Goal: Task Accomplishment & Management: Manage account settings

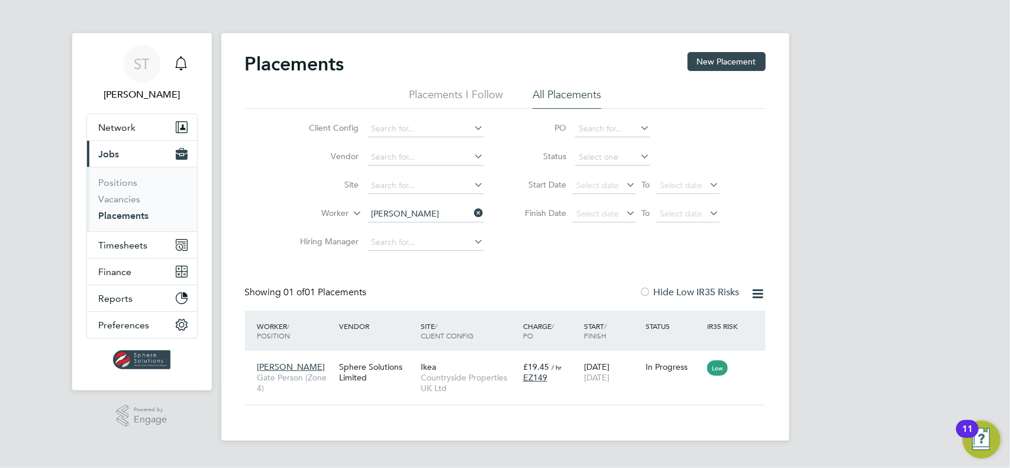
scroll to position [11, 56]
click at [118, 249] on span "Timesheets" at bounding box center [123, 245] width 49 height 11
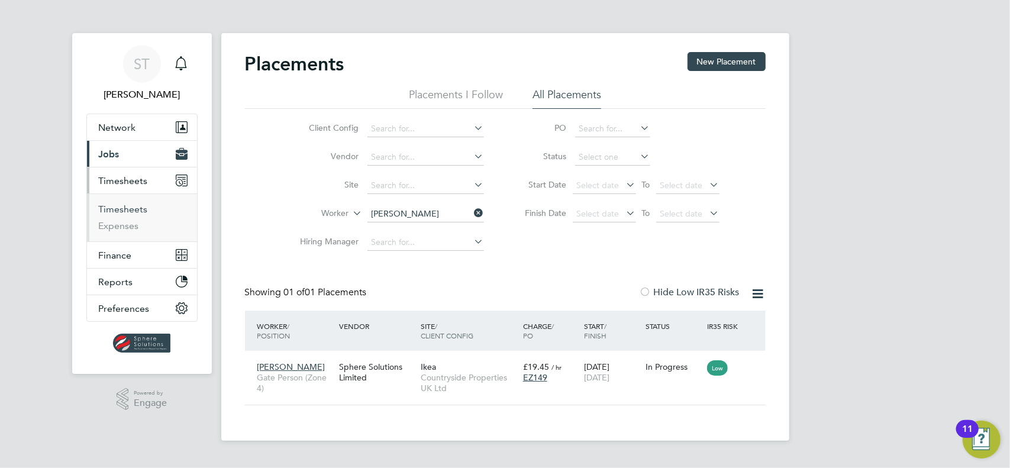
click at [132, 210] on link "Timesheets" at bounding box center [123, 208] width 49 height 11
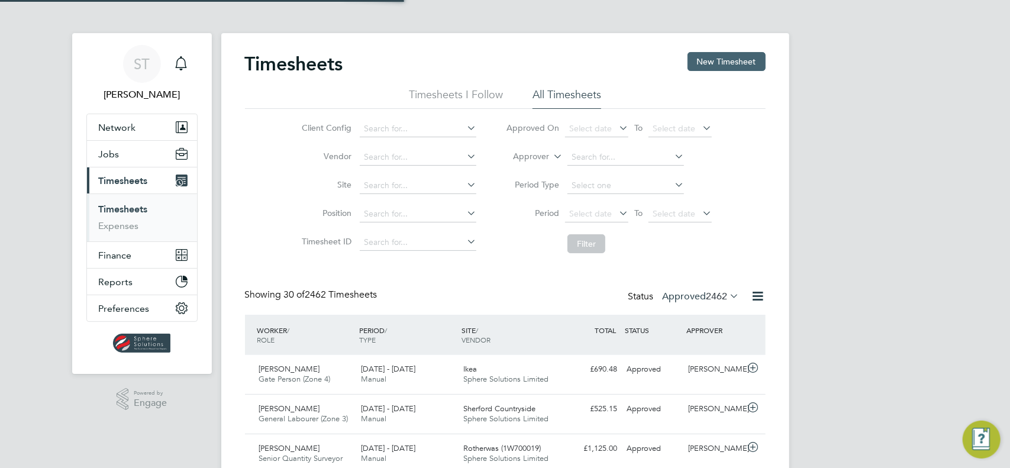
click at [739, 59] on button "New Timesheet" at bounding box center [726, 61] width 78 height 19
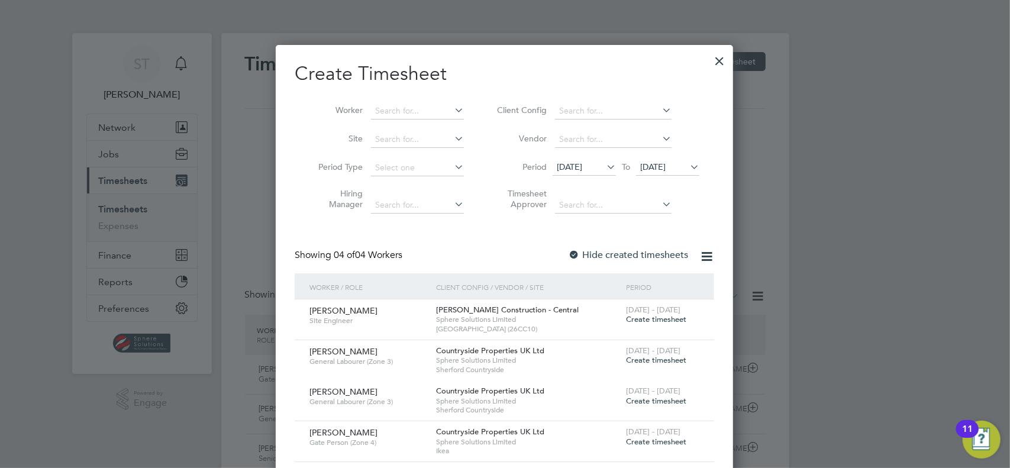
click at [687, 166] on icon at bounding box center [687, 167] width 0 height 17
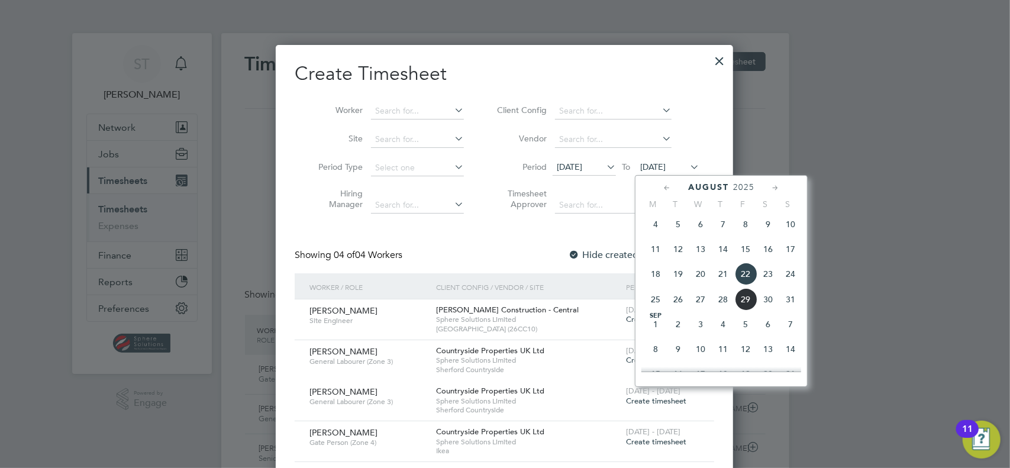
click at [788, 296] on span "31" at bounding box center [790, 299] width 22 height 22
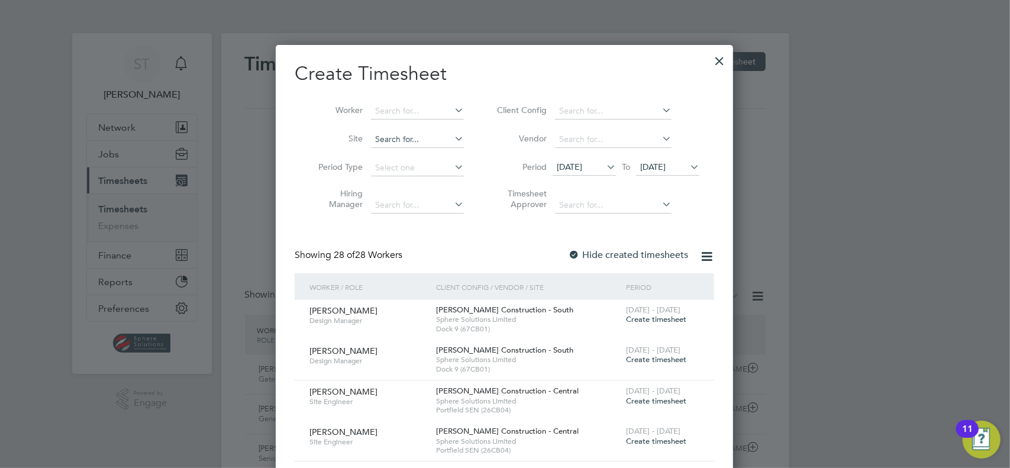
click at [405, 140] on input at bounding box center [417, 139] width 93 height 17
click at [447, 122] on b "White" at bounding box center [458, 127] width 23 height 10
type input "Stefan White"
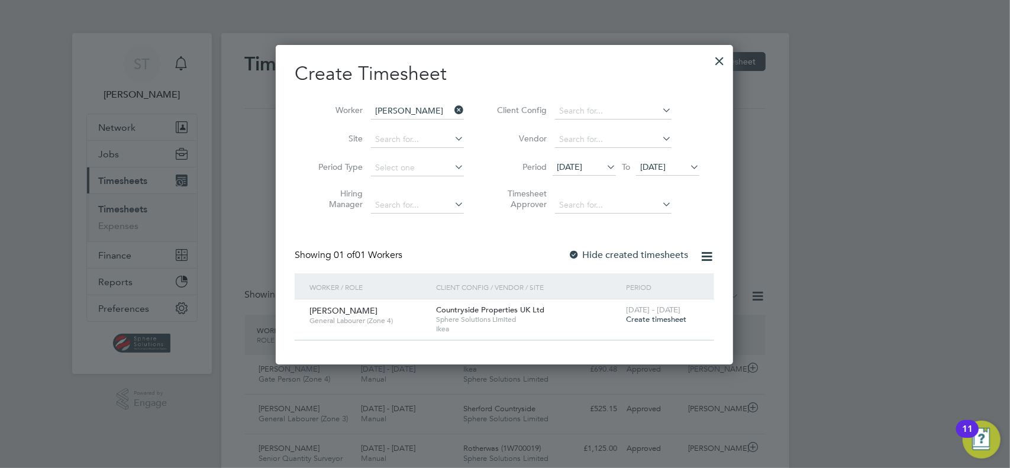
click at [647, 321] on span "Create timesheet" at bounding box center [656, 319] width 60 height 10
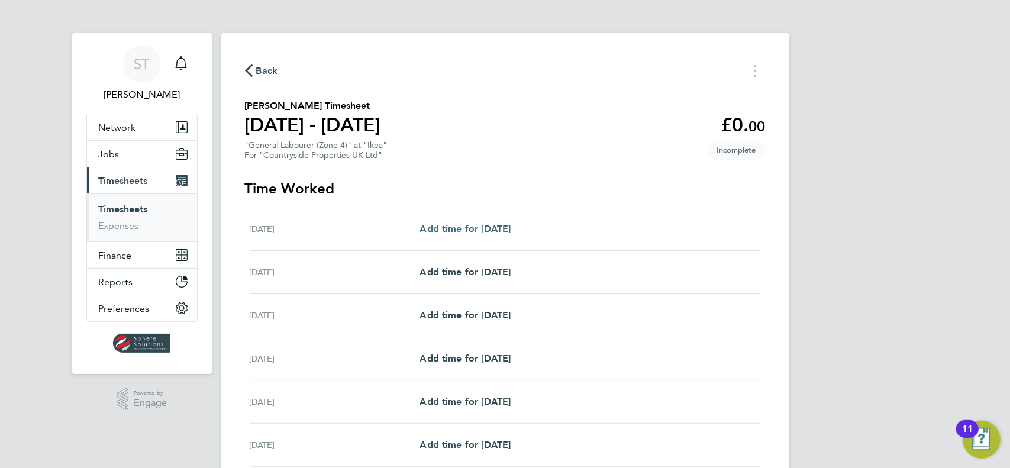
click at [501, 234] on link "Add time for [DATE]" at bounding box center [464, 229] width 91 height 14
select select "30"
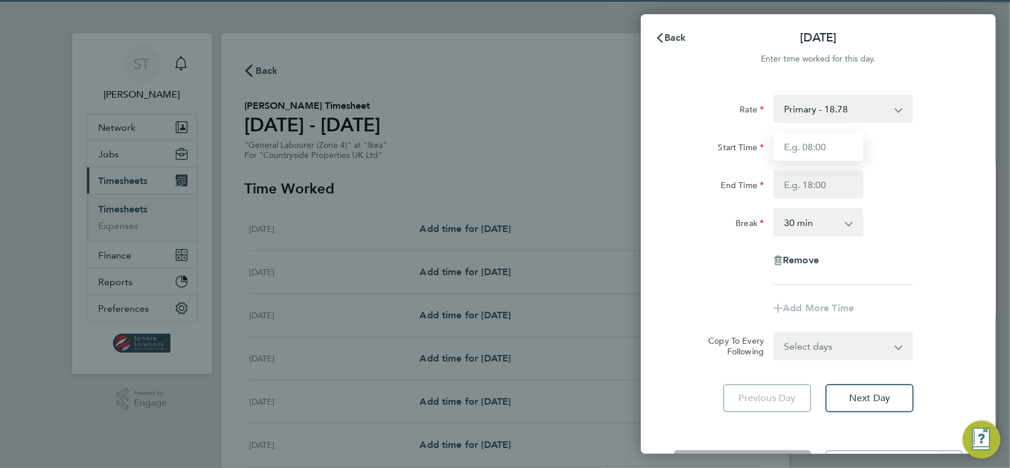
click at [814, 148] on input "Start Time" at bounding box center [818, 146] width 90 height 28
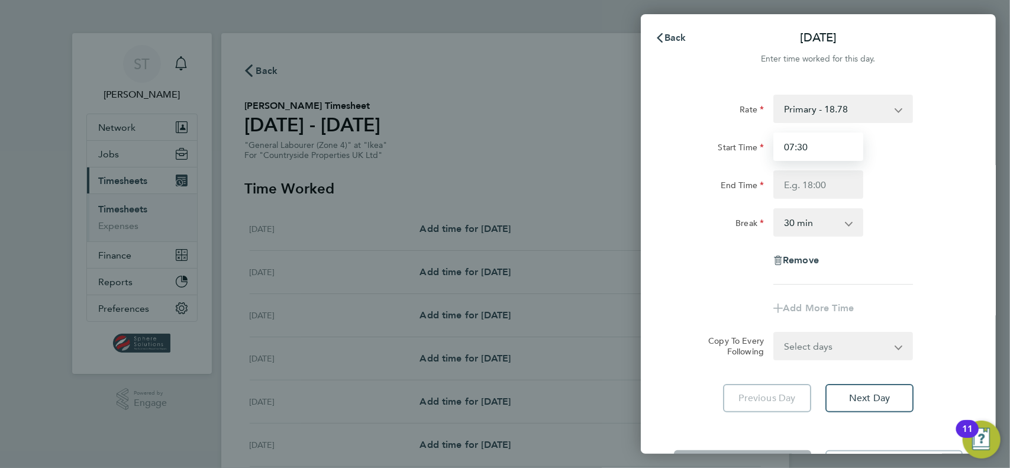
type input "07:30"
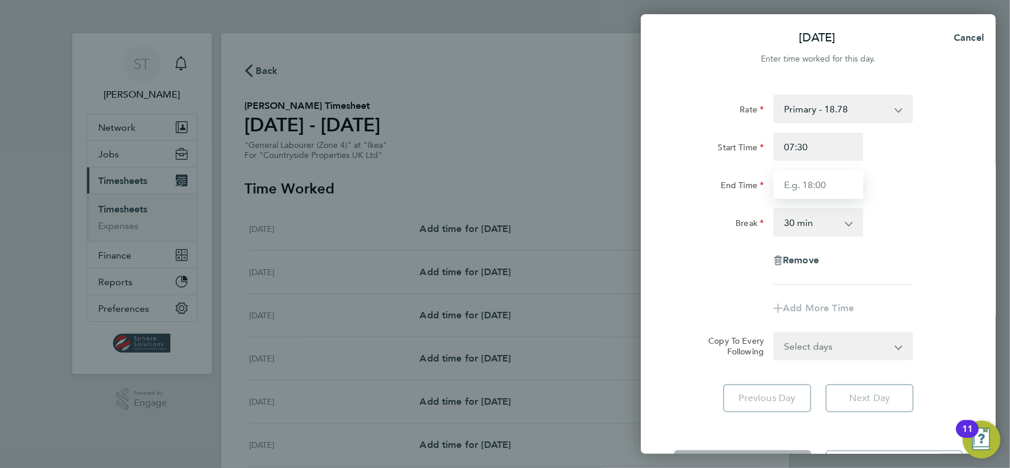
click at [793, 197] on input "End Time" at bounding box center [818, 184] width 90 height 28
type input "17:00"
click at [816, 352] on select "Select days Day Weekday (Mon-Fri) Weekend (Sat-Sun) Tuesday Wednesday Thursday …" at bounding box center [836, 346] width 124 height 26
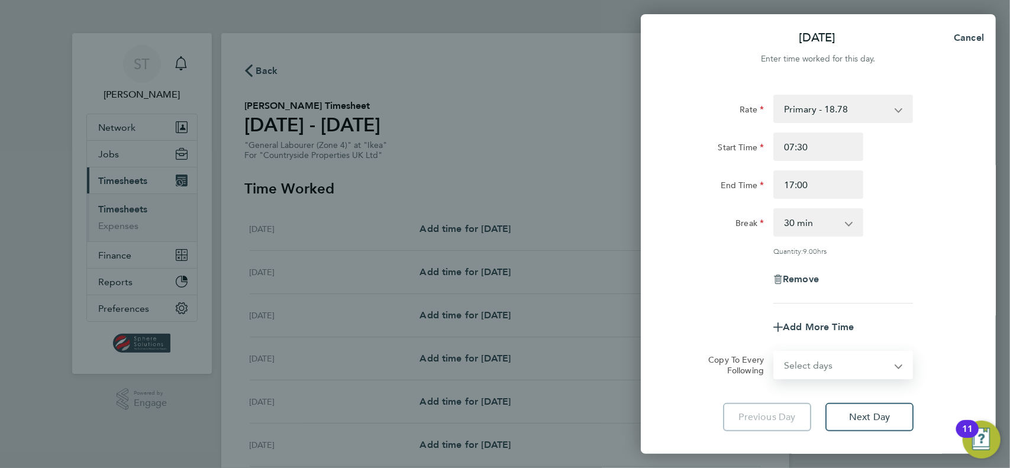
select select "FRI"
click at [774, 352] on select "Select days Day Weekday (Mon-Fri) Weekend (Sat-Sun) Tuesday Wednesday Thursday …" at bounding box center [836, 365] width 124 height 26
select select "2025-08-31"
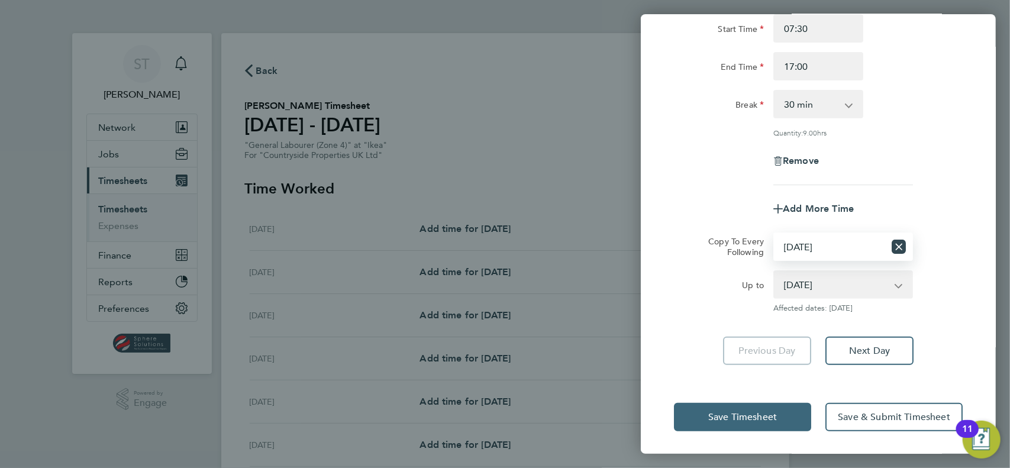
click at [718, 418] on span "Save Timesheet" at bounding box center [742, 417] width 69 height 12
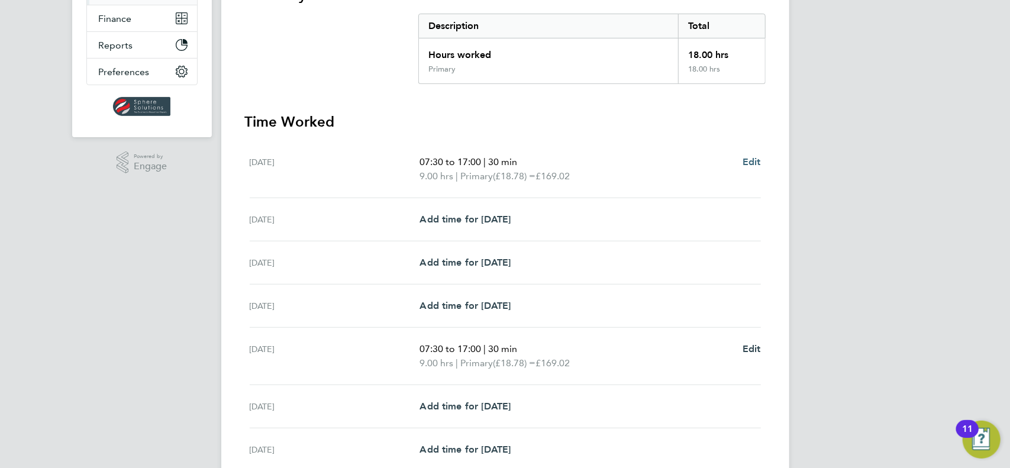
click at [753, 162] on span "Edit" at bounding box center [751, 161] width 18 height 11
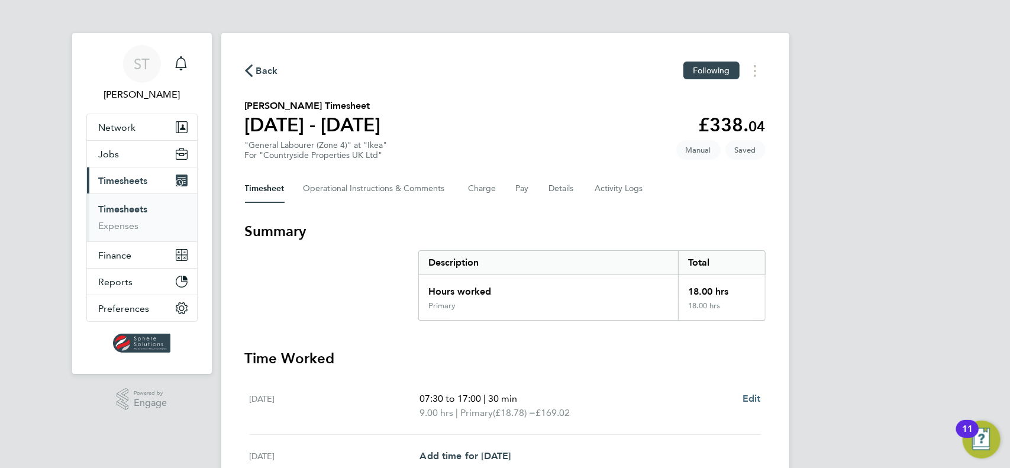
select select "30"
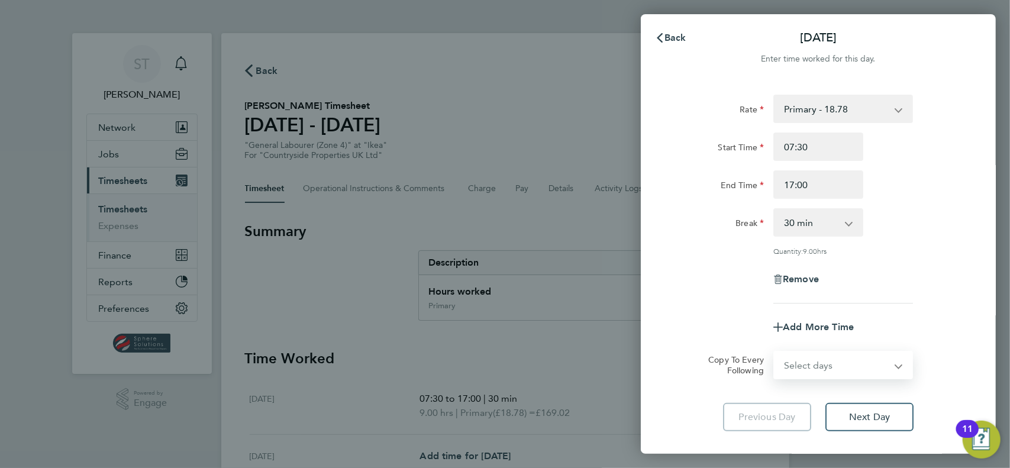
click at [809, 365] on select "Select days Day Weekday (Mon-Fri) Weekend (Sat-Sun) Tuesday Wednesday Thursday …" at bounding box center [836, 365] width 124 height 26
select select "DAY"
click at [774, 352] on select "Select days Day Weekday (Mon-Fri) Weekend (Sat-Sun) Tuesday Wednesday Thursday …" at bounding box center [836, 365] width 124 height 26
click at [797, 402] on select "26 Aug 2025 27 Aug 2025 28 Aug 2025 29 Aug 2025 30 Aug 2025 31 Aug 2025" at bounding box center [835, 403] width 123 height 26
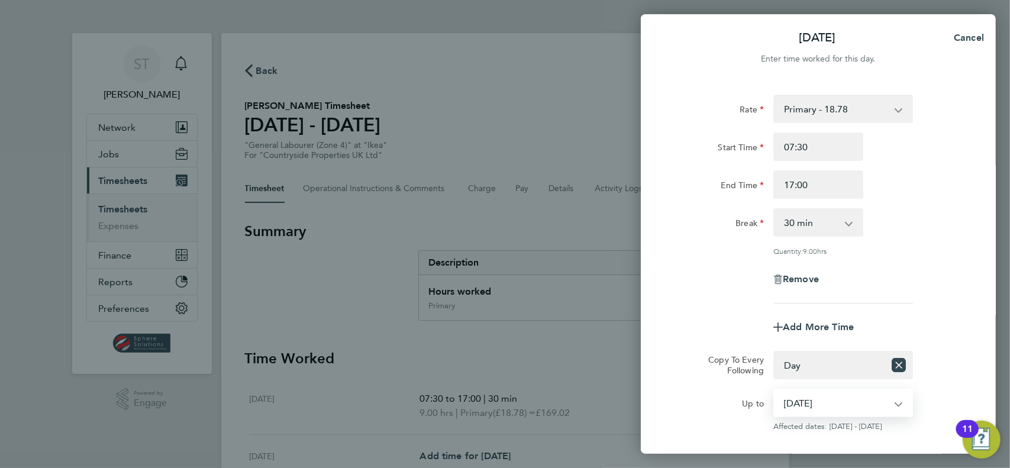
select select "2025-08-29"
click at [774, 390] on select "26 Aug 2025 27 Aug 2025 28 Aug 2025 29 Aug 2025 30 Aug 2025 31 Aug 2025" at bounding box center [835, 403] width 123 height 26
click at [804, 274] on span "Remove" at bounding box center [800, 278] width 36 height 11
select select "null"
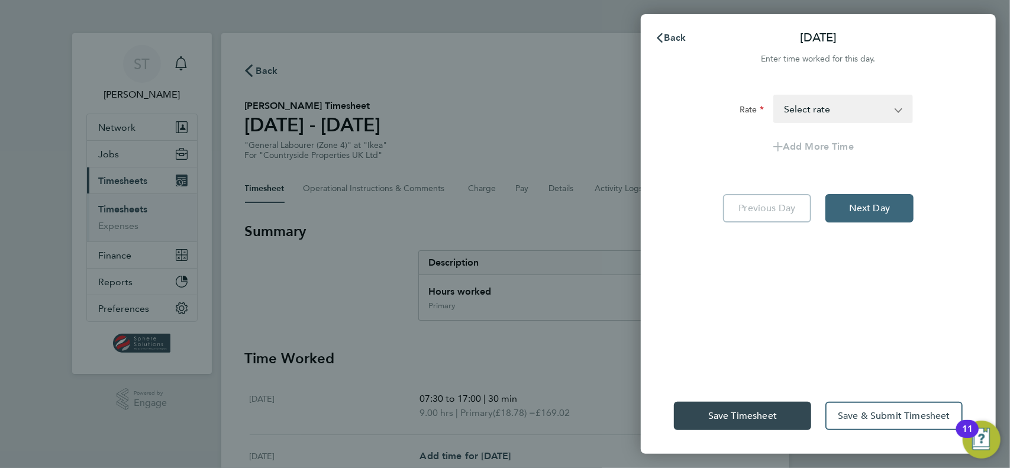
click at [882, 209] on span "Next Day" at bounding box center [869, 208] width 41 height 12
select select "30"
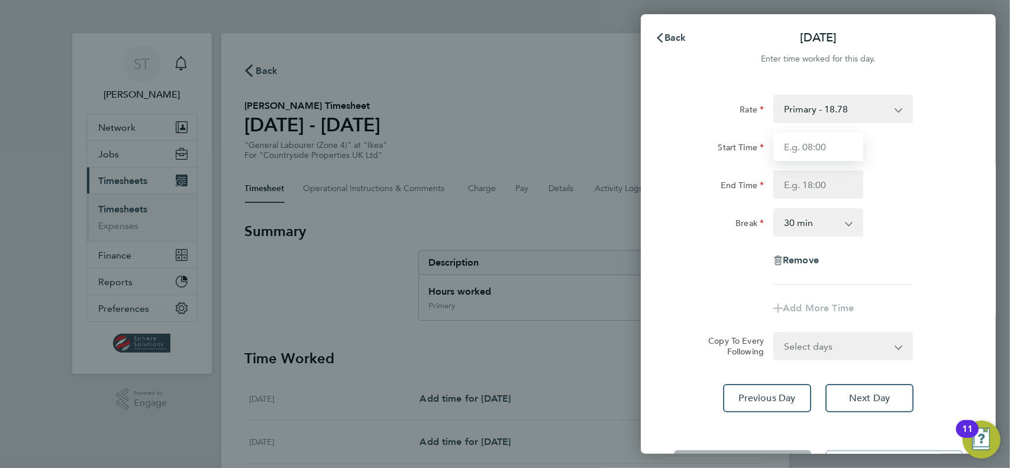
click at [826, 141] on input "Start Time" at bounding box center [818, 146] width 90 height 28
type input "07:30"
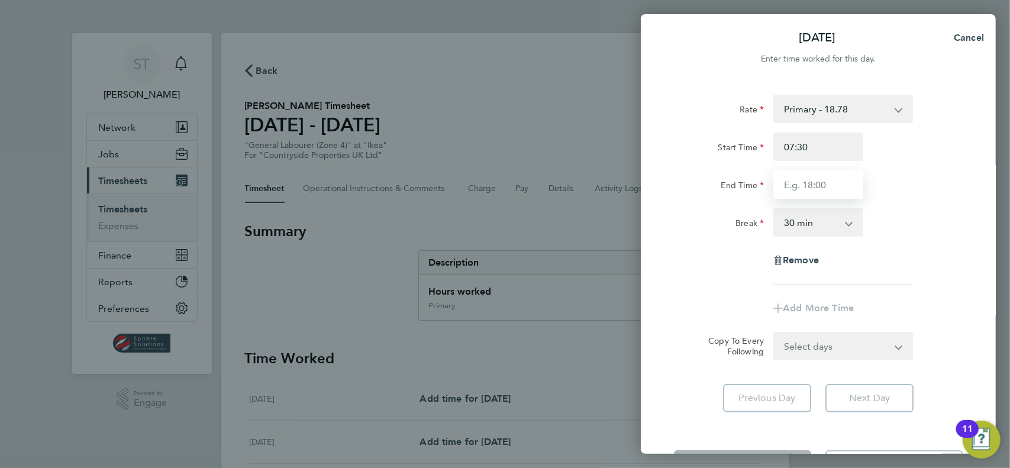
type input "0"
type input "17:00"
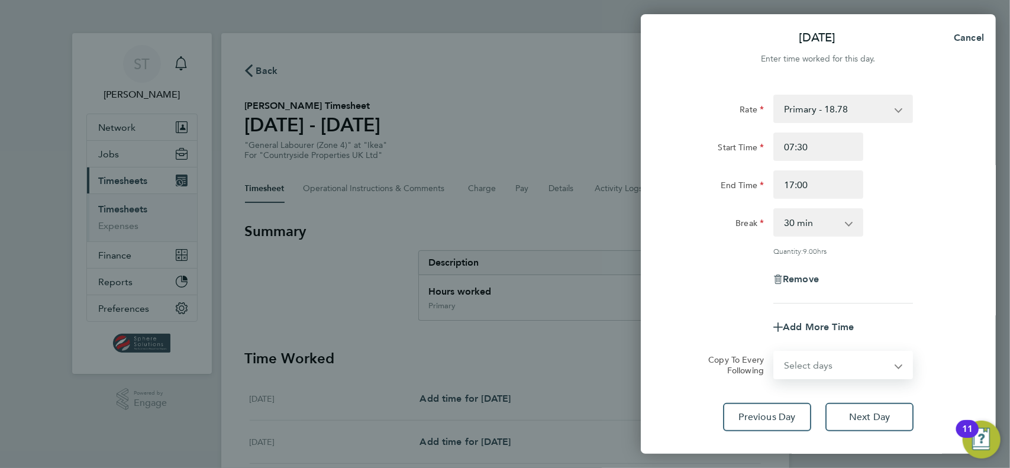
click at [805, 341] on form "Rate Primary - 18.78 Start Time 07:30 End Time 17:00 Break 0 min 15 min 30 min …" at bounding box center [818, 237] width 289 height 284
select select "DAY"
click at [774, 352] on select "Select days Day Weekday (Mon-Fri) Weekend (Sat-Sun) Wednesday Thursday Friday S…" at bounding box center [836, 365] width 124 height 26
click at [797, 400] on select "27 Aug 2025 28 Aug 2025 29 Aug 2025 30 Aug 2025 31 Aug 2025" at bounding box center [835, 403] width 123 height 26
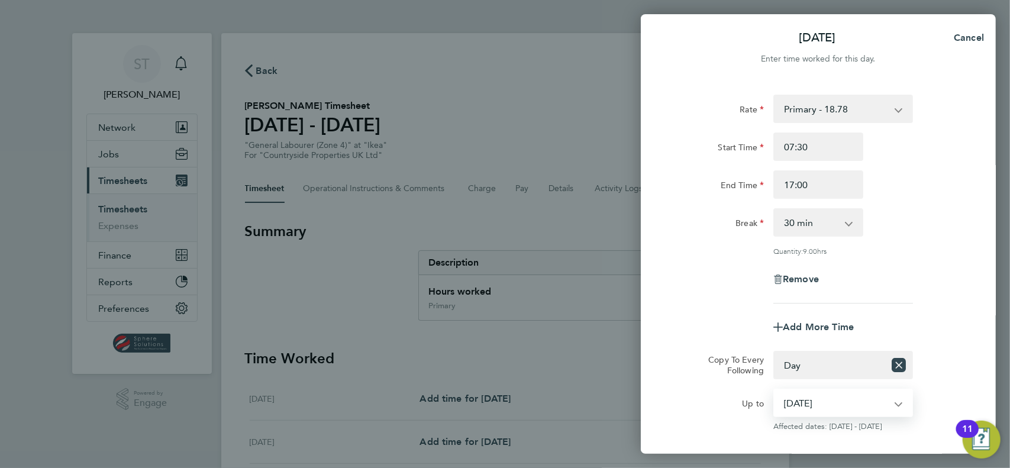
select select "2025-08-29"
click at [774, 390] on select "27 Aug 2025 28 Aug 2025 29 Aug 2025 30 Aug 2025 31 Aug 2025" at bounding box center [835, 403] width 123 height 26
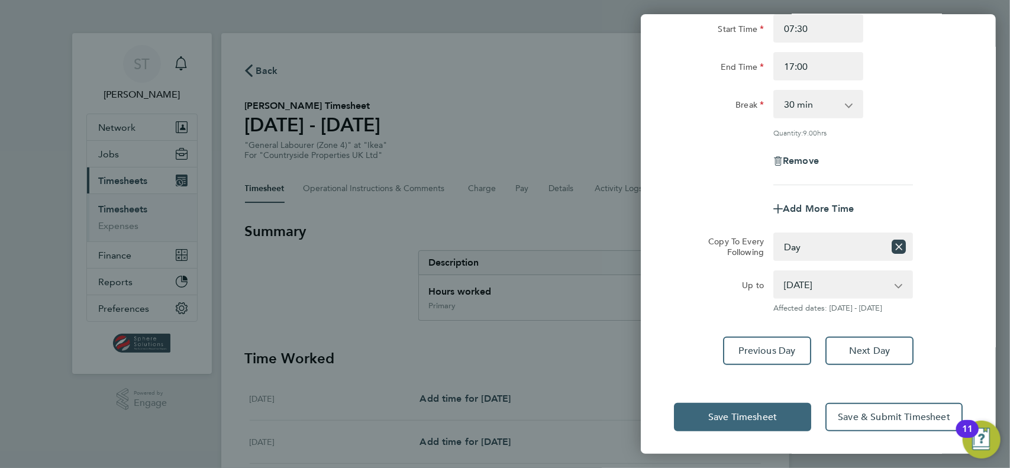
click at [720, 413] on span "Save Timesheet" at bounding box center [742, 417] width 69 height 12
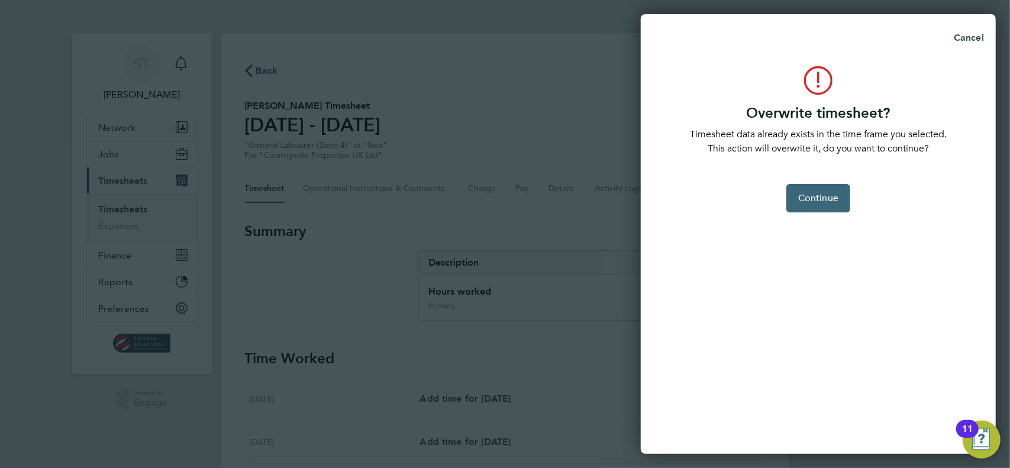
click at [837, 204] on button "Continue" at bounding box center [818, 198] width 64 height 28
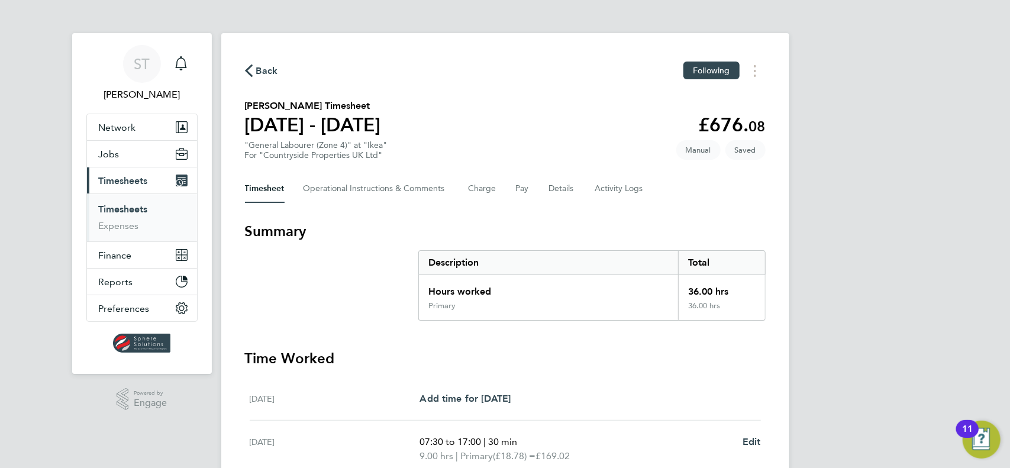
drag, startPoint x: 753, startPoint y: 151, endPoint x: 748, endPoint y: 154, distance: 6.6
click at [753, 151] on span "Saved" at bounding box center [745, 150] width 40 height 20
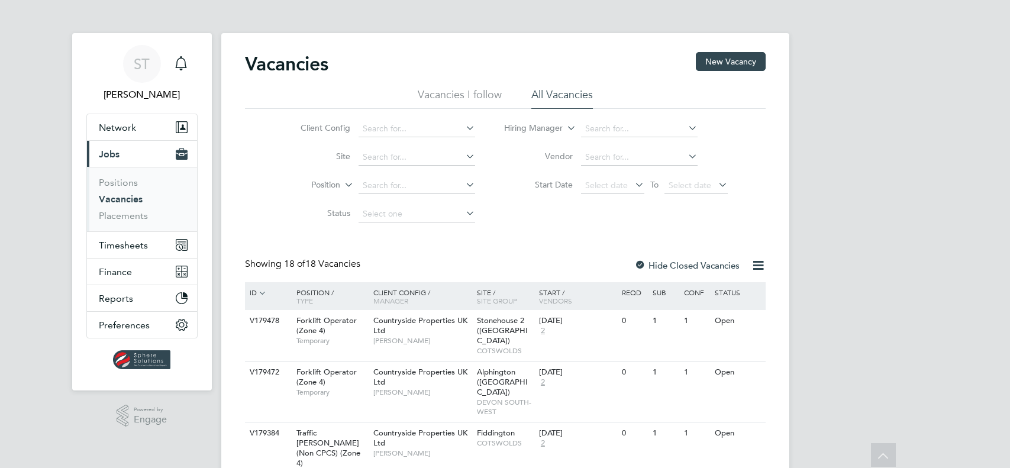
scroll to position [197, 0]
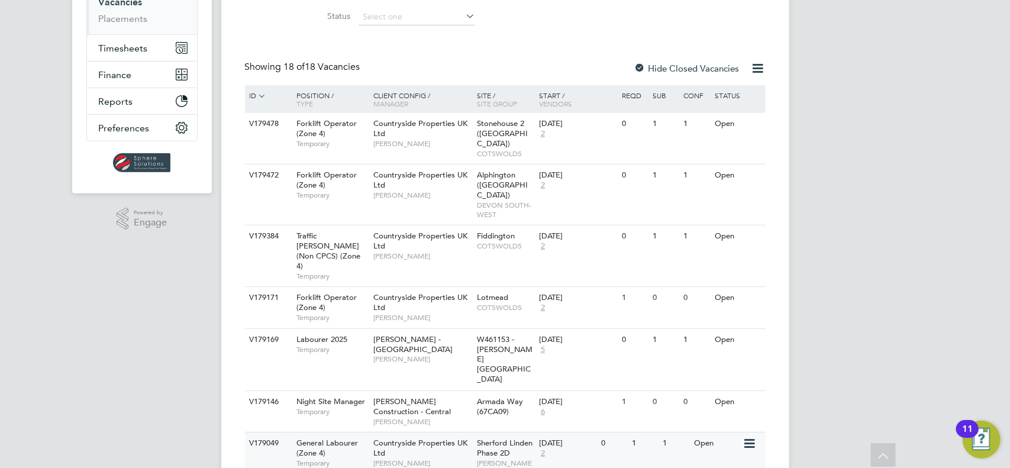
click at [483, 438] on span "Sherford Linden Phase 2D" at bounding box center [505, 448] width 56 height 20
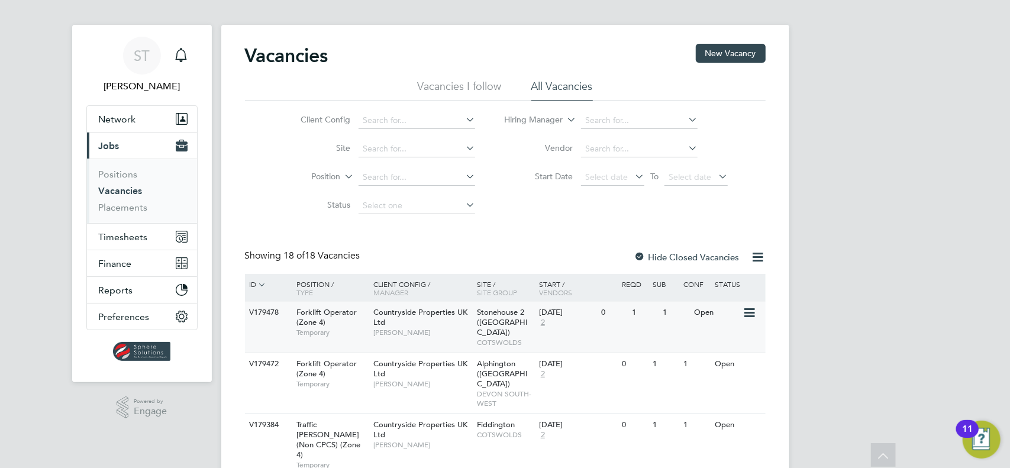
scroll to position [0, 0]
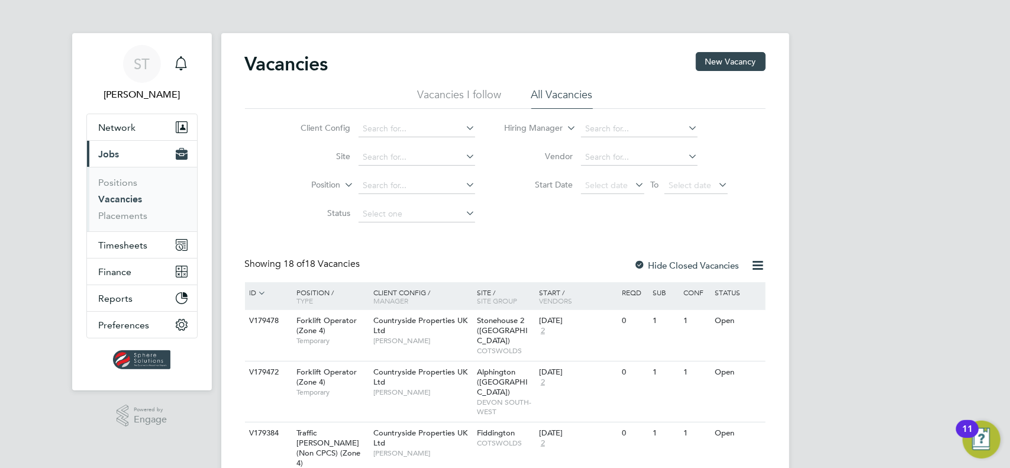
click at [127, 199] on link "Vacancies" at bounding box center [121, 198] width 44 height 11
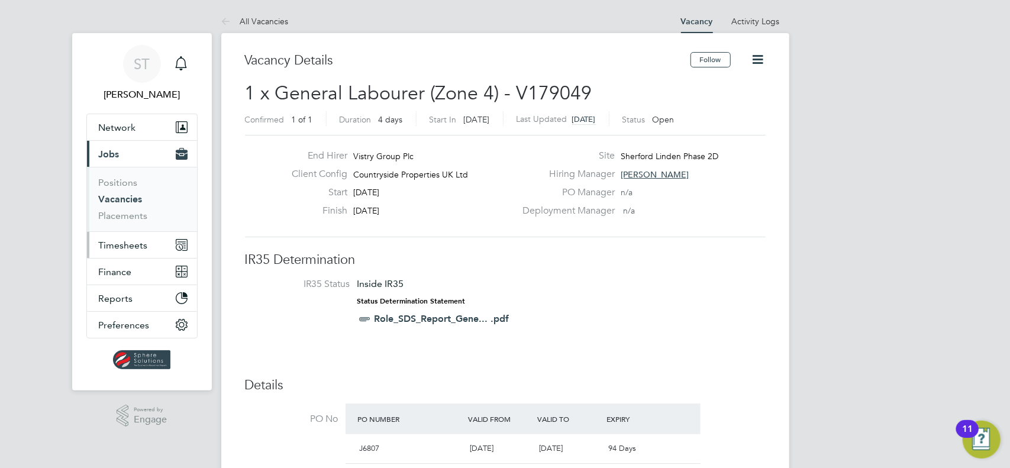
click at [103, 246] on span "Timesheets" at bounding box center [123, 245] width 49 height 11
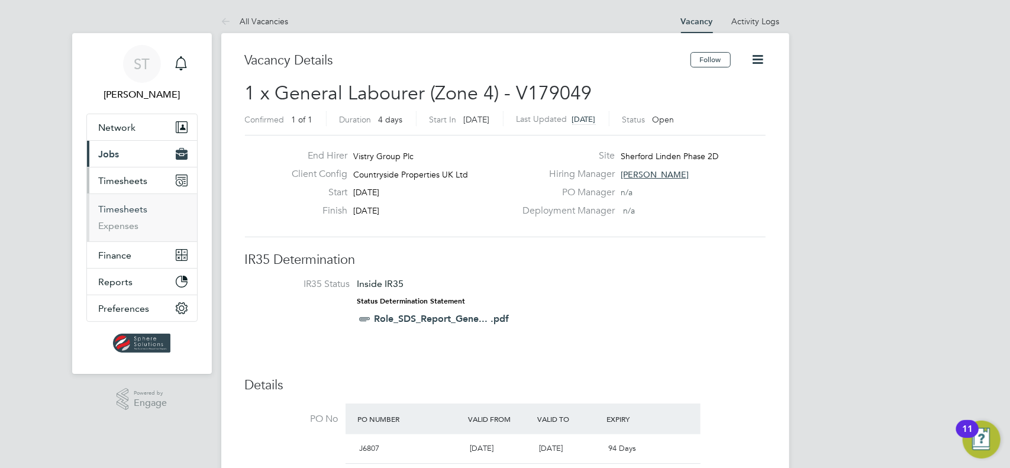
click at [138, 211] on link "Timesheets" at bounding box center [123, 208] width 49 height 11
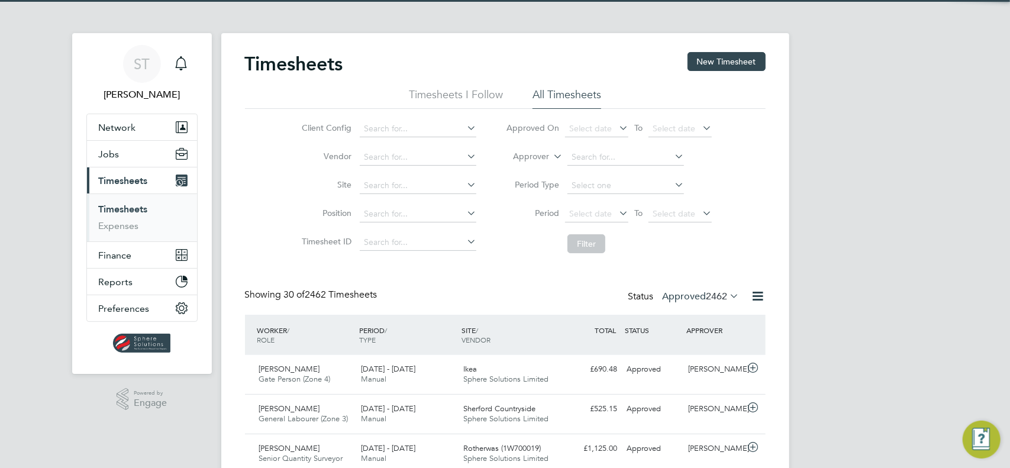
scroll to position [30, 102]
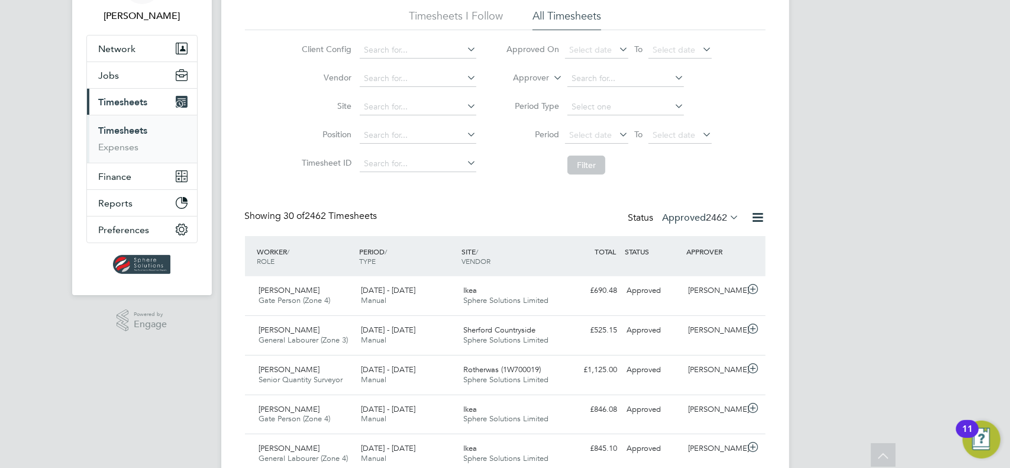
click at [706, 222] on span "2462" at bounding box center [716, 218] width 21 height 12
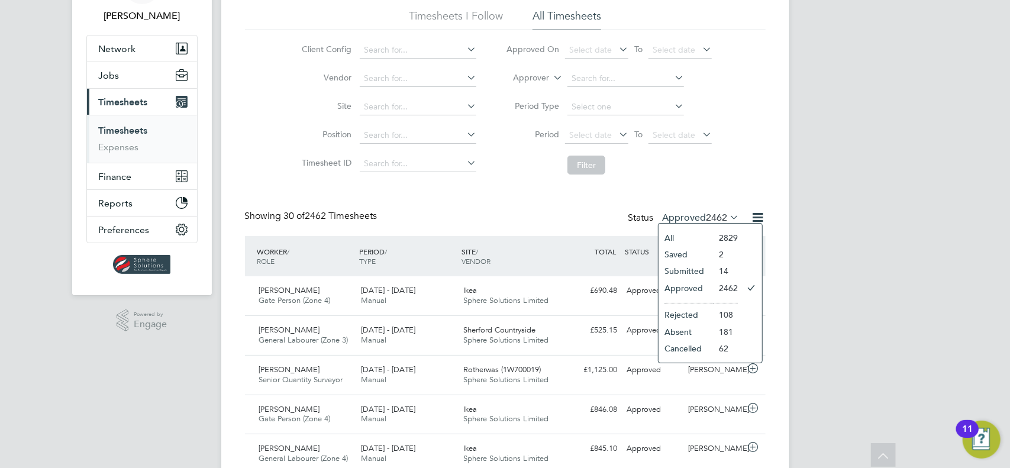
click at [688, 271] on li "Submitted" at bounding box center [685, 271] width 54 height 17
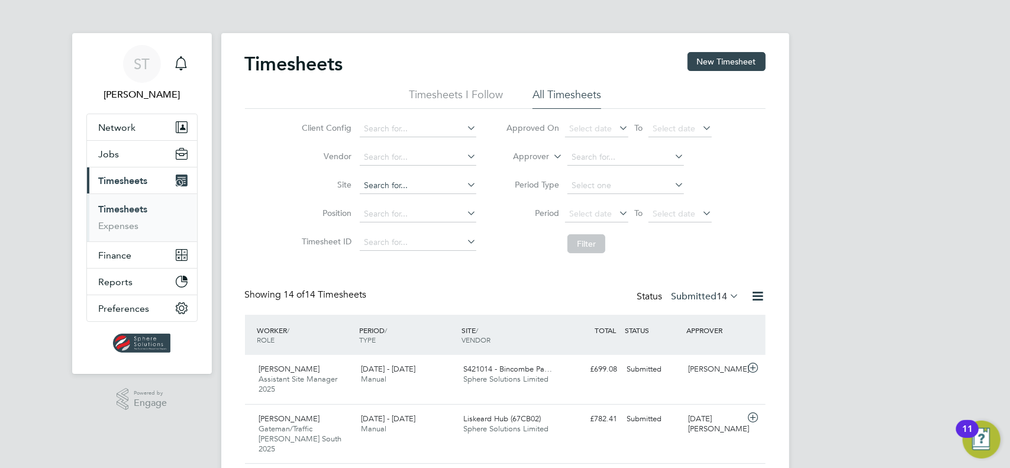
click at [418, 185] on input at bounding box center [418, 185] width 117 height 17
click at [412, 196] on b "Barne" at bounding box center [413, 201] width 22 height 10
type input "S421021 - [PERSON_NAME]"
click at [589, 249] on button "Filter" at bounding box center [586, 243] width 38 height 19
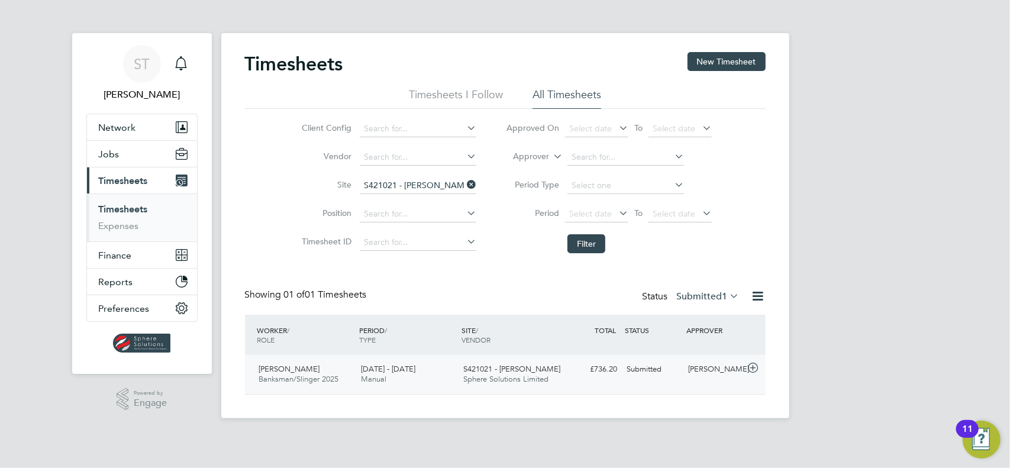
click at [458, 373] on div "S421021 - Barne Barton Sphere Solutions Limited" at bounding box center [509, 375] width 102 height 30
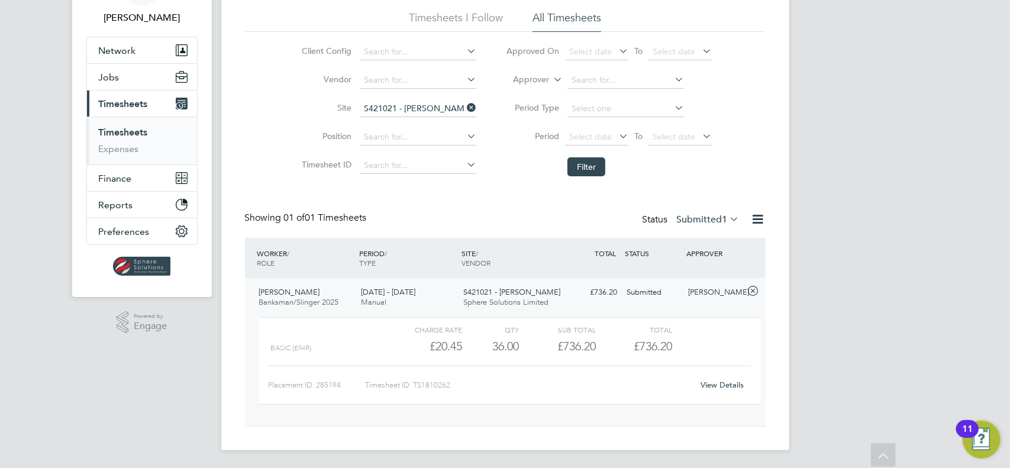
click at [717, 392] on div "View Details" at bounding box center [722, 385] width 58 height 19
click at [725, 387] on link "View Details" at bounding box center [721, 385] width 43 height 10
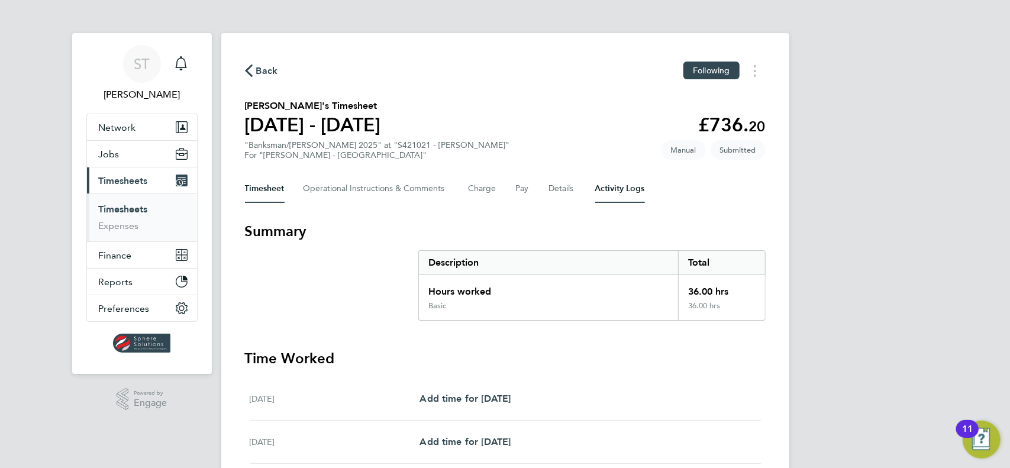
click at [623, 192] on Logs-tab "Activity Logs" at bounding box center [620, 188] width 50 height 28
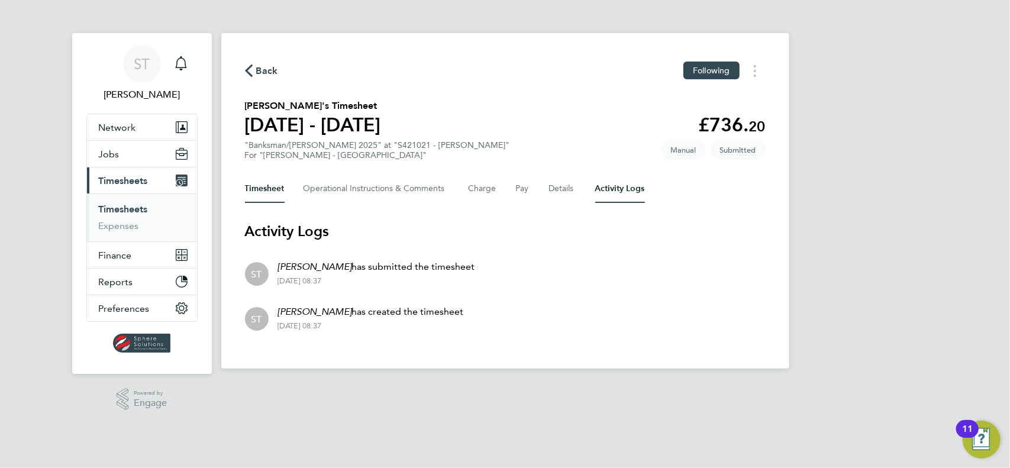
click at [256, 192] on button "Timesheet" at bounding box center [265, 188] width 40 height 28
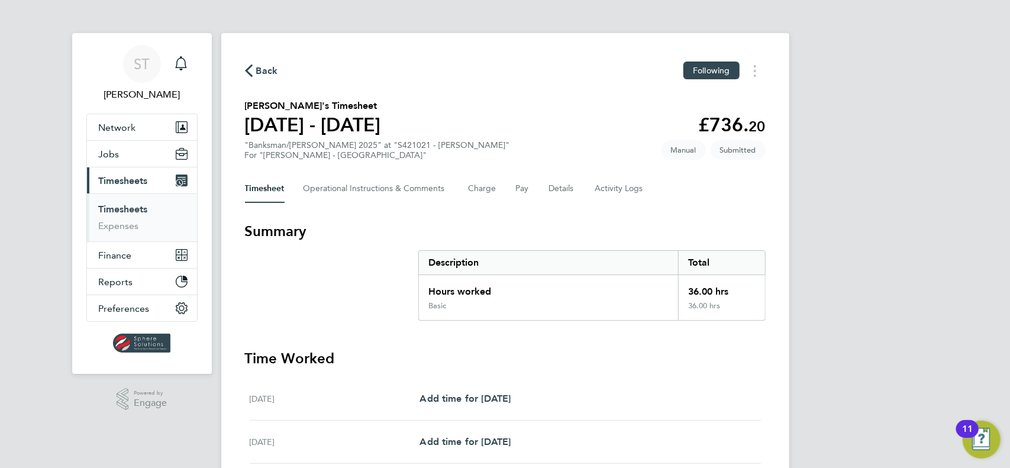
click at [115, 178] on span "Timesheets" at bounding box center [123, 180] width 49 height 11
click at [121, 178] on span "Timesheets" at bounding box center [123, 180] width 49 height 11
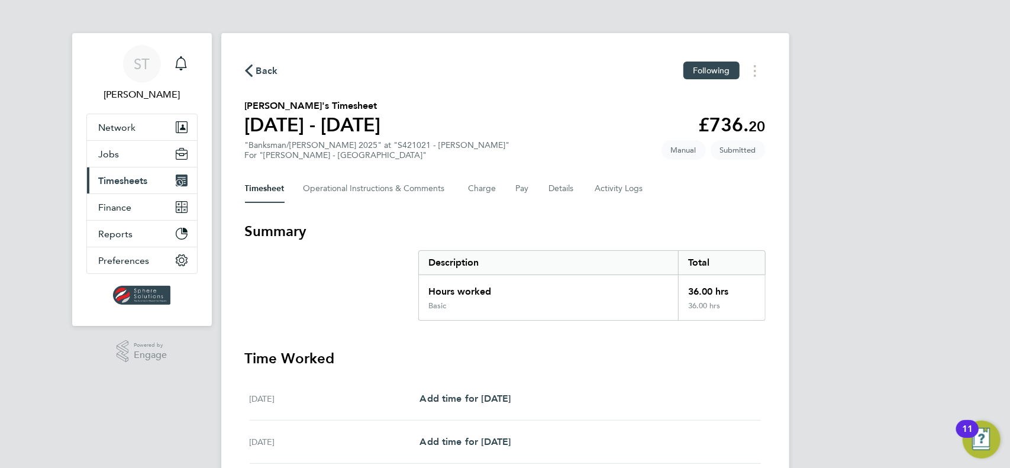
click at [119, 179] on span "Timesheets" at bounding box center [123, 180] width 49 height 11
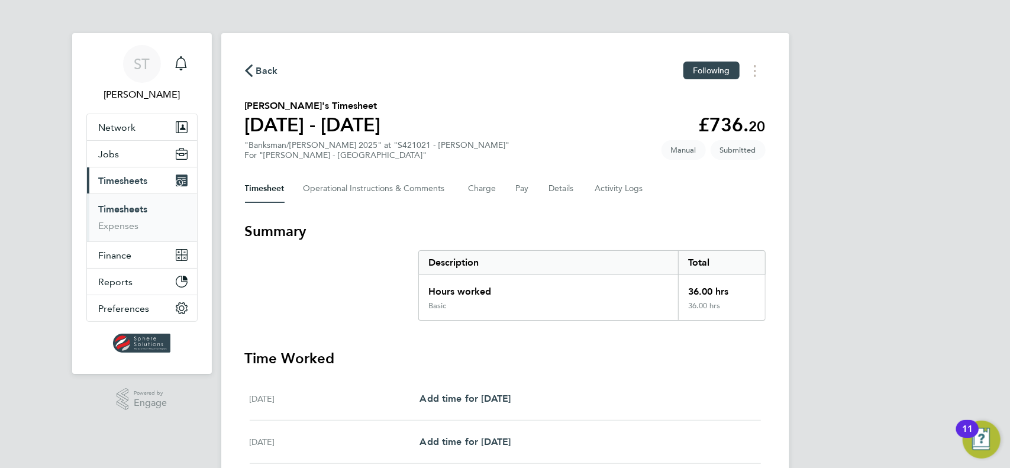
click at [118, 202] on ul "Timesheets Expenses" at bounding box center [142, 217] width 110 height 48
click at [118, 210] on link "Timesheets" at bounding box center [123, 208] width 49 height 11
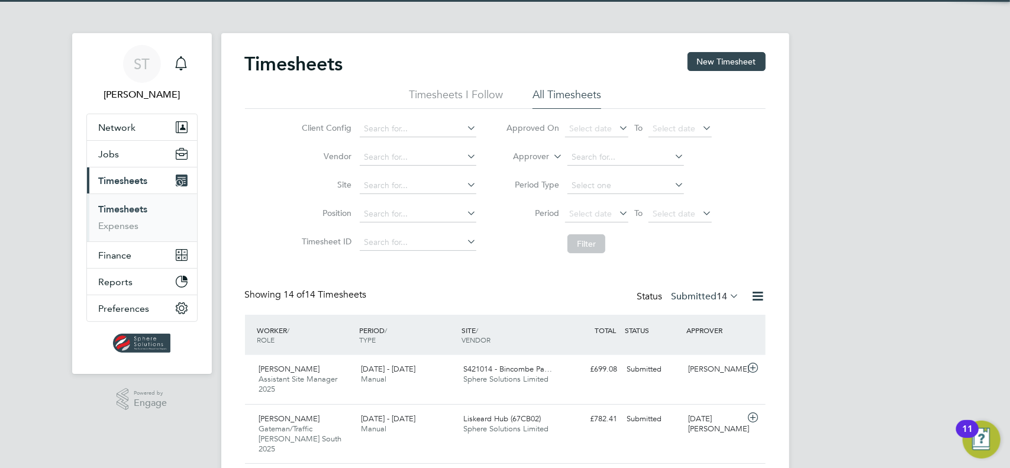
click at [709, 292] on label "Submitted 14" at bounding box center [705, 296] width 68 height 12
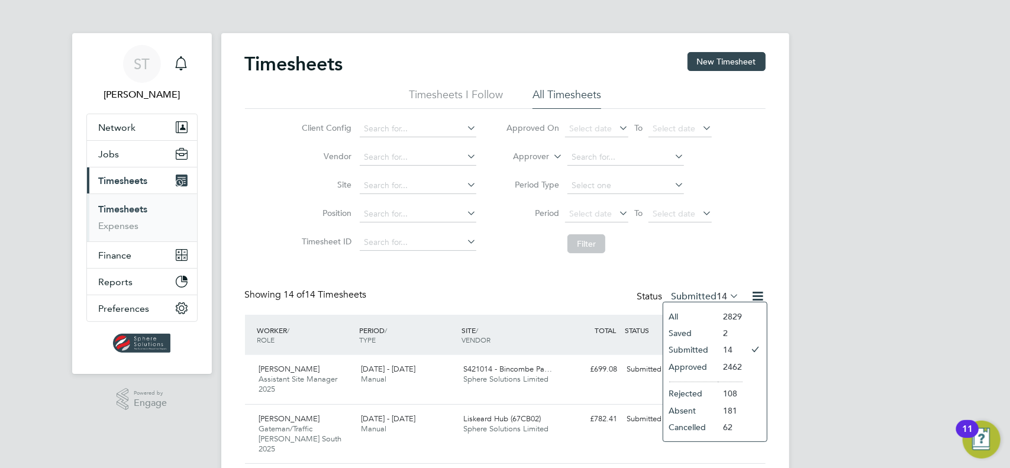
click at [685, 338] on li "Saved" at bounding box center [690, 333] width 54 height 17
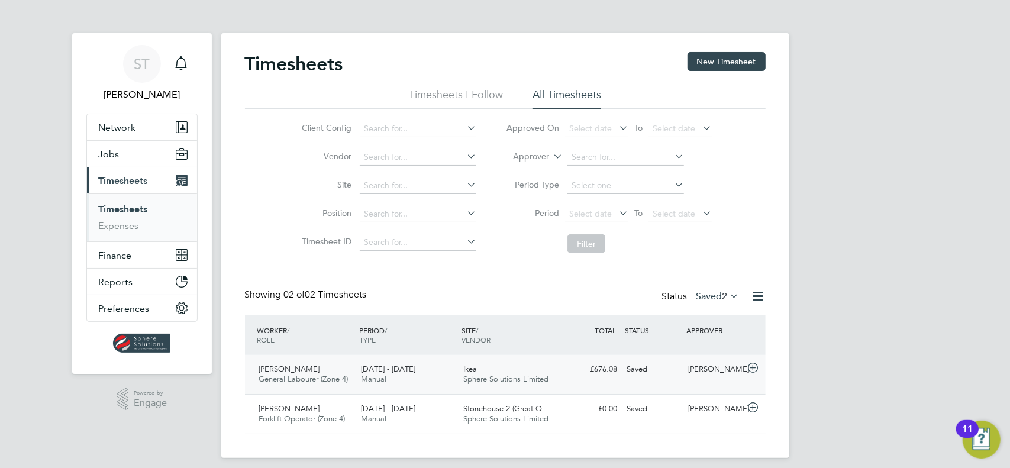
click at [483, 381] on span "Sphere Solutions Limited" at bounding box center [505, 379] width 85 height 10
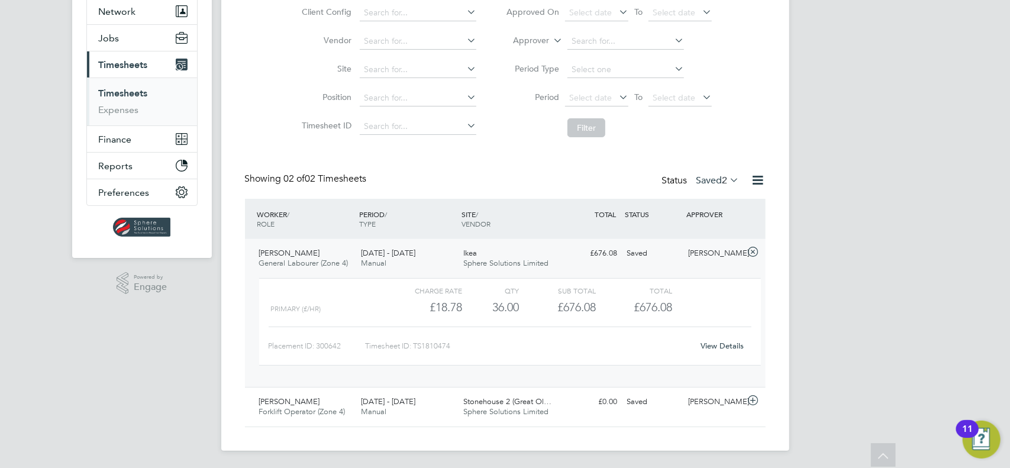
click at [731, 347] on link "View Details" at bounding box center [721, 346] width 43 height 10
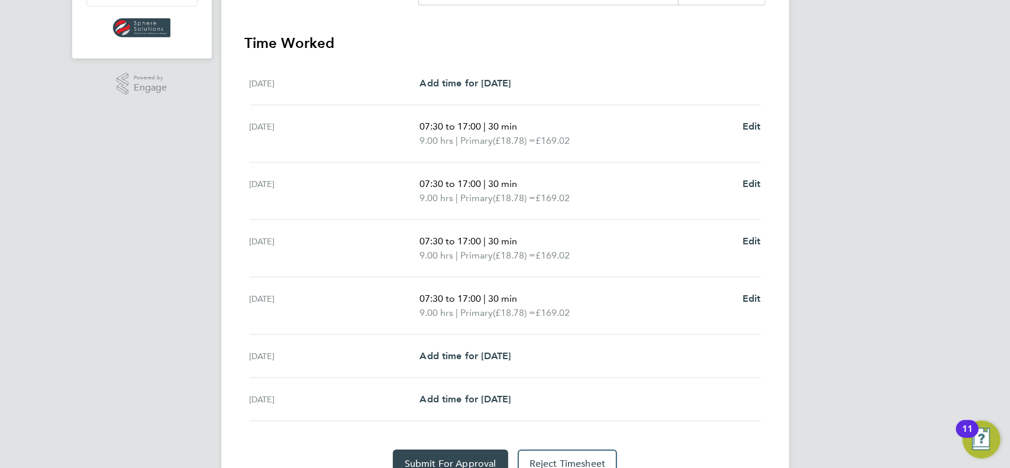
scroll to position [370, 0]
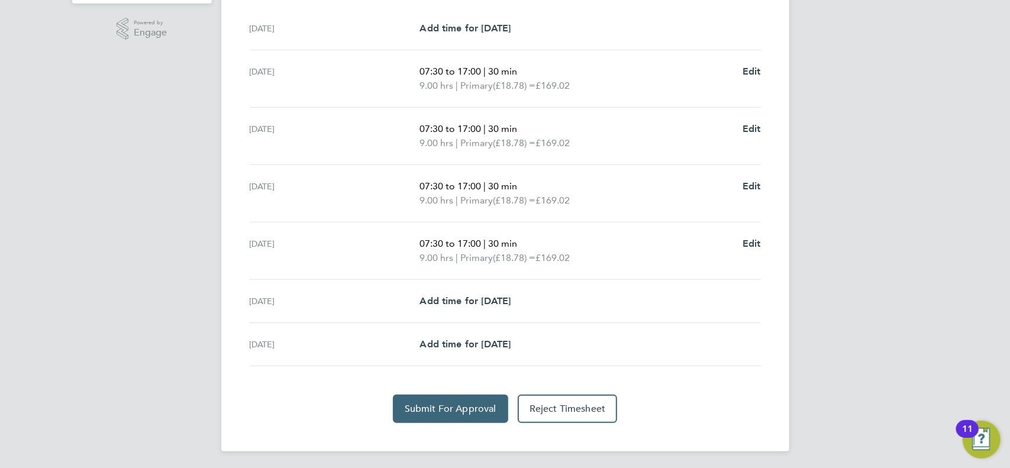
click at [421, 405] on span "Submit For Approval" at bounding box center [451, 409] width 92 height 12
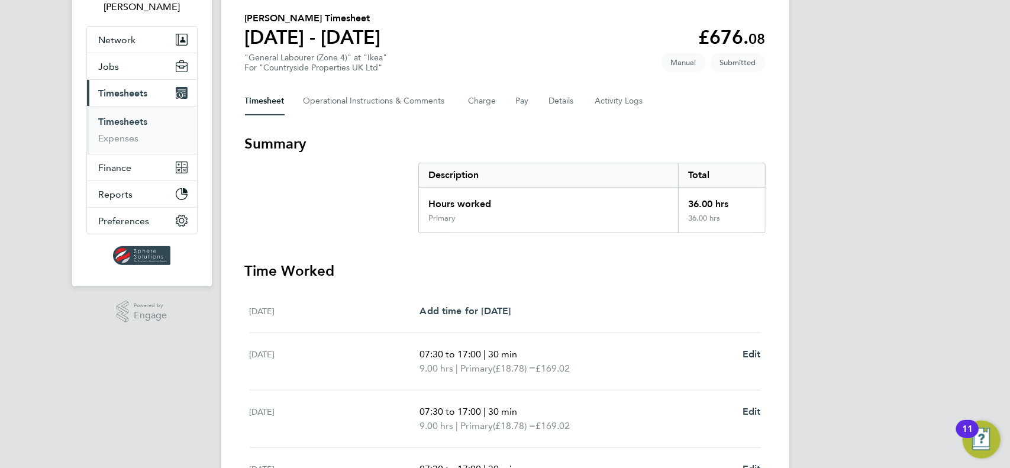
scroll to position [0, 0]
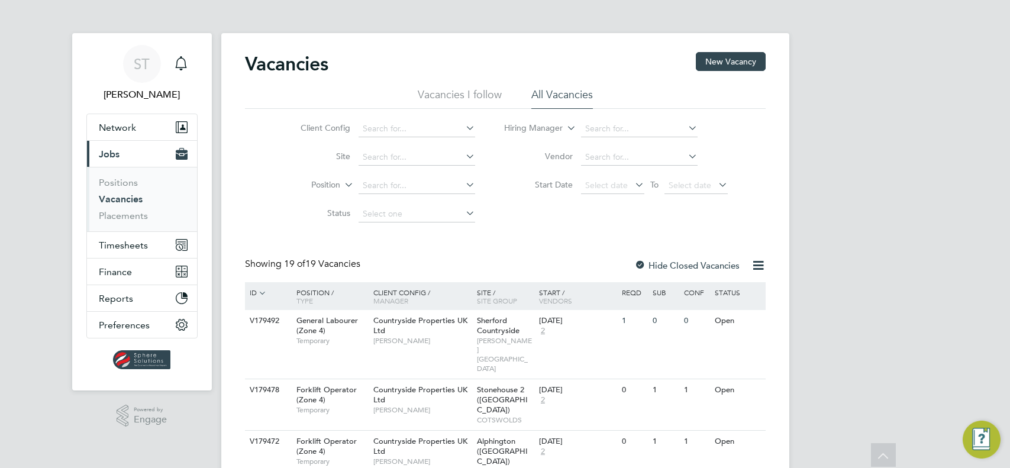
scroll to position [118, 0]
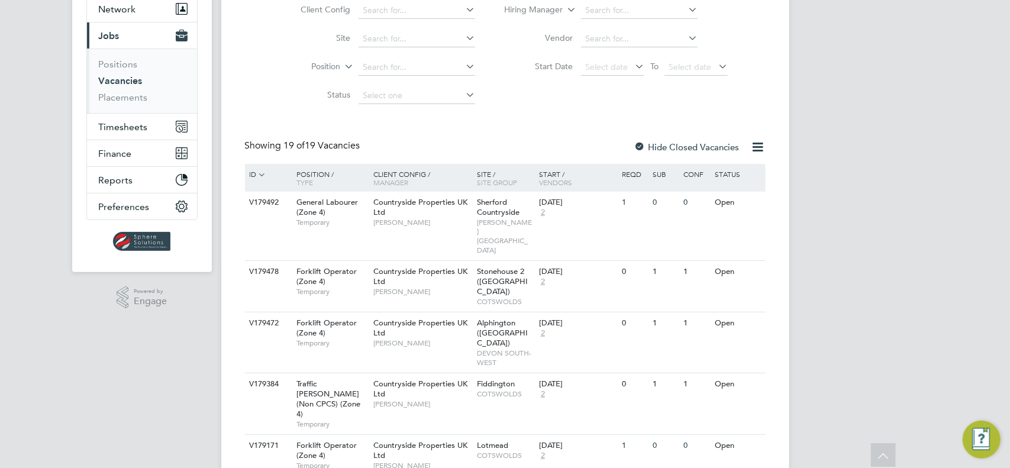
click at [492, 225] on span "[PERSON_NAME][GEOGRAPHIC_DATA]" at bounding box center [505, 236] width 56 height 37
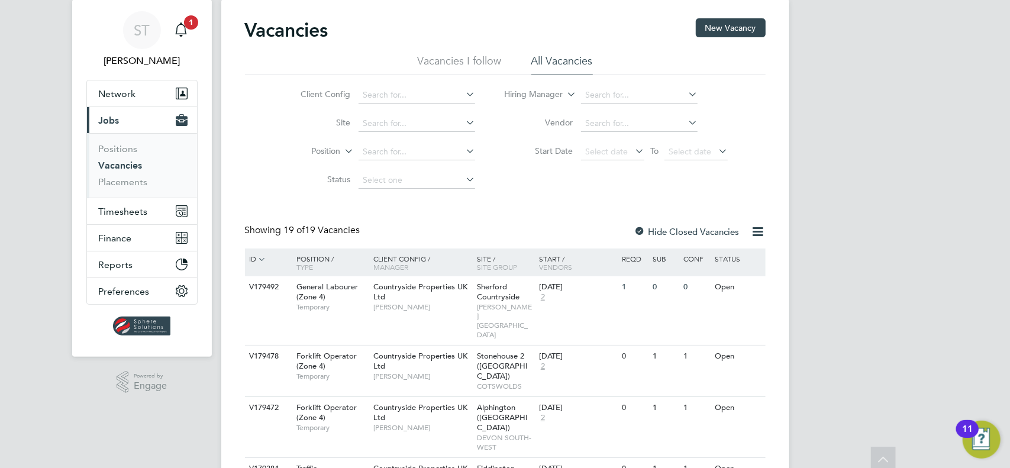
scroll to position [0, 0]
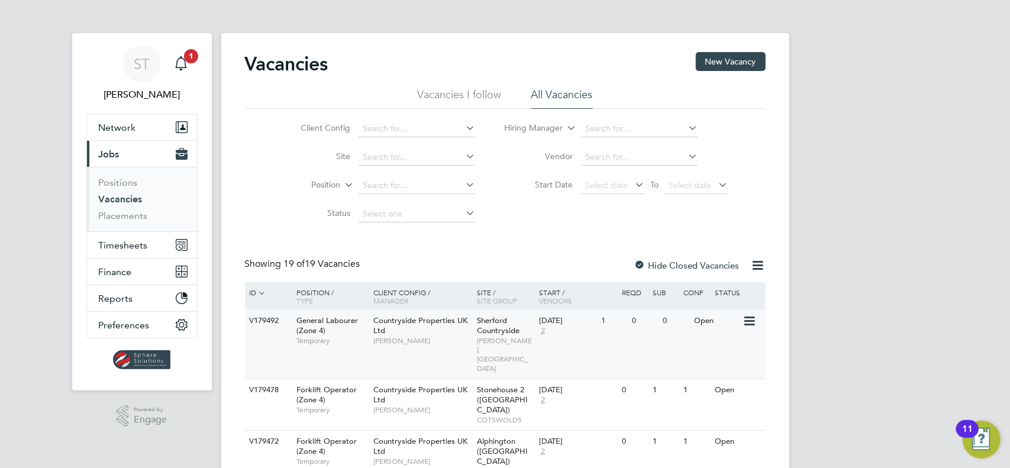
click at [483, 332] on span "Sherford Countryside" at bounding box center [498, 325] width 43 height 20
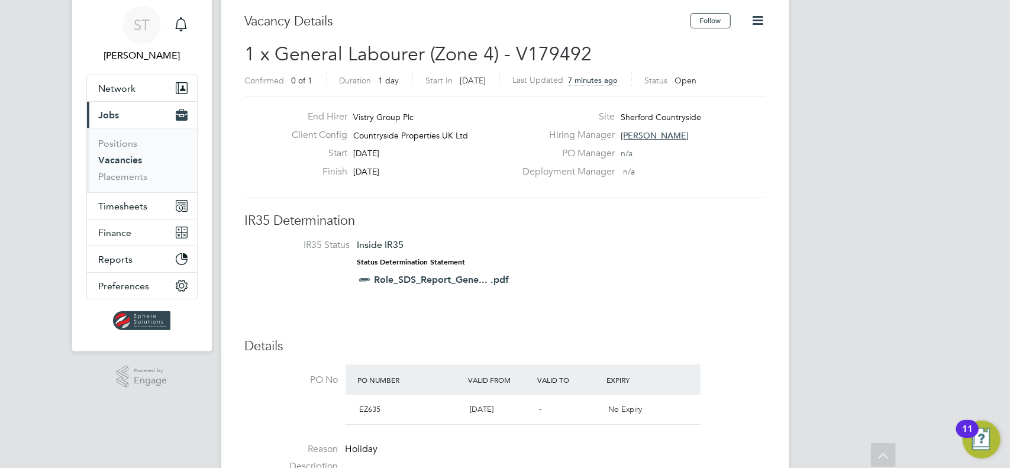
scroll to position [35, 83]
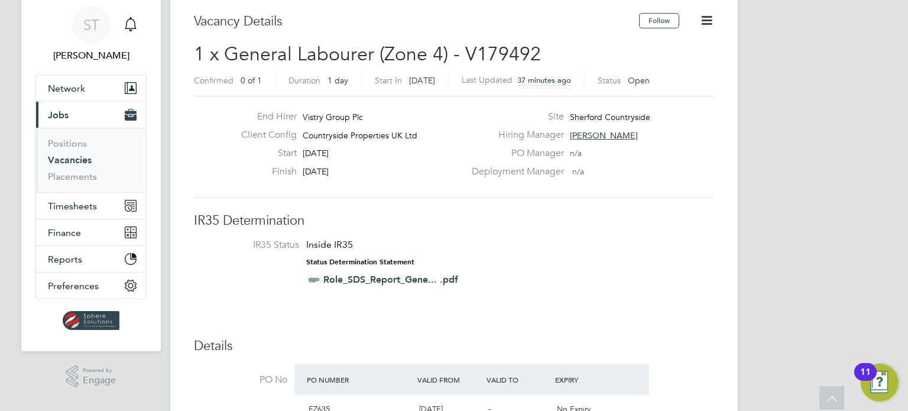
click at [83, 182] on ul "Positions Vacancies Placements" at bounding box center [91, 160] width 110 height 64
click at [83, 180] on link "Placements" at bounding box center [72, 176] width 49 height 11
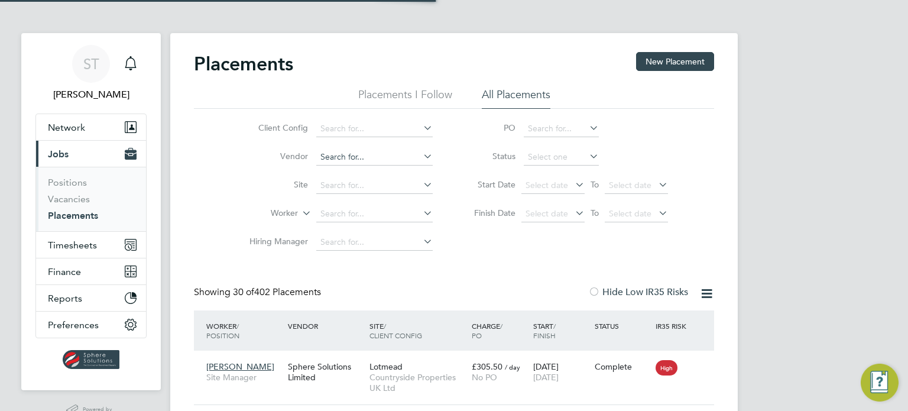
scroll to position [11, 56]
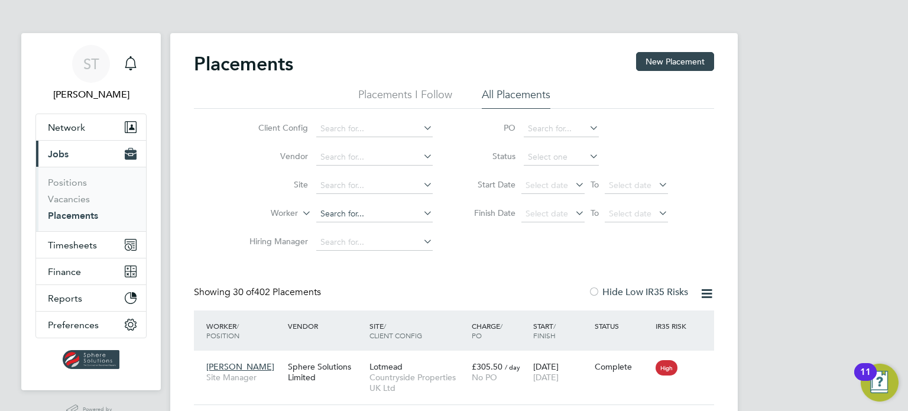
click at [357, 219] on input at bounding box center [374, 214] width 117 height 17
click at [389, 225] on b "Christoforu" at bounding box center [411, 230] width 44 height 10
type input "Andrew Christoforu"
click at [66, 247] on span "Timesheets" at bounding box center [72, 245] width 49 height 11
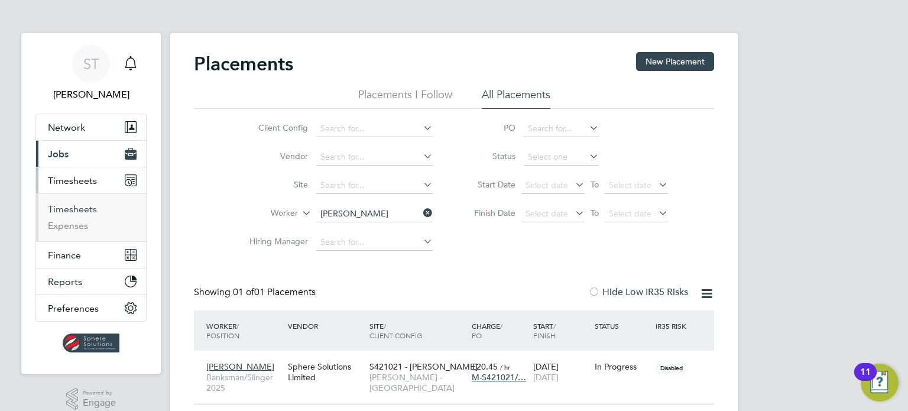
click at [83, 211] on link "Timesheets" at bounding box center [72, 208] width 49 height 11
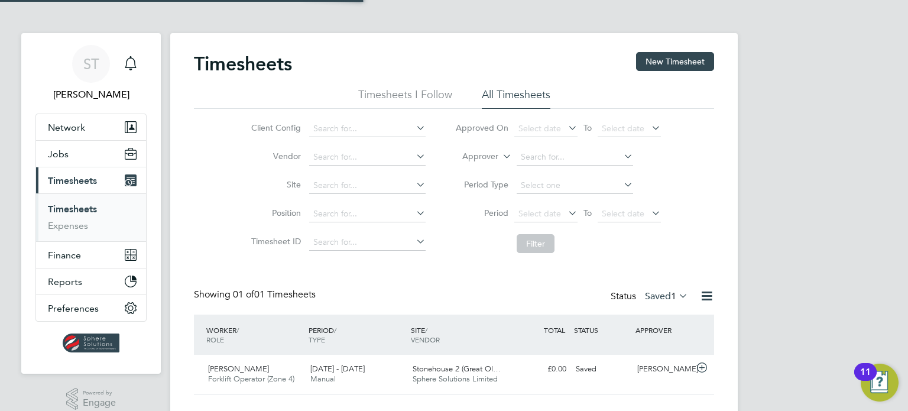
scroll to position [30, 103]
drag, startPoint x: 386, startPoint y: 371, endPoint x: 383, endPoint y: 267, distance: 104.2
click at [383, 267] on div "Timesheets New Timesheet Timesheets I Follow All Timesheets Client Config Vendo…" at bounding box center [454, 223] width 520 height 342
click at [649, 300] on label "Saved 1" at bounding box center [666, 296] width 43 height 12
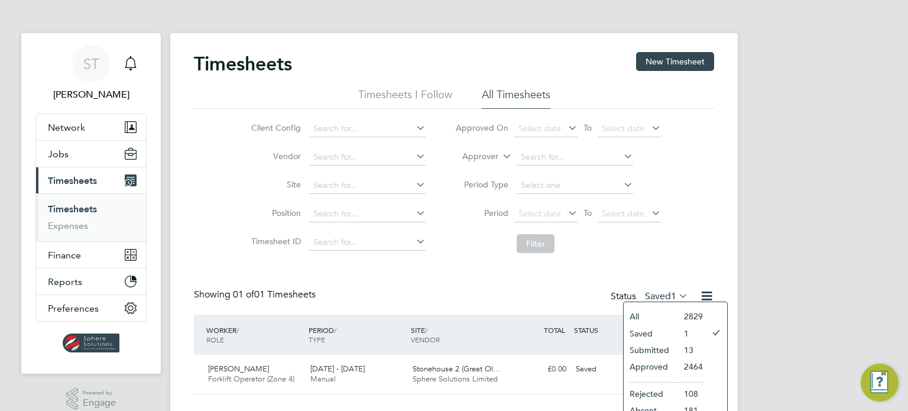
click at [655, 348] on li "Submitted" at bounding box center [651, 350] width 54 height 17
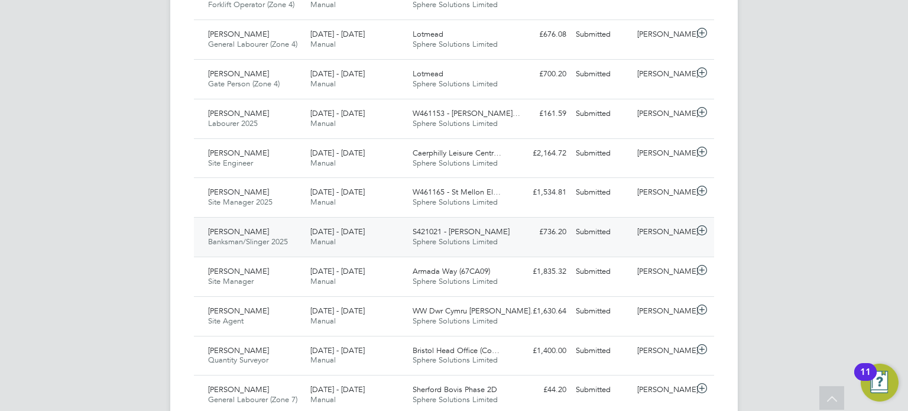
click at [445, 241] on div "Andrew Christoforu Banksman/Slinger 2025 23 - 29 Aug 2025 23 - 29 Aug 2025 Manu…" at bounding box center [454, 237] width 520 height 40
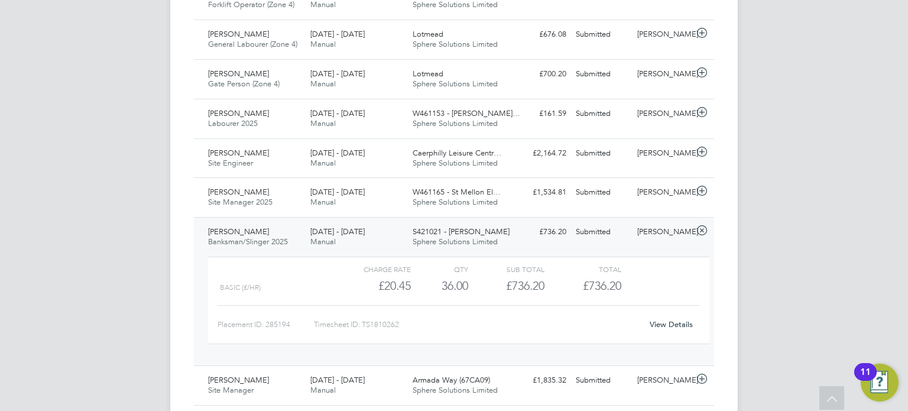
click at [672, 319] on link "View Details" at bounding box center [671, 324] width 43 height 10
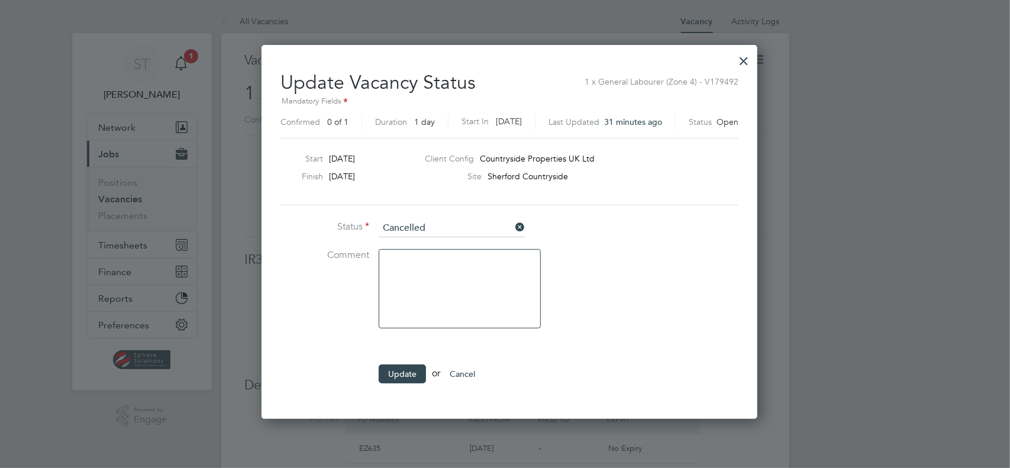
click at [513, 223] on icon at bounding box center [513, 227] width 0 height 17
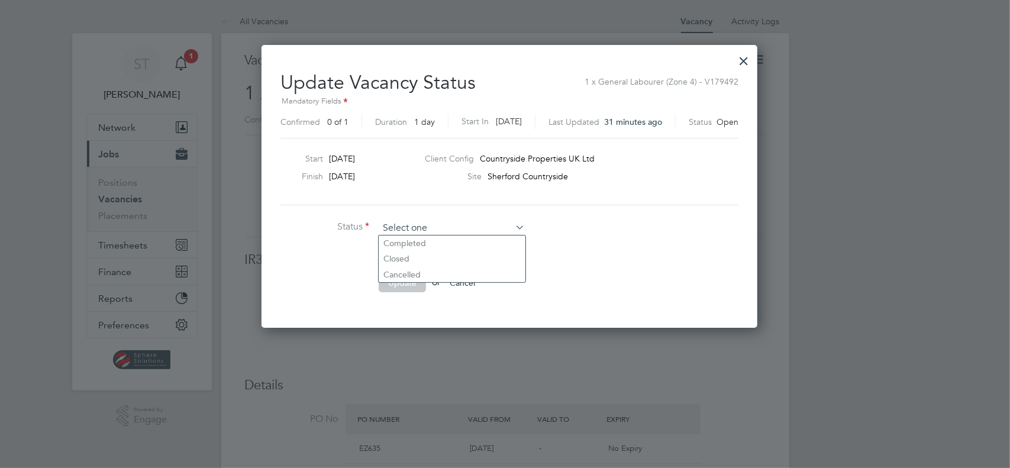
click at [447, 227] on input at bounding box center [452, 228] width 146 height 18
click at [423, 254] on li "Closed" at bounding box center [452, 258] width 147 height 15
type input "Closed"
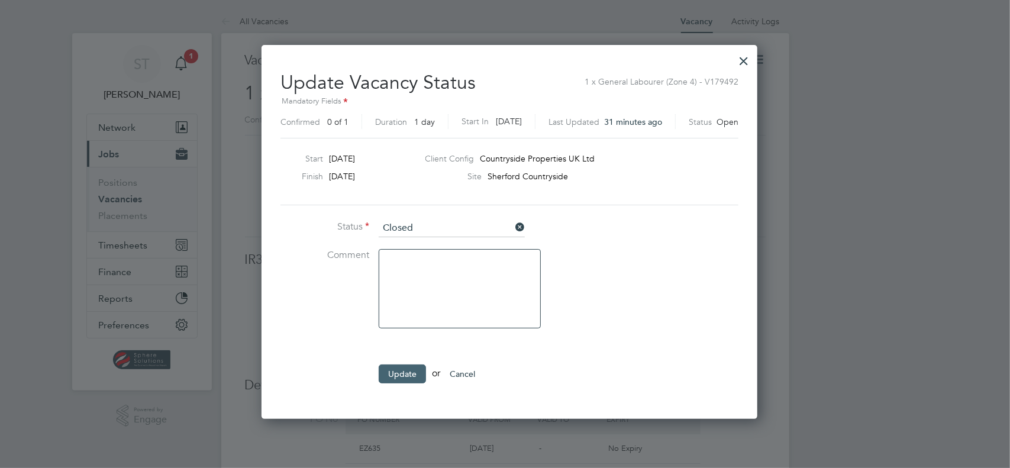
click at [400, 371] on button "Update" at bounding box center [402, 373] width 47 height 19
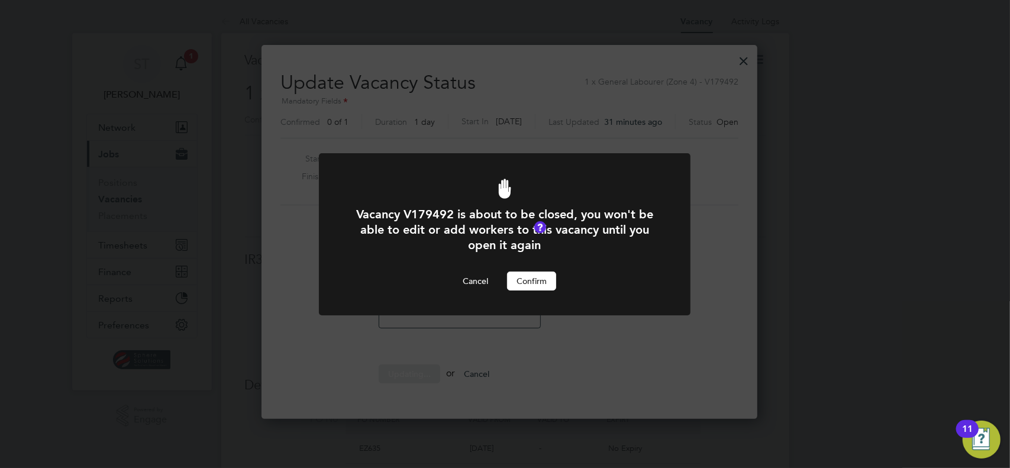
click at [526, 280] on button "Confirm" at bounding box center [531, 280] width 49 height 19
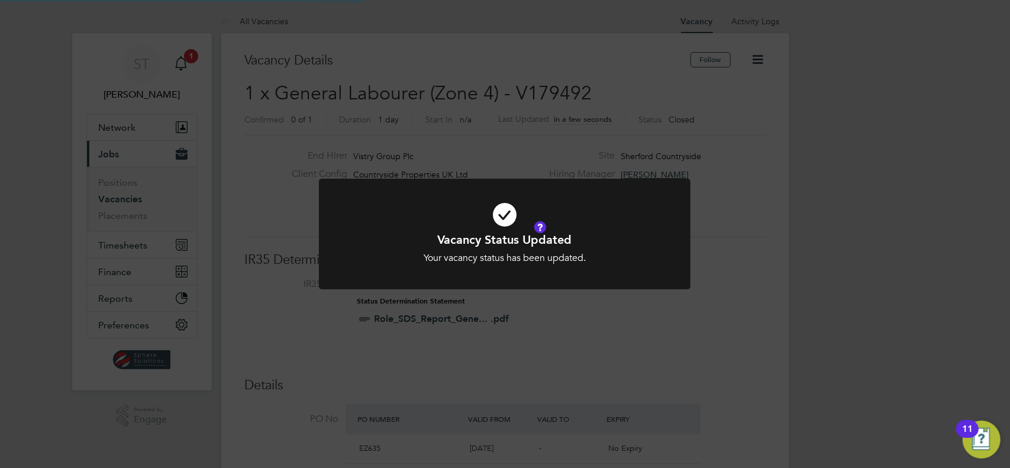
scroll to position [35, 83]
click at [570, 332] on div "Vacancy Status Updated Your vacancy status has been updated. Cancel Okay" at bounding box center [505, 234] width 1010 height 468
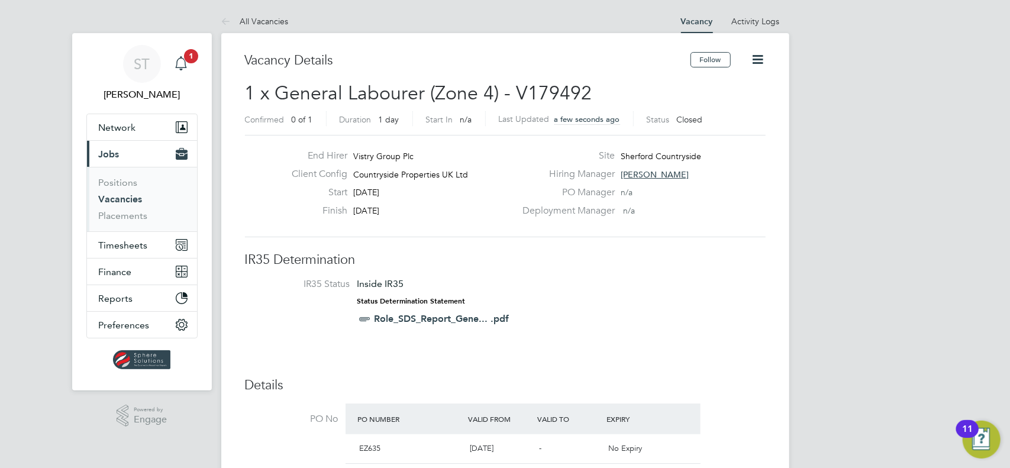
click at [185, 72] on div "Main navigation" at bounding box center [181, 64] width 24 height 24
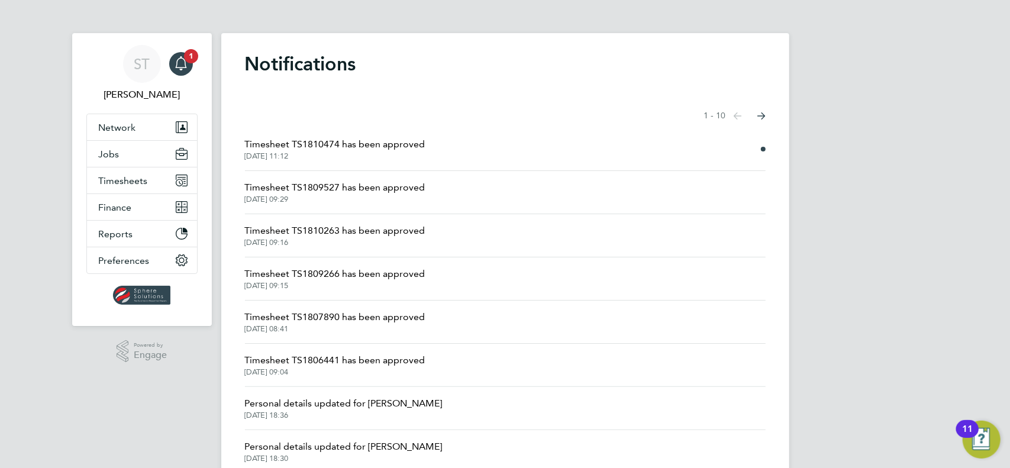
click at [389, 147] on span "Timesheet TS1810474 has been approved" at bounding box center [335, 144] width 180 height 14
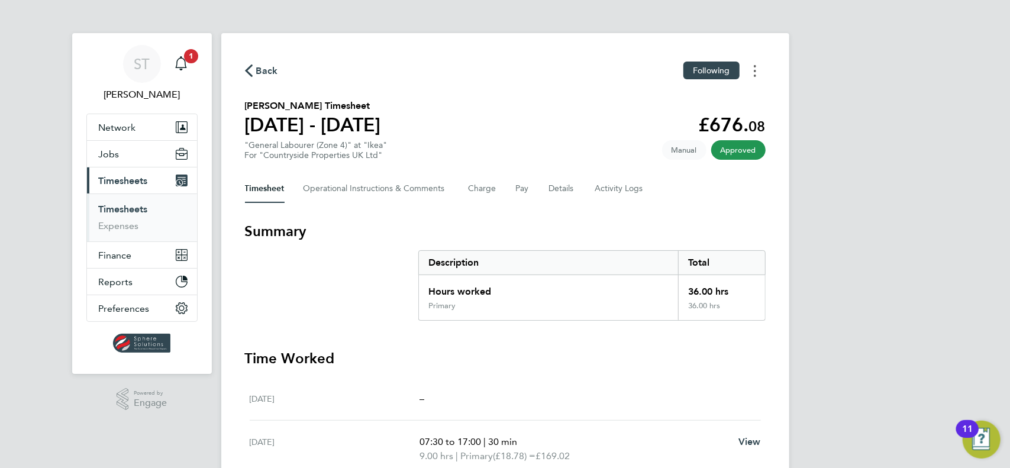
click at [758, 73] on button "Timesheets Menu" at bounding box center [754, 71] width 21 height 18
click at [680, 102] on link "Download timesheet" at bounding box center [694, 97] width 142 height 24
click at [138, 180] on span "Timesheets" at bounding box center [123, 180] width 49 height 11
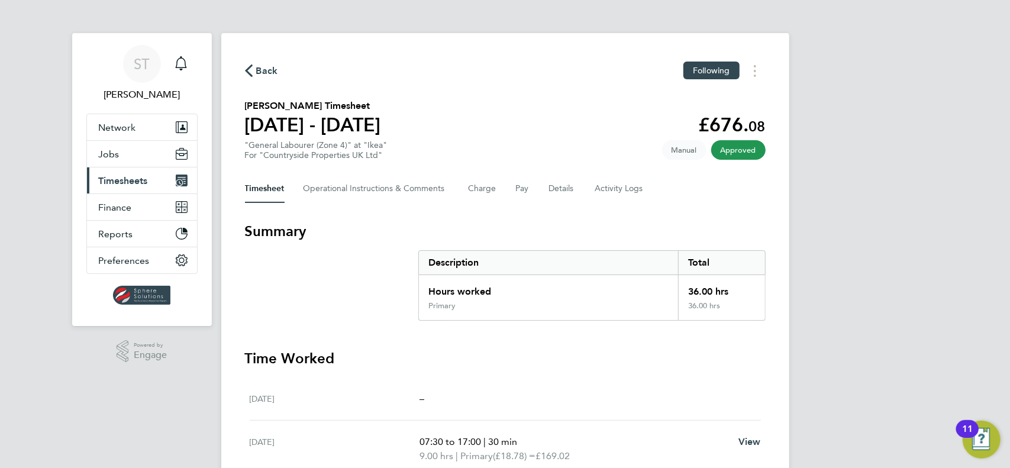
click at [137, 179] on span "Timesheets" at bounding box center [123, 180] width 49 height 11
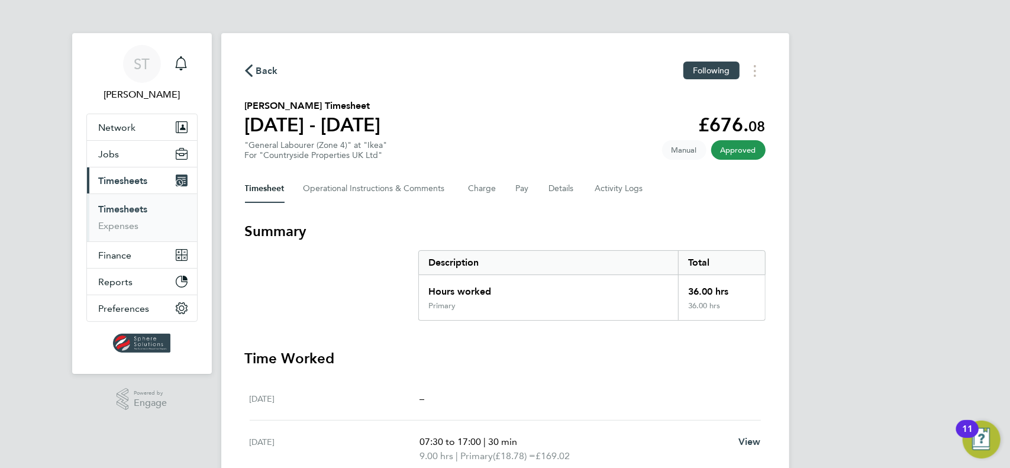
click at [141, 180] on span "Timesheets" at bounding box center [123, 180] width 49 height 11
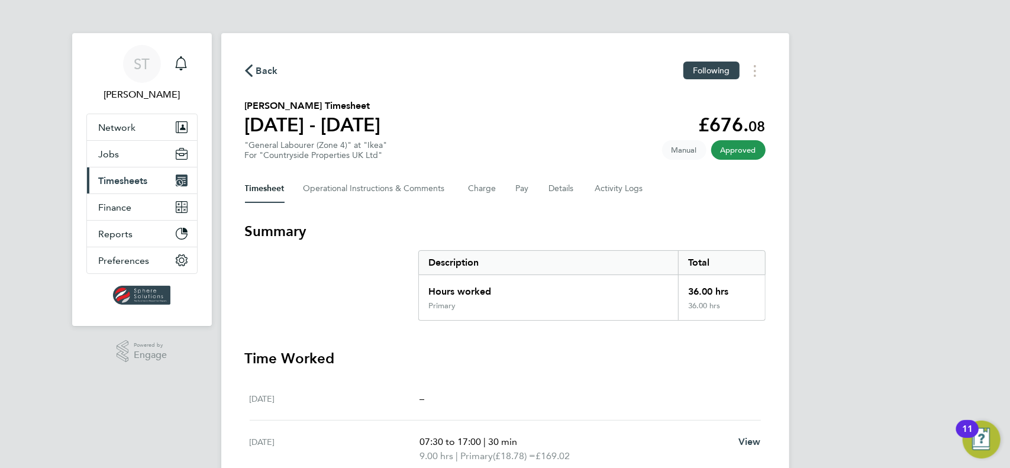
click at [141, 180] on span "Timesheets" at bounding box center [123, 180] width 49 height 11
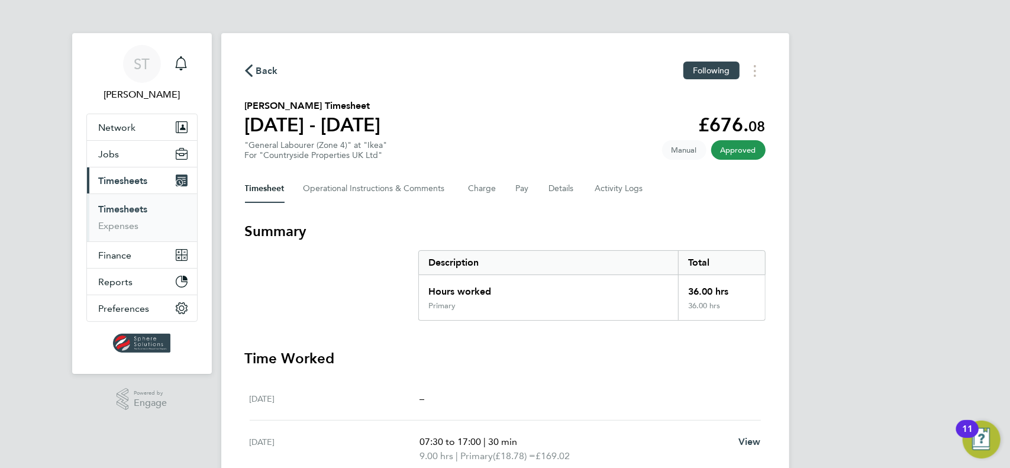
click at [128, 205] on link "Timesheets" at bounding box center [123, 208] width 49 height 11
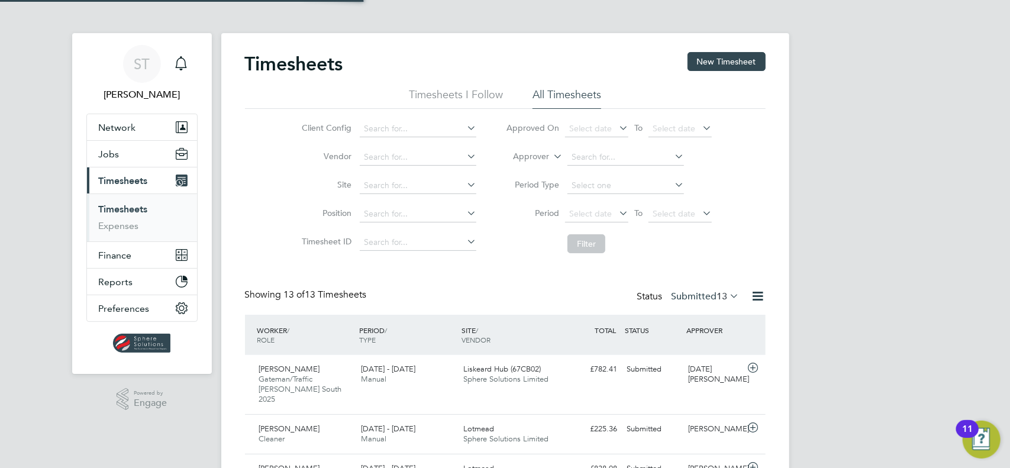
scroll to position [30, 102]
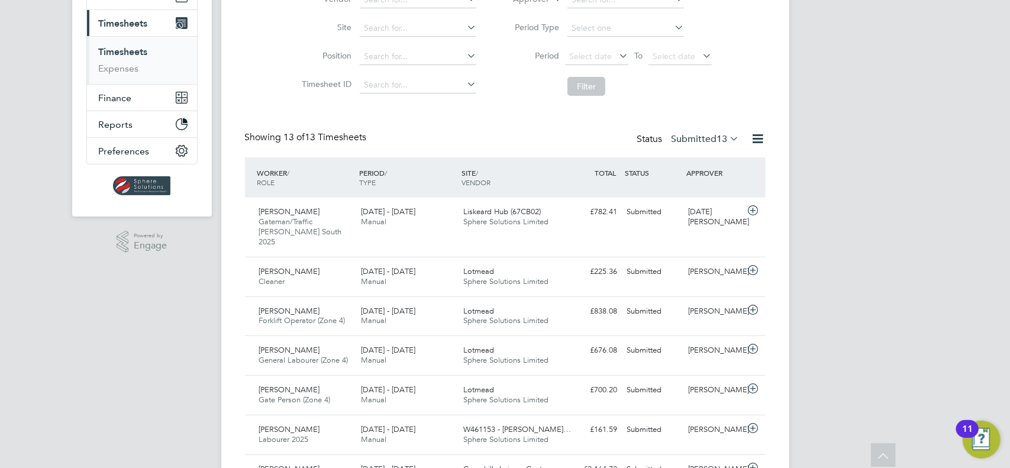
click at [691, 137] on label "Submitted 13" at bounding box center [705, 139] width 68 height 12
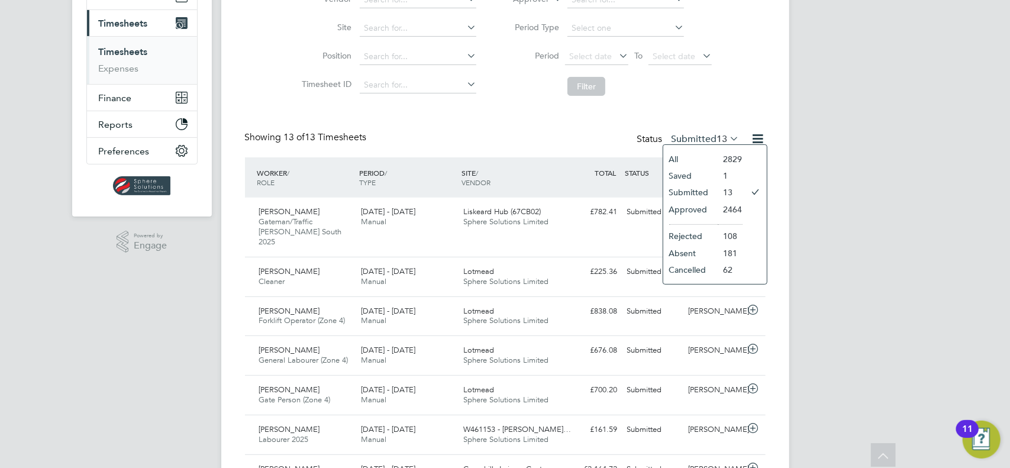
click at [700, 192] on li "Submitted" at bounding box center [690, 192] width 54 height 17
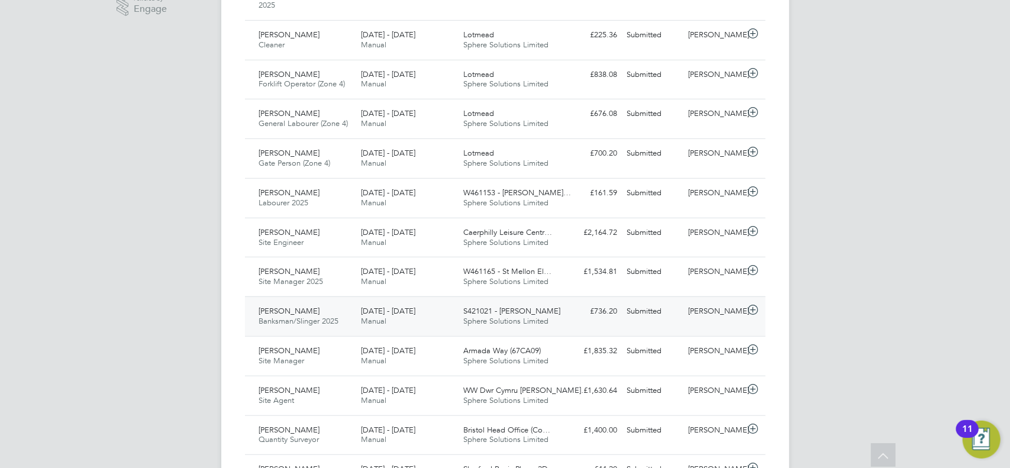
click at [447, 302] on div "23 - 29 Aug 2025 Manual" at bounding box center [407, 317] width 102 height 30
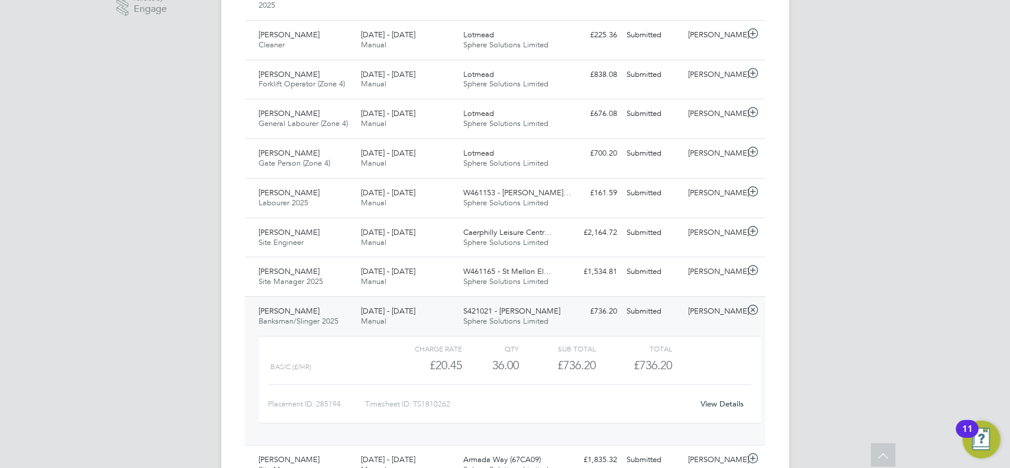
click at [726, 399] on link "View Details" at bounding box center [721, 404] width 43 height 10
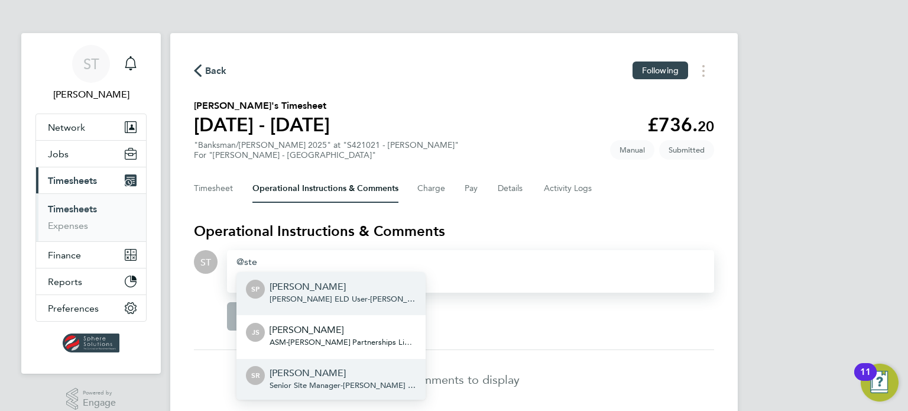
click at [295, 381] on span "Senior Site Manager - [PERSON_NAME] Partnerships Limited" at bounding box center [343, 385] width 147 height 9
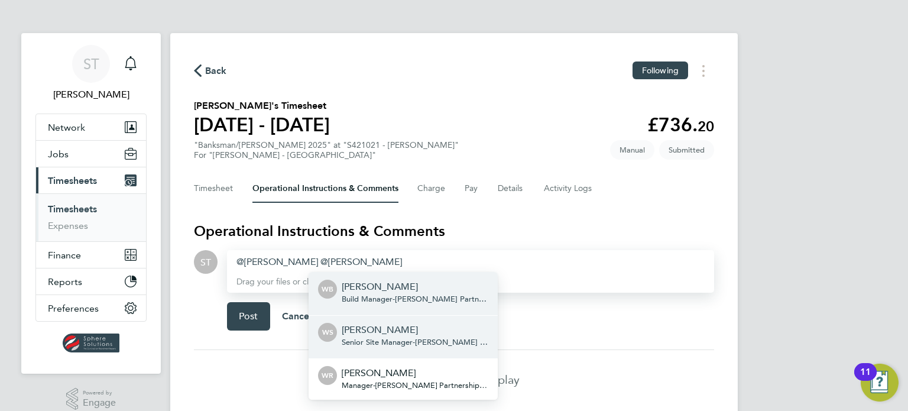
click at [420, 340] on span "Senior Site Manager - [PERSON_NAME] Partnerships Limited" at bounding box center [415, 342] width 147 height 9
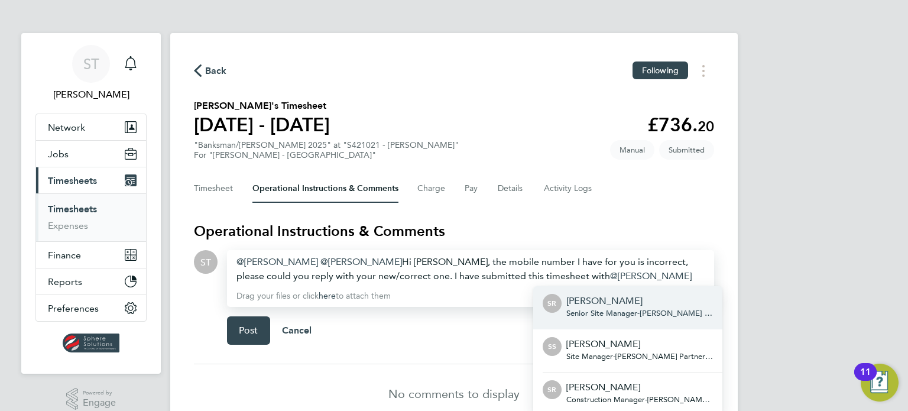
click at [594, 315] on span "Senior Site Manager - [PERSON_NAME] Partnerships Limited" at bounding box center [640, 313] width 147 height 9
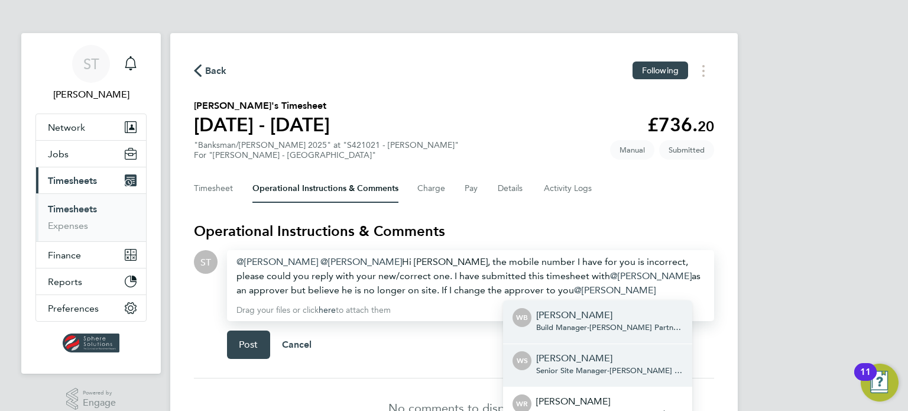
click at [596, 373] on span "Senior Site Manager - [PERSON_NAME] Partnerships Limited" at bounding box center [609, 370] width 147 height 9
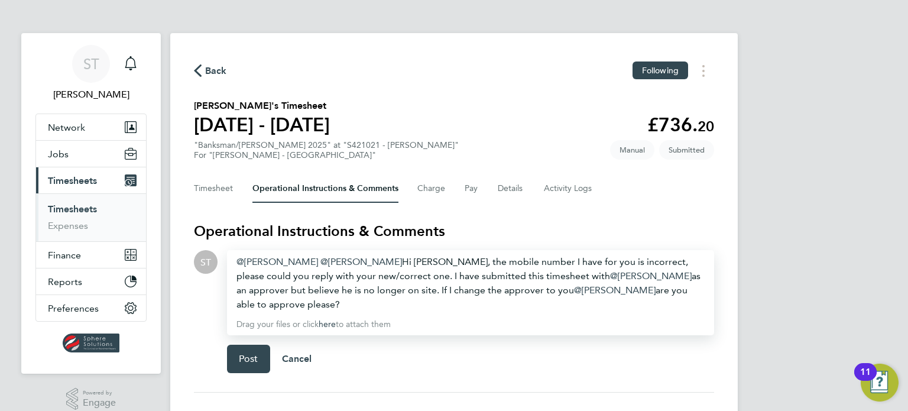
drag, startPoint x: 275, startPoint y: 306, endPoint x: 215, endPoint y: 257, distance: 76.9
click at [225, 257] on div "Drop your files here Supported files: JPG, JPEG, PNG, GIF or PDF [PERSON_NAME] …" at bounding box center [466, 316] width 497 height 132
copy div "[PERSON_NAME] ​ [PERSON_NAME] ​ Hi [PERSON_NAME], the mobile number I have for …"
click at [254, 357] on span "Post" at bounding box center [249, 359] width 20 height 12
click at [396, 309] on div "[PERSON_NAME] ​ [PERSON_NAME] ​ Hi [PERSON_NAME], the mobile number I have for …" at bounding box center [471, 283] width 468 height 57
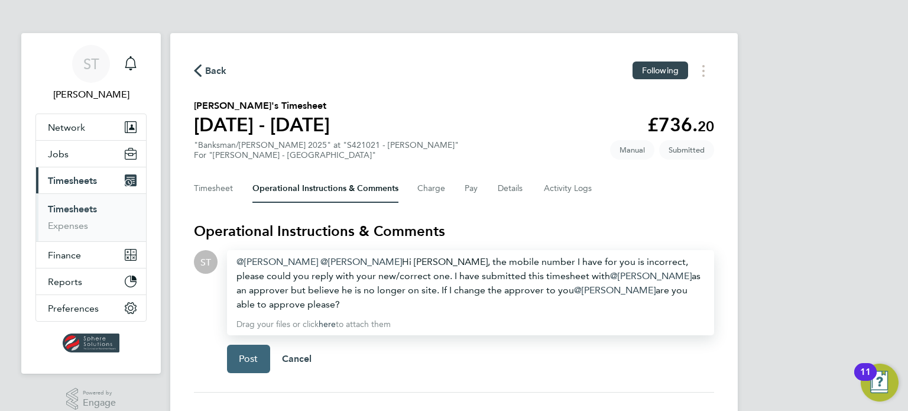
click at [253, 357] on span "Post" at bounding box center [249, 359] width 20 height 12
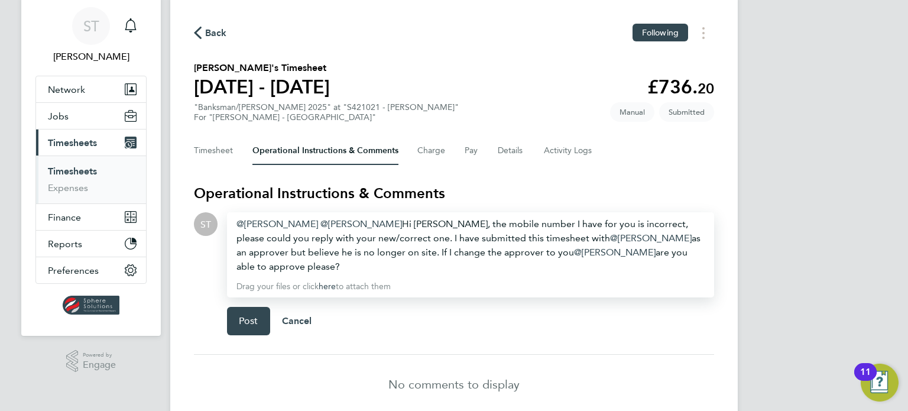
scroll to position [88, 0]
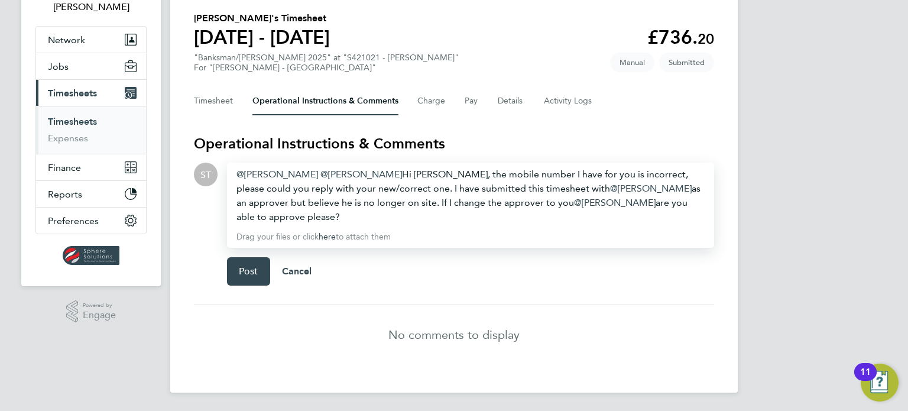
click at [293, 222] on div "[PERSON_NAME] ​ [PERSON_NAME] ​ Hi [PERSON_NAME], the mobile number I have for …" at bounding box center [471, 195] width 468 height 57
click at [254, 272] on span "Post" at bounding box center [249, 272] width 20 height 12
click at [603, 189] on div "[PERSON_NAME] ​ [PERSON_NAME] ​ Hi [PERSON_NAME], the mobile number I have for …" at bounding box center [471, 195] width 468 height 57
drag, startPoint x: 603, startPoint y: 189, endPoint x: 532, endPoint y: 182, distance: 71.3
click at [532, 182] on div "[PERSON_NAME] ​ [PERSON_NAME] ​ Hi [PERSON_NAME], the mobile number I have for …" at bounding box center [471, 195] width 468 height 57
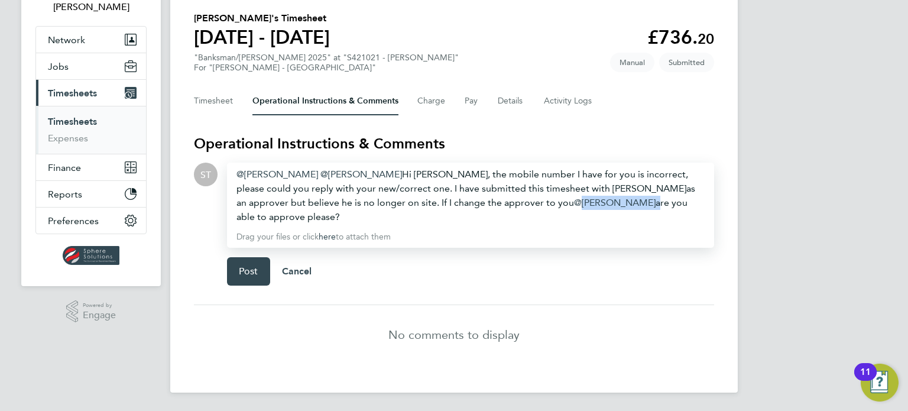
drag, startPoint x: 570, startPoint y: 201, endPoint x: 507, endPoint y: 204, distance: 62.2
click at [507, 204] on div "[PERSON_NAME] ​ [PERSON_NAME] ​ Hi [PERSON_NAME], the mobile number I have for …" at bounding box center [471, 195] width 468 height 57
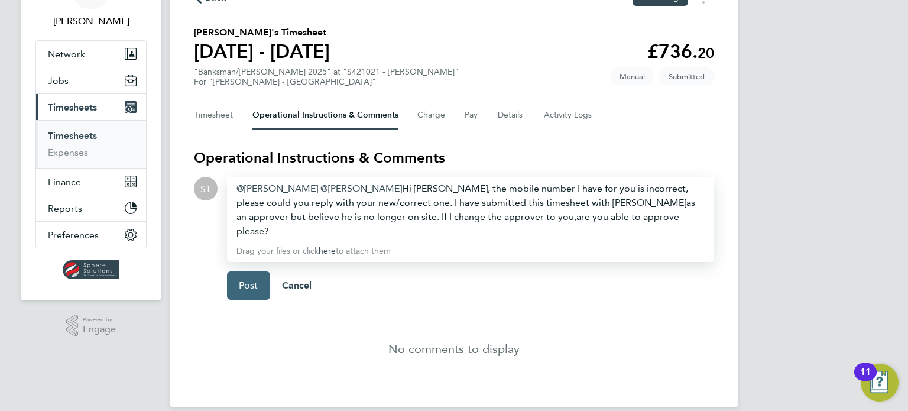
click at [249, 280] on span "Post" at bounding box center [249, 286] width 20 height 12
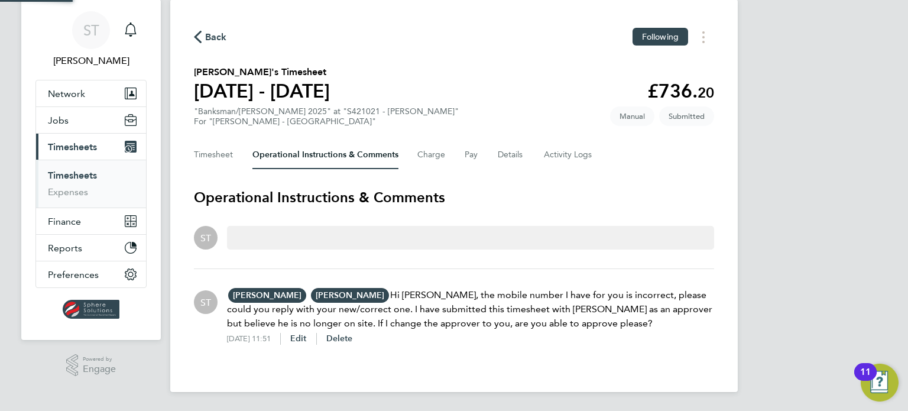
scroll to position [33, 0]
click at [229, 155] on button "Timesheet" at bounding box center [214, 155] width 40 height 28
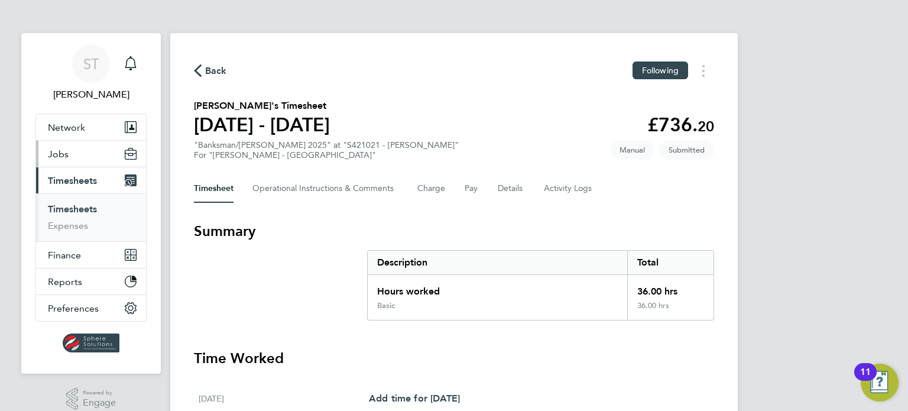
click at [68, 154] on button "Jobs" at bounding box center [91, 154] width 110 height 26
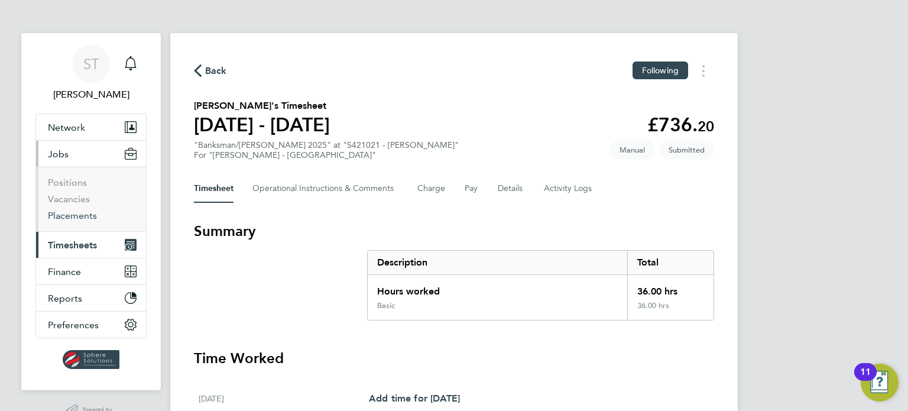
click at [75, 219] on link "Placements" at bounding box center [72, 215] width 49 height 11
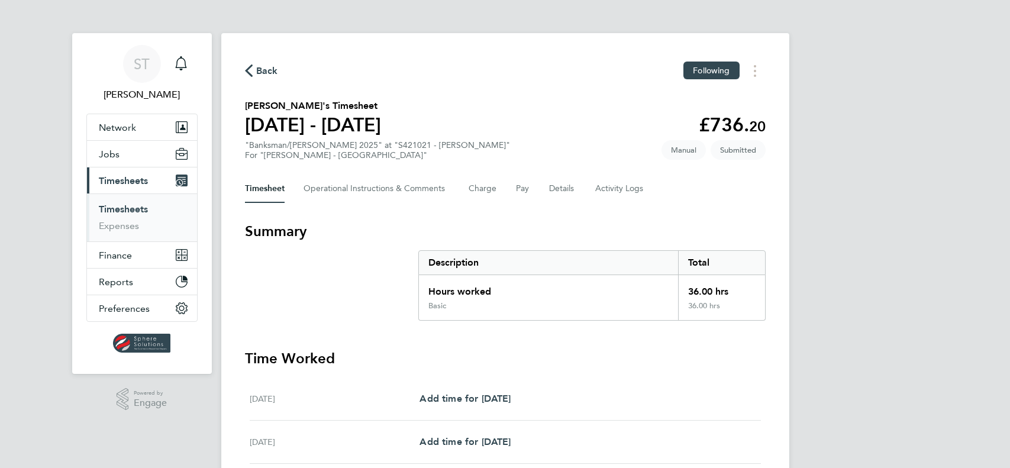
scroll to position [134, 0]
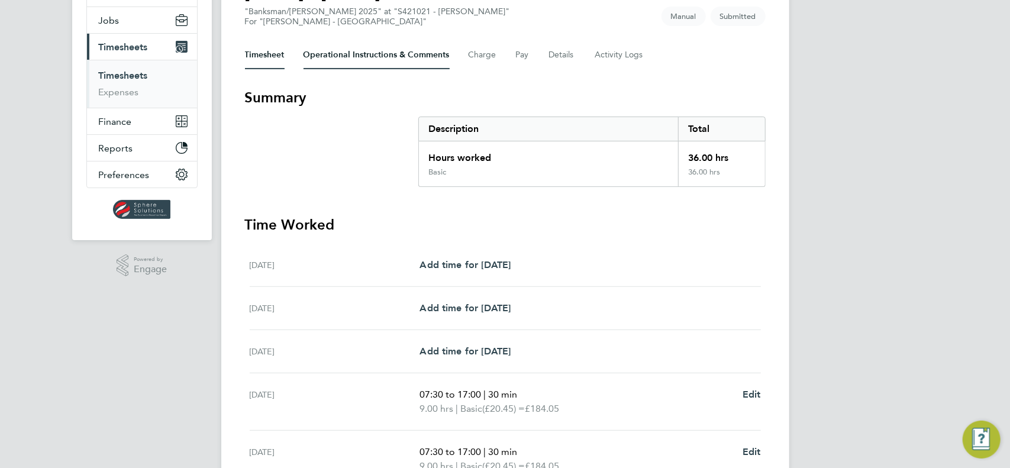
click at [394, 55] on Comments-tab "Operational Instructions & Comments" at bounding box center [376, 55] width 146 height 28
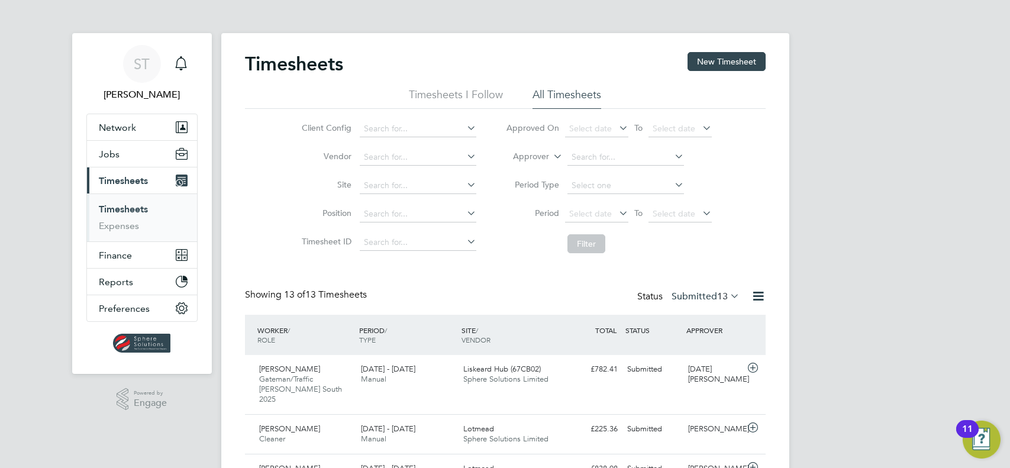
click at [112, 154] on span "Jobs" at bounding box center [109, 153] width 21 height 11
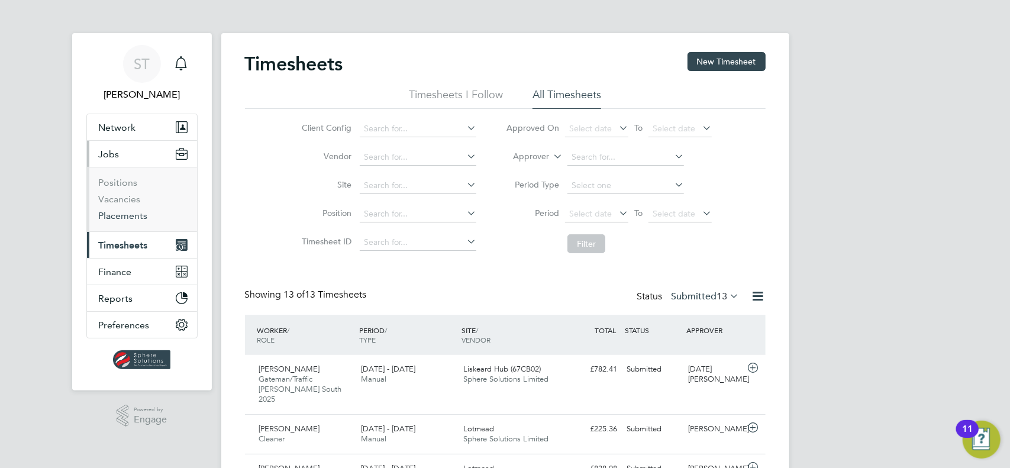
click at [117, 219] on link "Placements" at bounding box center [123, 215] width 49 height 11
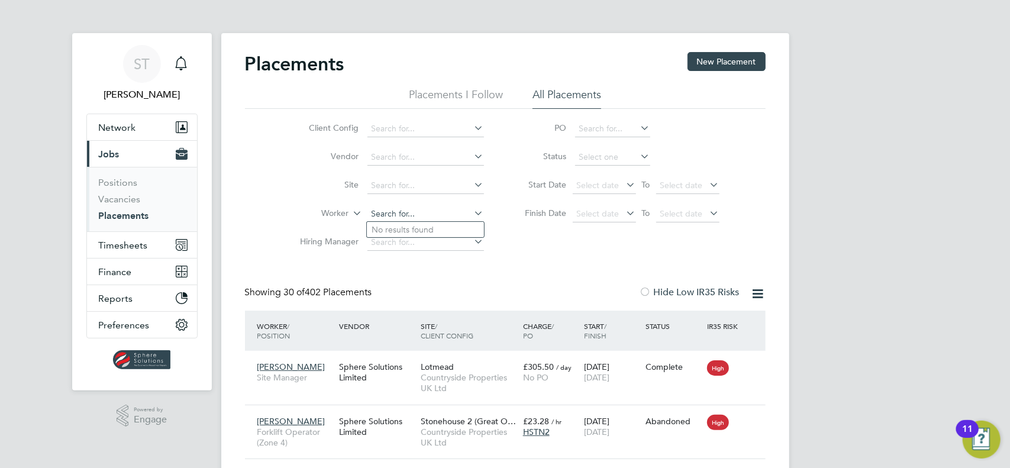
click at [399, 212] on input at bounding box center [425, 214] width 117 height 17
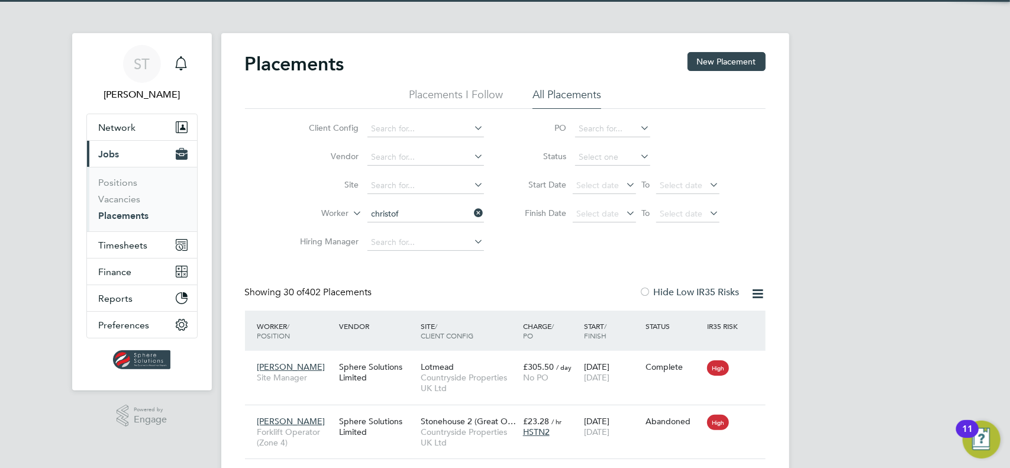
click at [399, 232] on li "Andrew Christof oru" at bounding box center [427, 230] width 121 height 16
type input "[PERSON_NAME]"
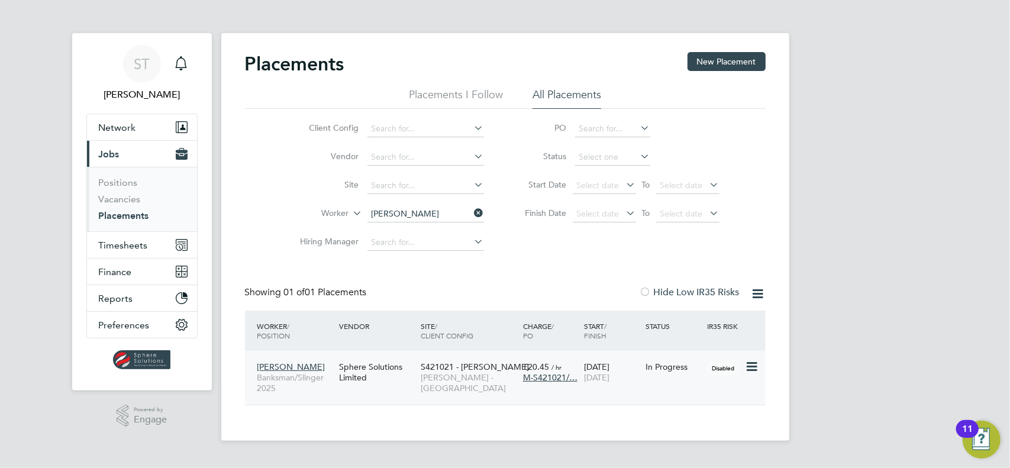
click at [484, 380] on span "[PERSON_NAME] - [GEOGRAPHIC_DATA]" at bounding box center [469, 382] width 96 height 21
click at [755, 364] on icon at bounding box center [751, 367] width 12 height 14
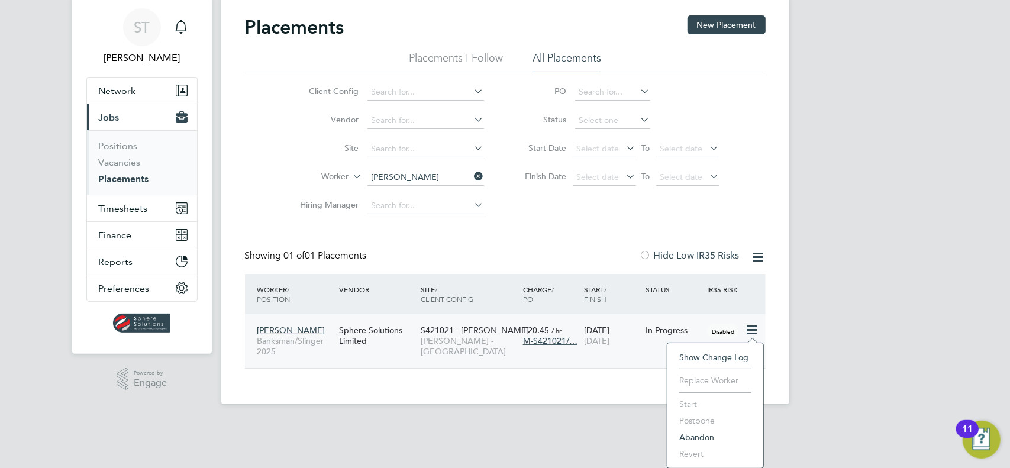
click at [454, 342] on span "[PERSON_NAME] - [GEOGRAPHIC_DATA]" at bounding box center [469, 345] width 96 height 21
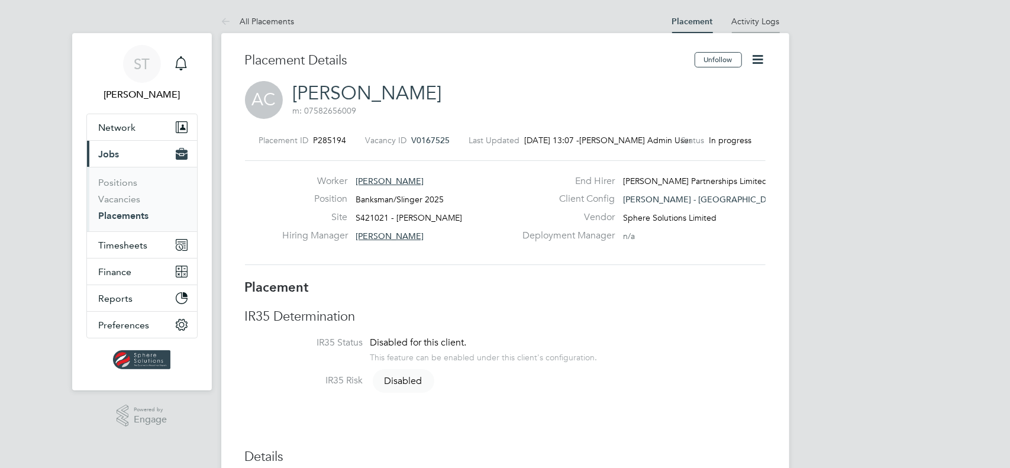
click at [755, 21] on link "Activity Logs" at bounding box center [756, 21] width 48 height 11
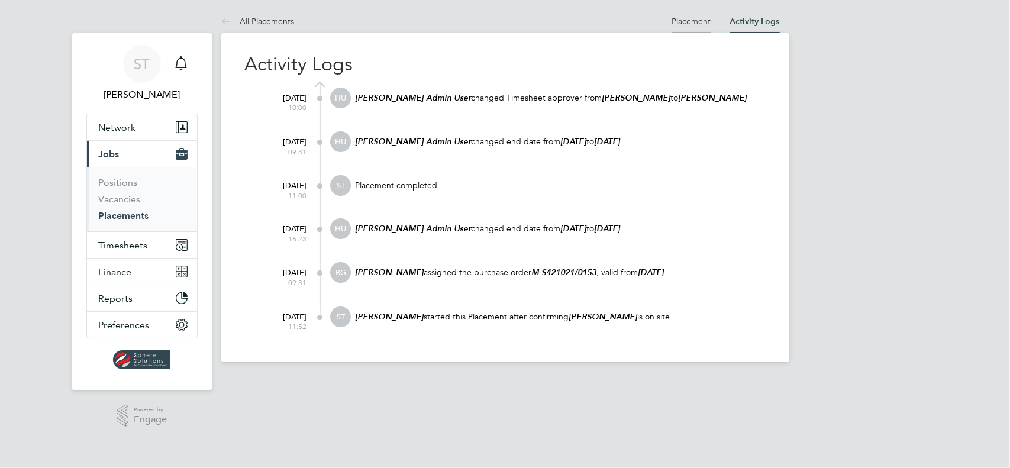
click at [680, 21] on link "Placement" at bounding box center [691, 21] width 39 height 11
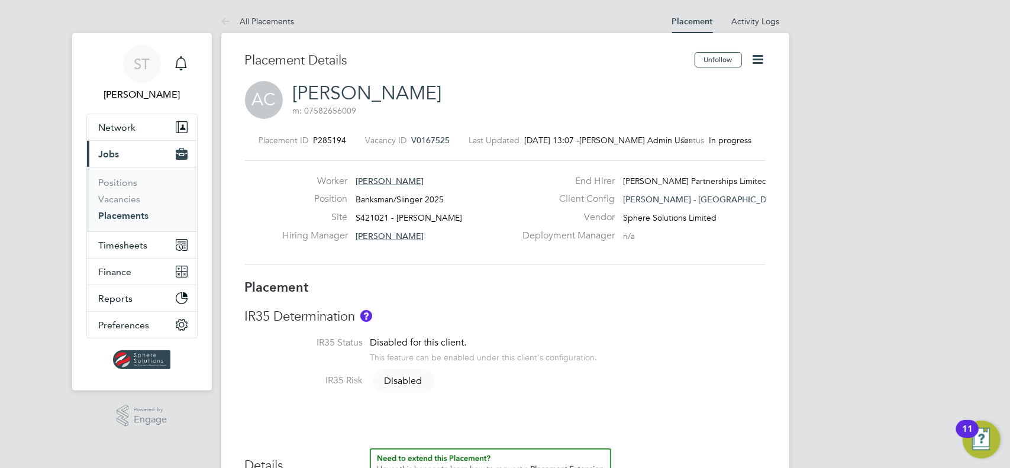
click at [753, 57] on icon at bounding box center [758, 59] width 15 height 15
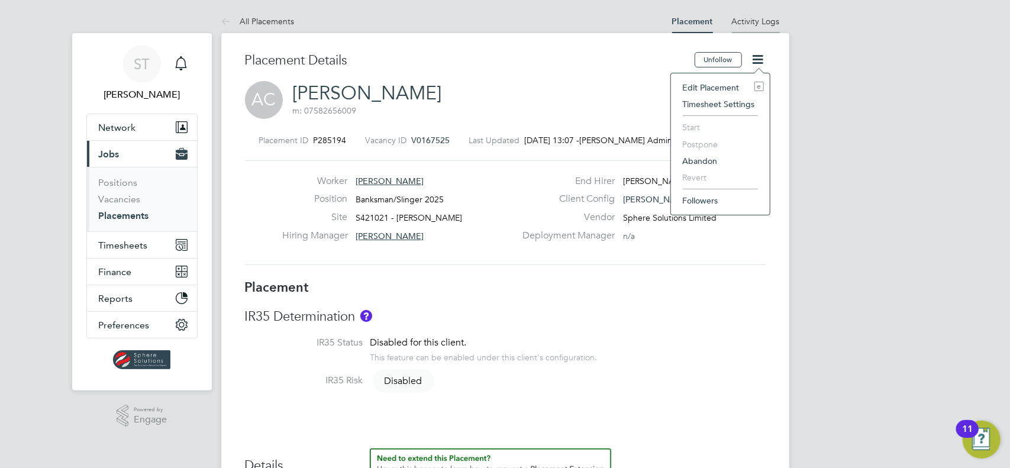
click at [752, 23] on link "Activity Logs" at bounding box center [756, 21] width 48 height 11
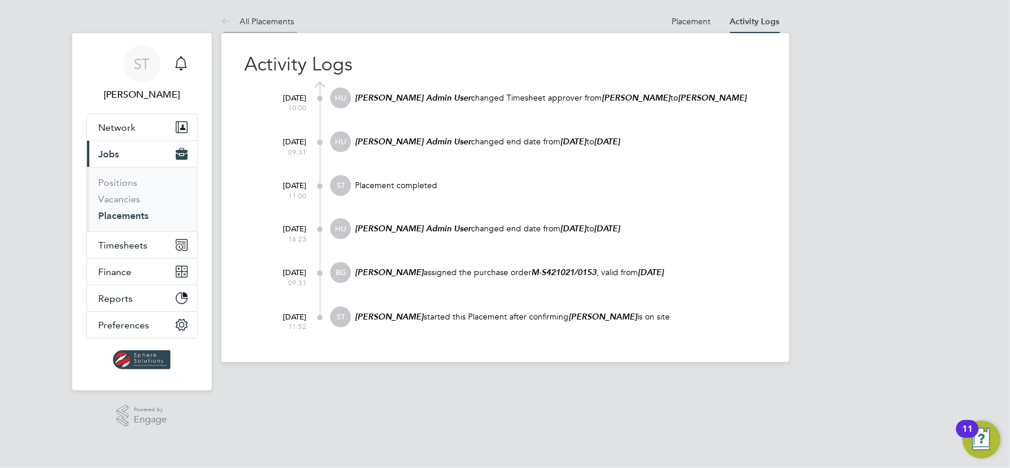
click at [248, 23] on link "All Placements" at bounding box center [257, 21] width 73 height 11
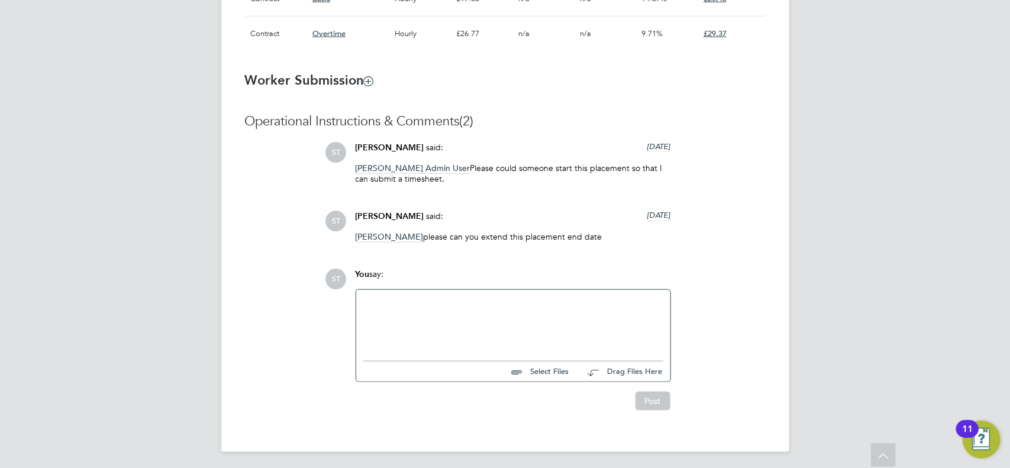
click at [433, 311] on div at bounding box center [513, 322] width 300 height 51
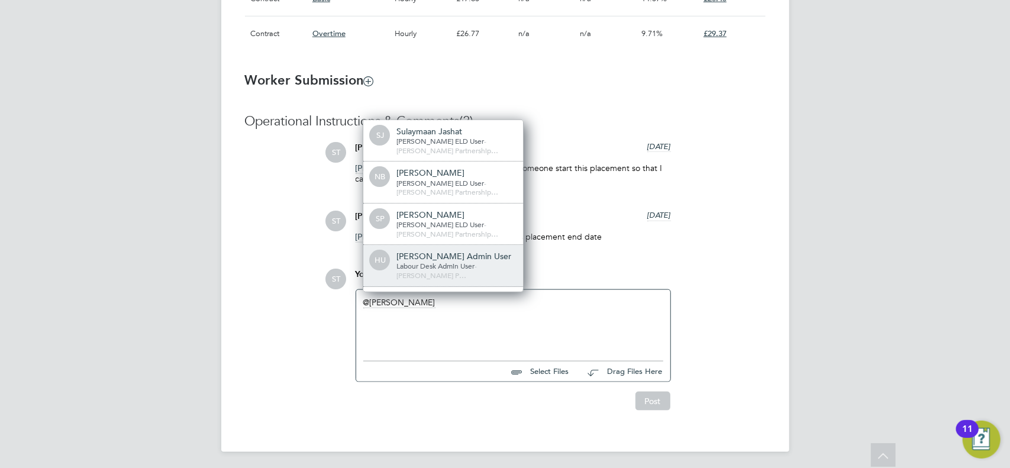
click at [442, 262] on span "Labour Desk Admin User" at bounding box center [435, 265] width 78 height 9
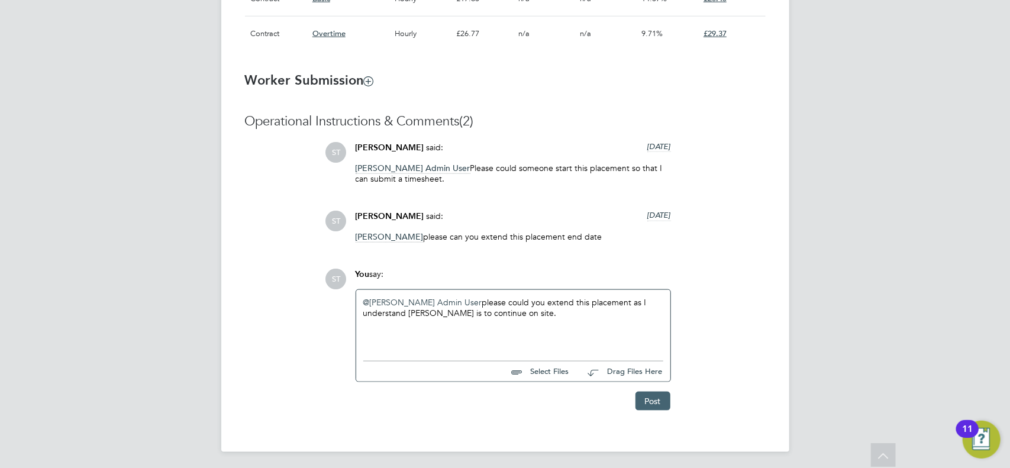
click at [647, 404] on button "Post" at bounding box center [652, 401] width 35 height 19
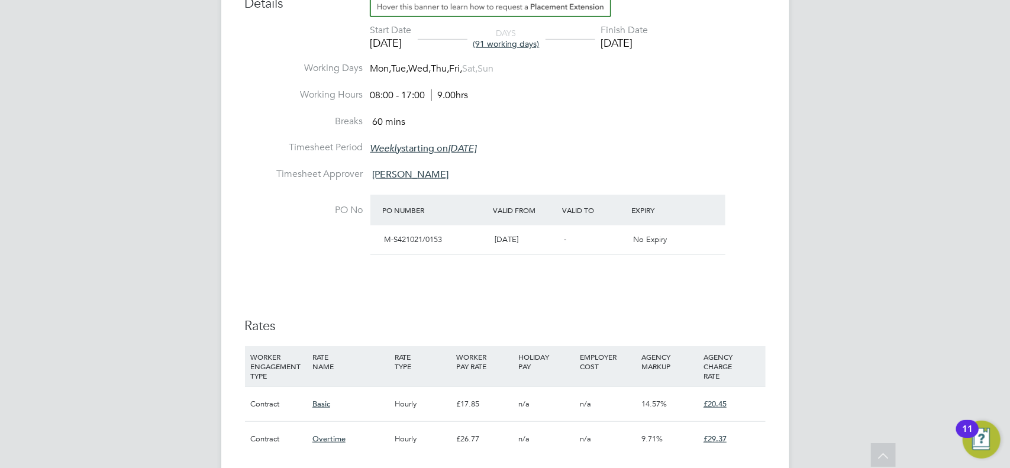
scroll to position [355, 0]
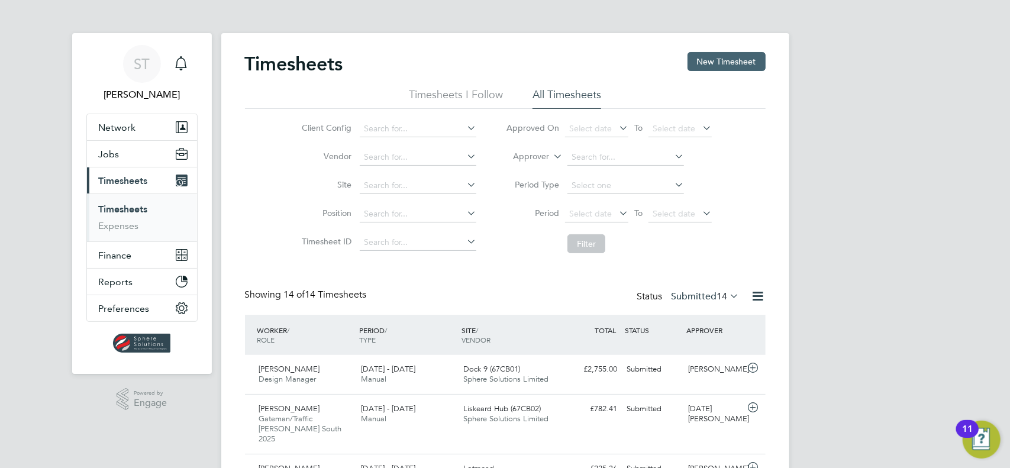
click at [716, 61] on button "New Timesheet" at bounding box center [726, 61] width 78 height 19
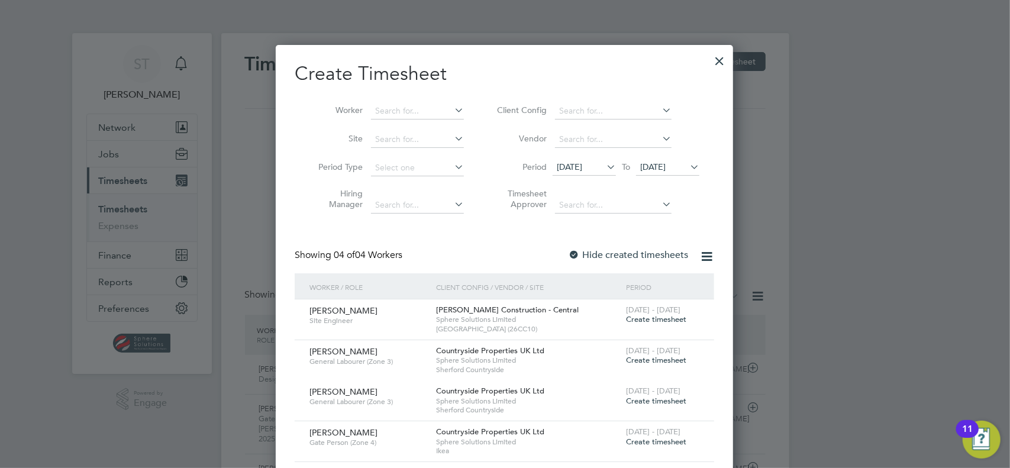
click at [660, 164] on span "[DATE]" at bounding box center [652, 166] width 25 height 11
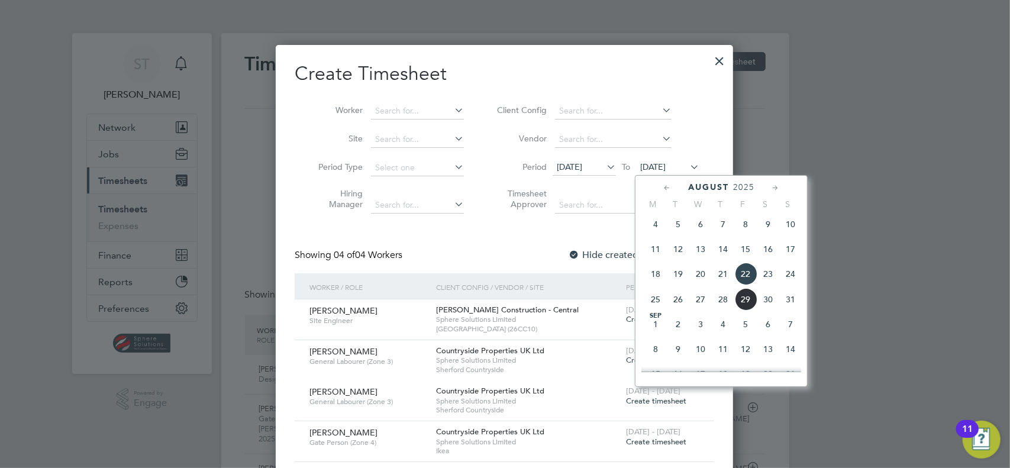
click at [790, 305] on span "31" at bounding box center [790, 299] width 22 height 22
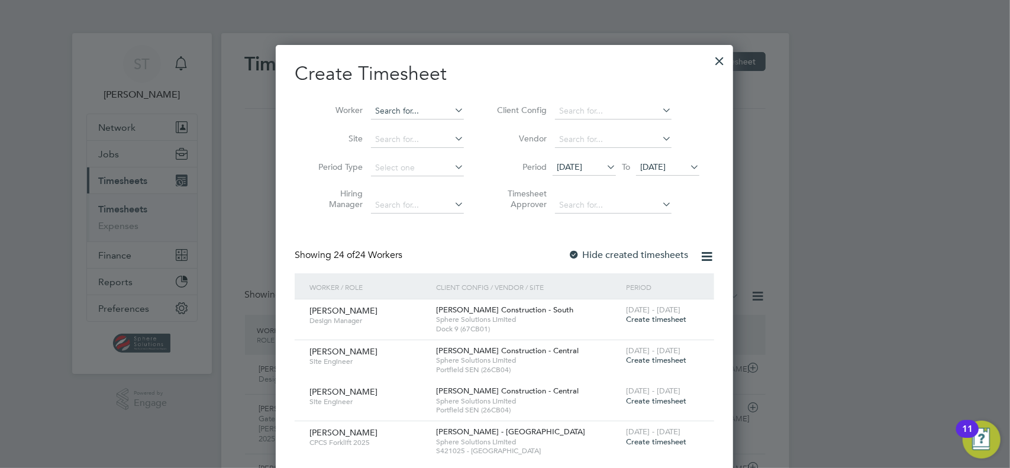
click at [400, 112] on input at bounding box center [417, 111] width 93 height 17
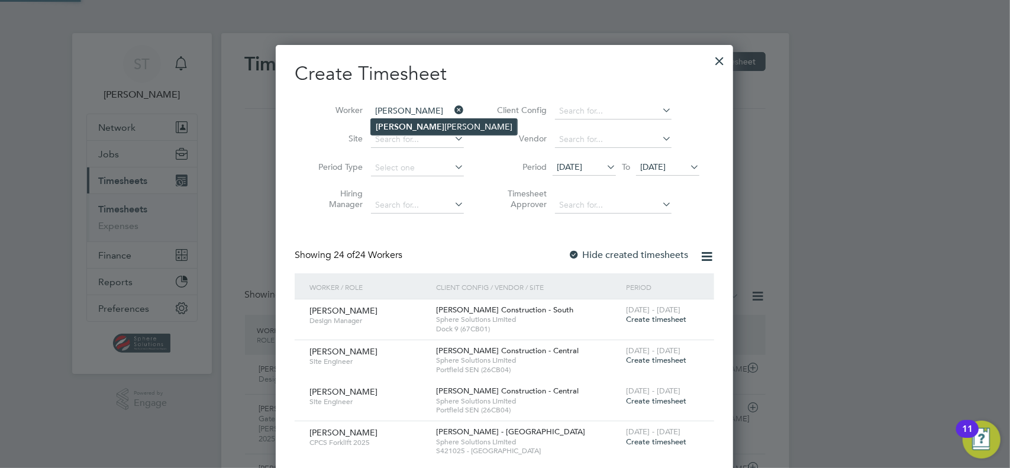
click at [381, 130] on b "Hugo" at bounding box center [410, 127] width 69 height 10
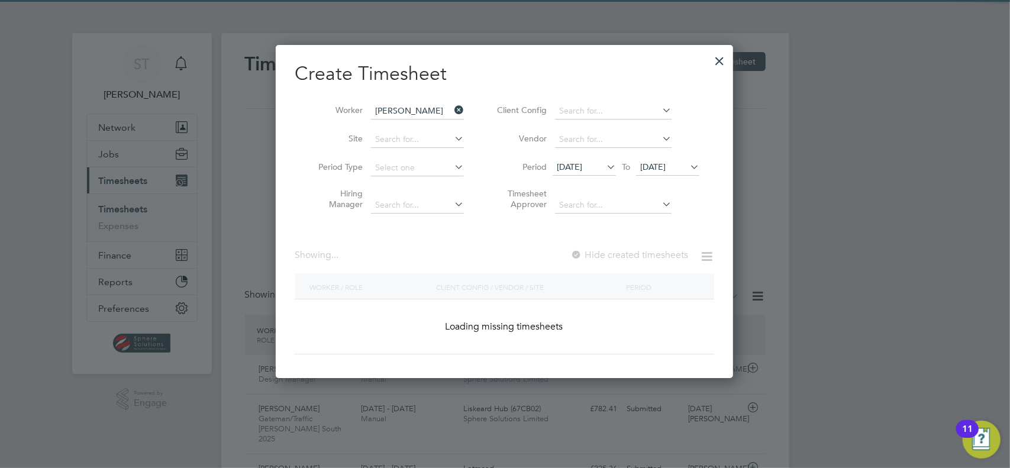
type input "Hugo Robert"
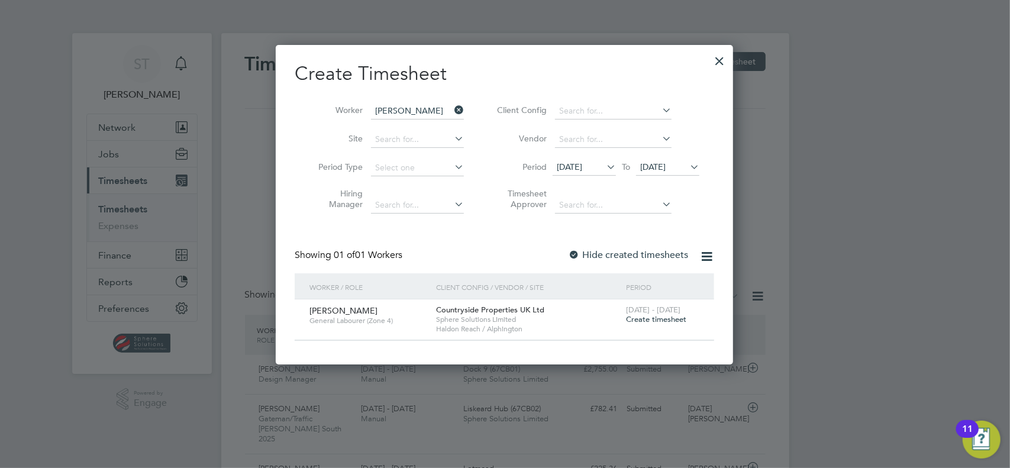
click at [658, 323] on span "Create timesheet" at bounding box center [656, 319] width 60 height 10
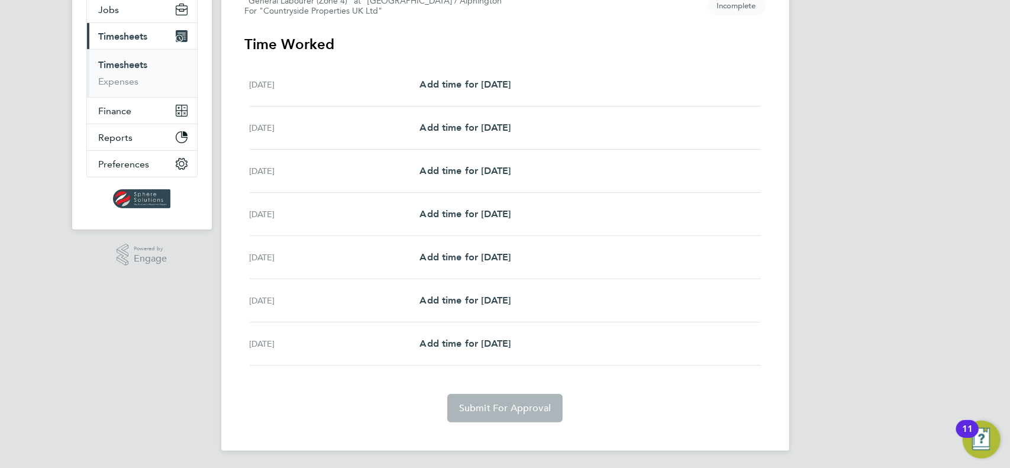
click at [465, 187] on div "Wed 27 Aug Add time for Wed 27 Aug Add time for Wed 27 Aug" at bounding box center [505, 171] width 511 height 43
click at [473, 176] on link "Add time for Wed 27 Aug" at bounding box center [464, 171] width 91 height 14
select select "30"
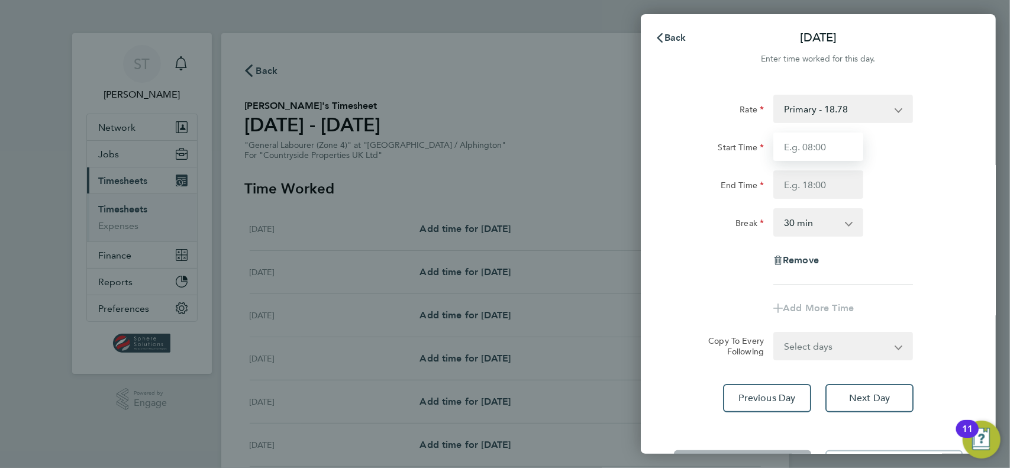
click at [835, 153] on input "Start Time" at bounding box center [818, 146] width 90 height 28
type input "07:30"
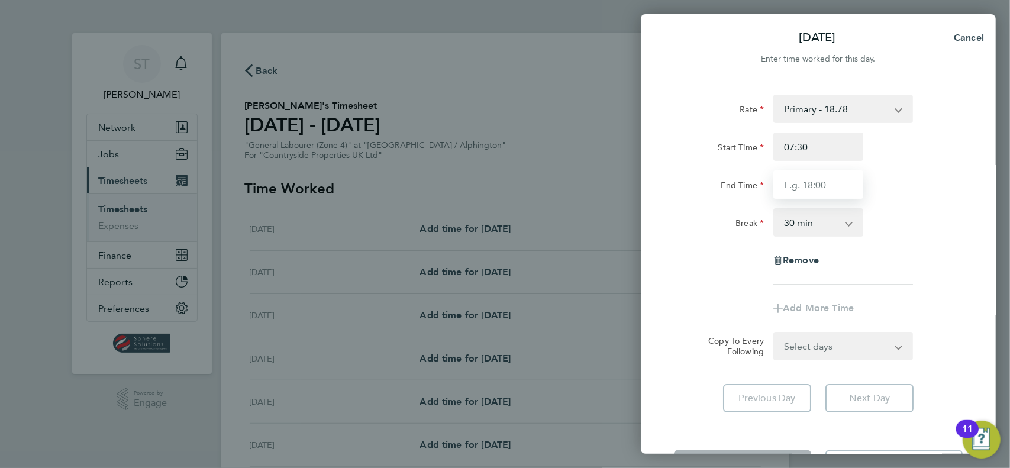
click at [799, 189] on input "End Time" at bounding box center [818, 184] width 90 height 28
type input "17:00"
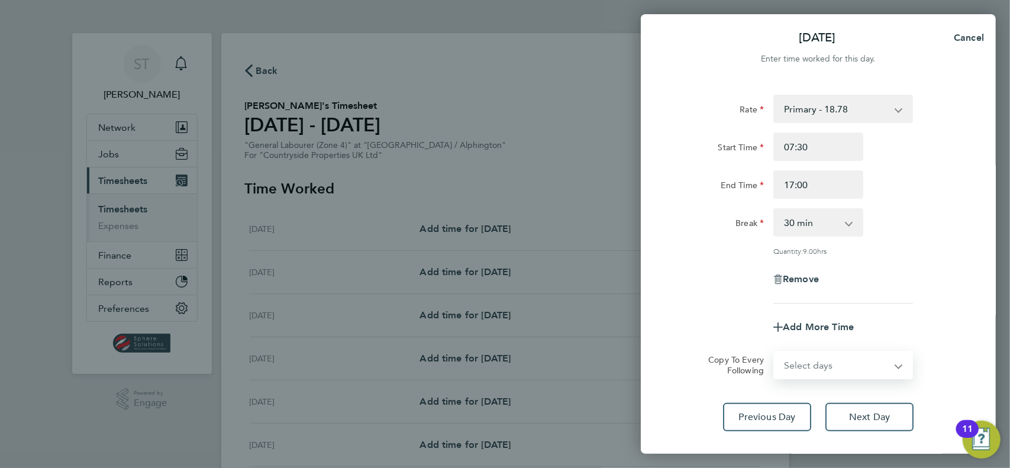
click at [797, 344] on form "Rate Primary - 18.78 Start Time 07:30 End Time 17:00 Break 0 min 15 min 30 min …" at bounding box center [818, 237] width 289 height 284
select select "DAY"
click at [774, 352] on select "Select days Day Weekday (Mon-Fri) Weekend (Sat-Sun) Thursday Friday Saturday Su…" at bounding box center [836, 365] width 124 height 26
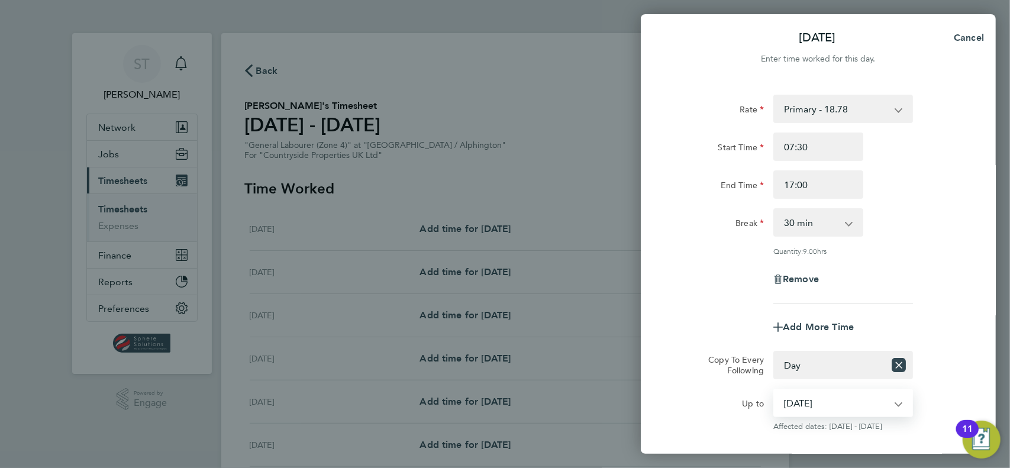
click at [798, 405] on select "28 Aug 2025 29 Aug 2025 30 Aug 2025 31 Aug 2025" at bounding box center [835, 403] width 123 height 26
select select "2025-08-29"
click at [774, 390] on select "28 Aug 2025 29 Aug 2025 30 Aug 2025 31 Aug 2025" at bounding box center [835, 403] width 123 height 26
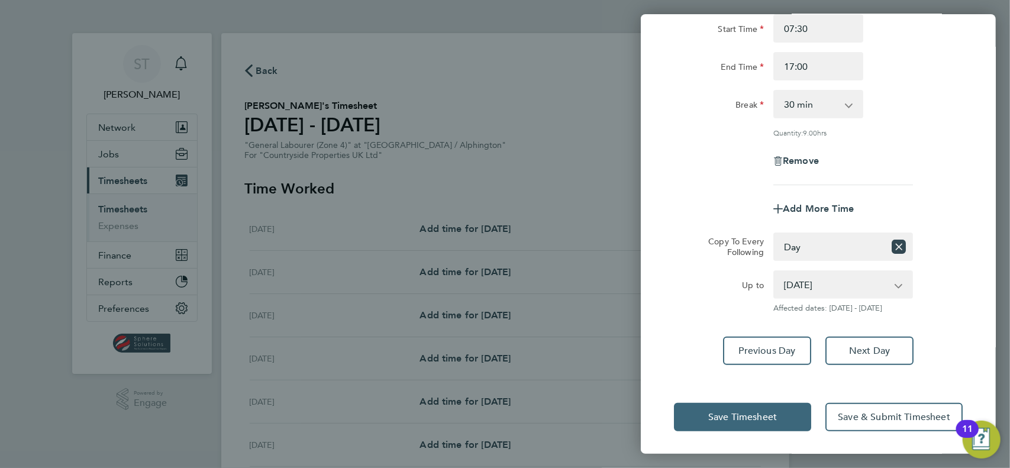
click at [739, 423] on button "Save Timesheet" at bounding box center [742, 417] width 137 height 28
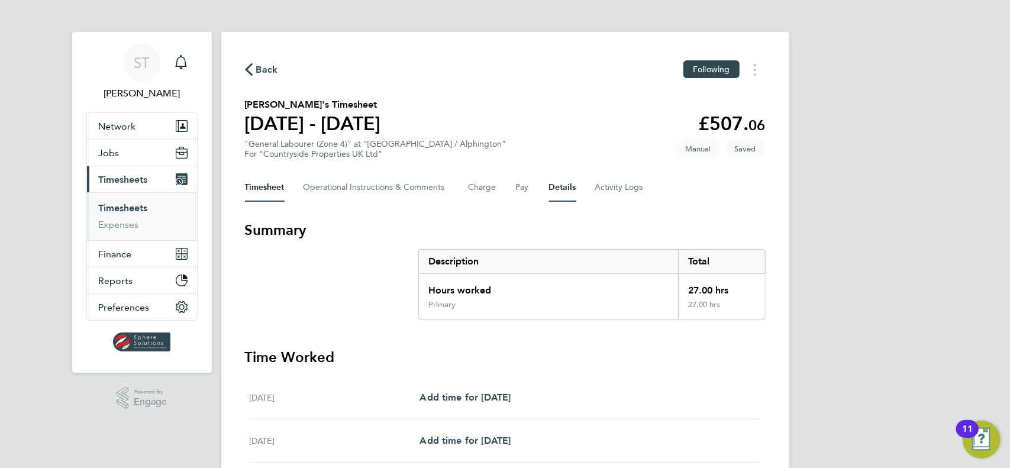
click at [563, 184] on button "Details" at bounding box center [562, 187] width 27 height 28
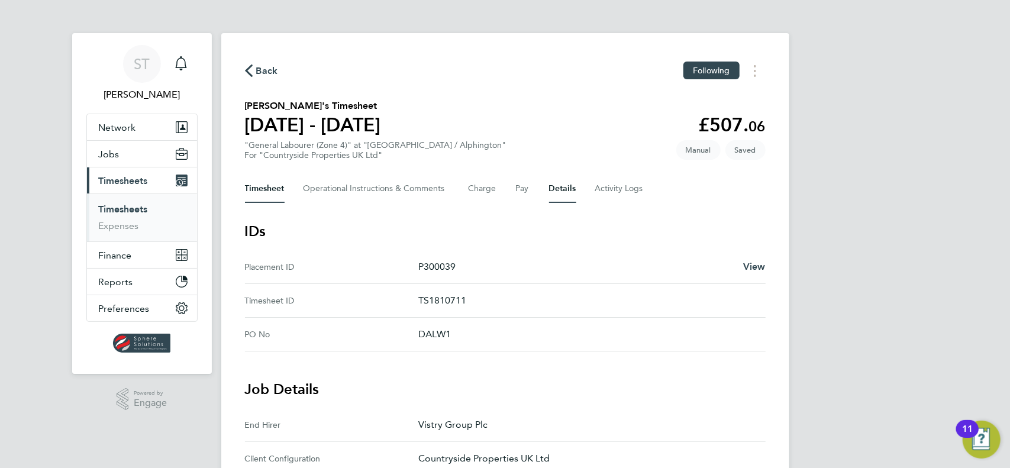
click at [280, 189] on button "Timesheet" at bounding box center [265, 188] width 40 height 28
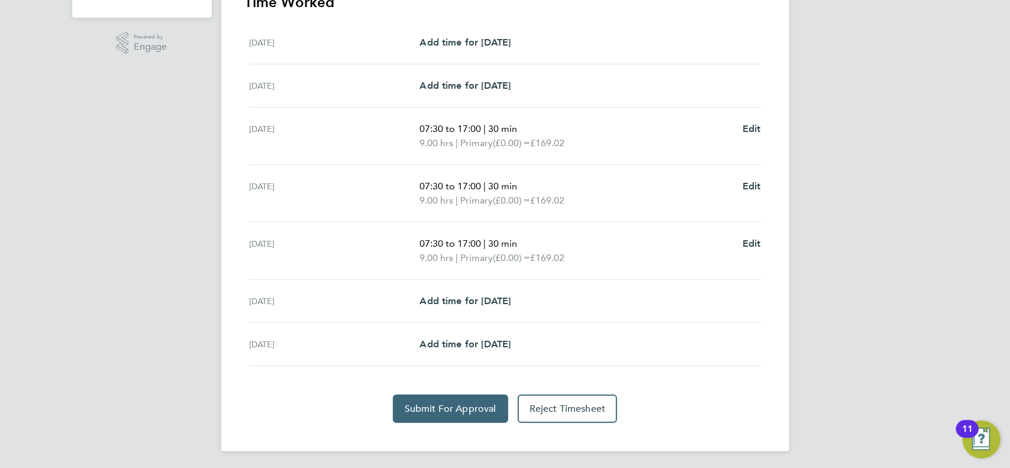
click at [448, 406] on span "Submit For Approval" at bounding box center [451, 409] width 92 height 12
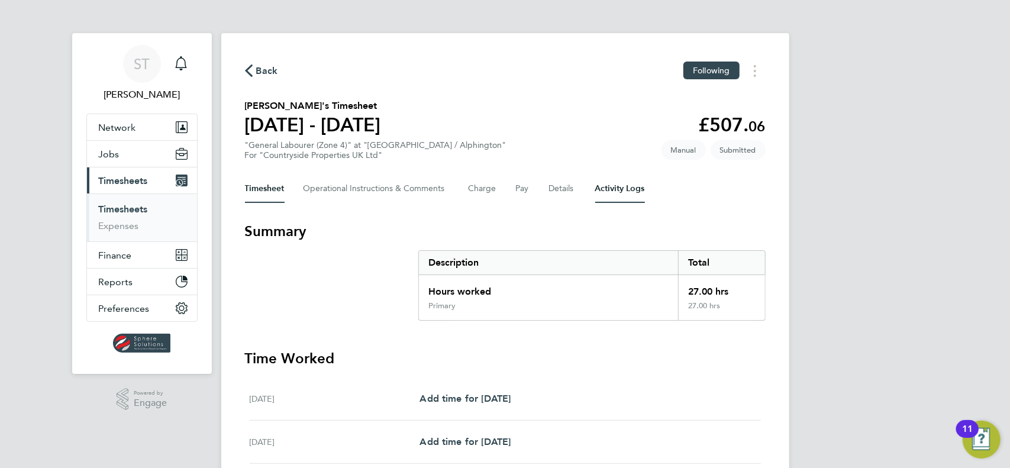
click at [615, 187] on Logs-tab "Activity Logs" at bounding box center [620, 188] width 50 height 28
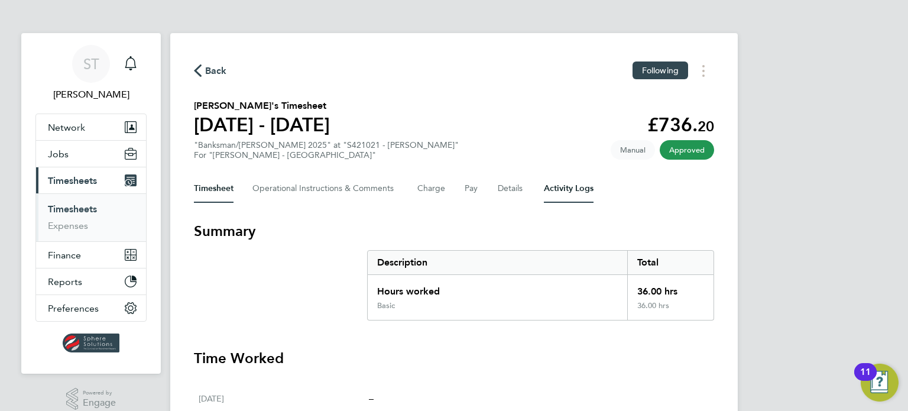
click at [577, 180] on Logs-tab "Activity Logs" at bounding box center [569, 188] width 50 height 28
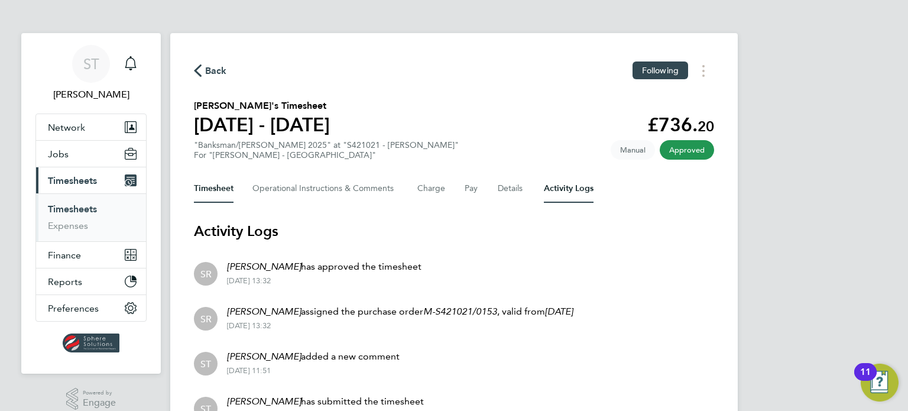
click at [225, 185] on button "Timesheet" at bounding box center [214, 188] width 40 height 28
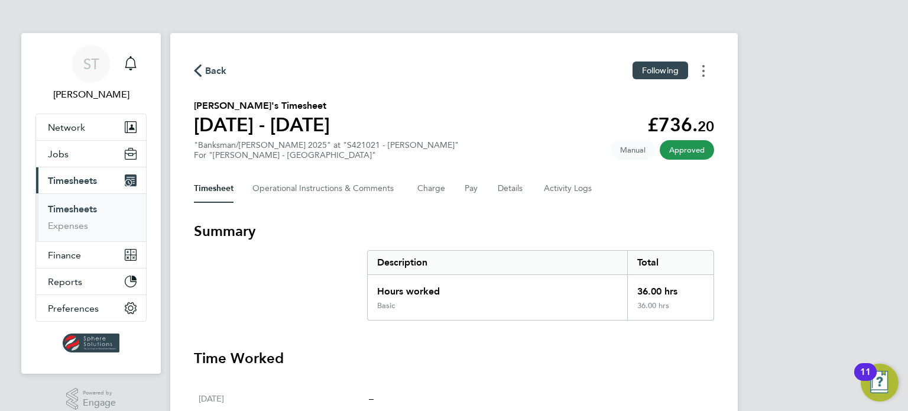
click at [709, 73] on button "Timesheets Menu" at bounding box center [703, 71] width 21 height 18
click at [658, 94] on link "Download timesheet" at bounding box center [644, 97] width 142 height 24
click at [558, 200] on Logs-tab "Activity Logs" at bounding box center [569, 188] width 50 height 28
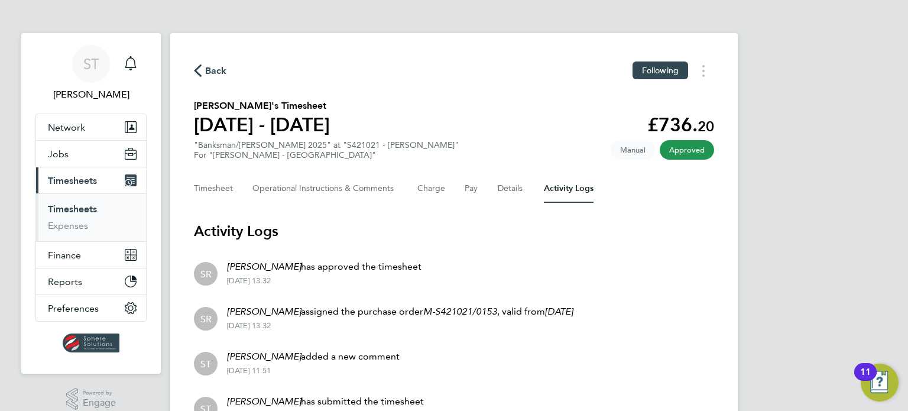
click at [81, 212] on link "Timesheets" at bounding box center [72, 208] width 49 height 11
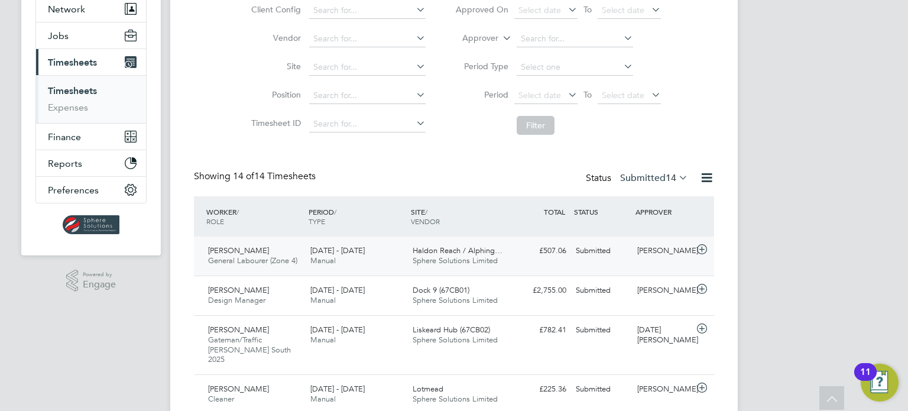
click at [460, 266] on div "Haldon Reach / Alphing… Sphere Solutions Limited" at bounding box center [459, 256] width 102 height 30
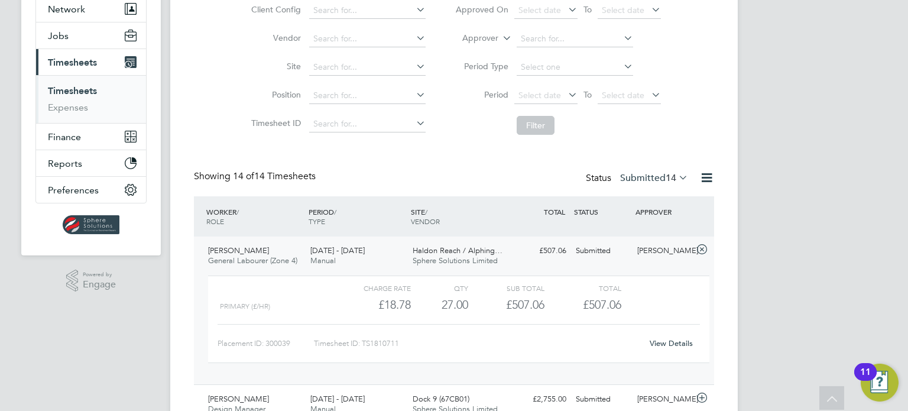
click at [679, 345] on link "View Details" at bounding box center [671, 343] width 43 height 10
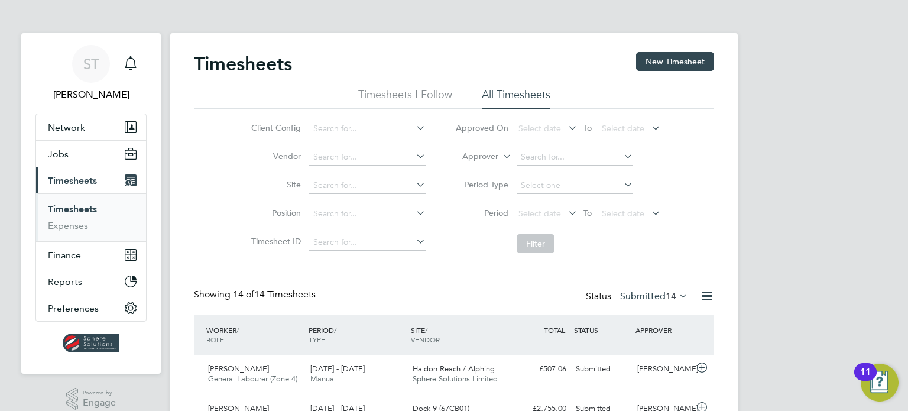
click at [639, 289] on div "Status Submitted 14" at bounding box center [638, 297] width 105 height 17
click at [636, 297] on label "Submitted 14" at bounding box center [654, 296] width 68 height 12
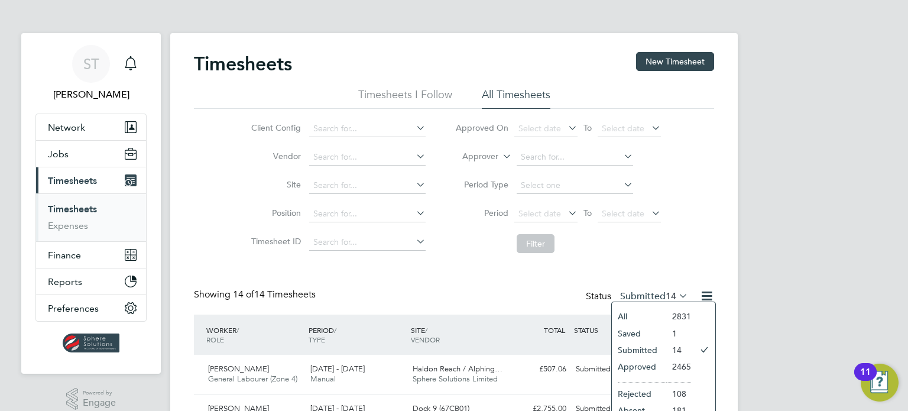
click at [629, 370] on li "Approved" at bounding box center [639, 366] width 54 height 17
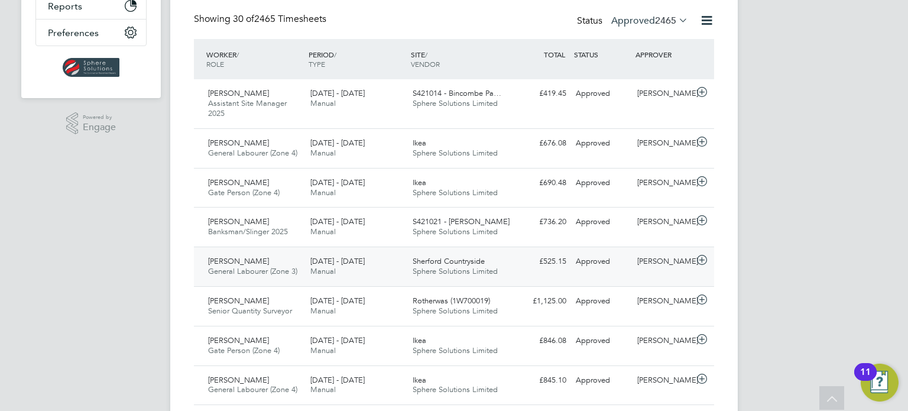
click at [421, 271] on span "Sphere Solutions Limited" at bounding box center [455, 271] width 85 height 10
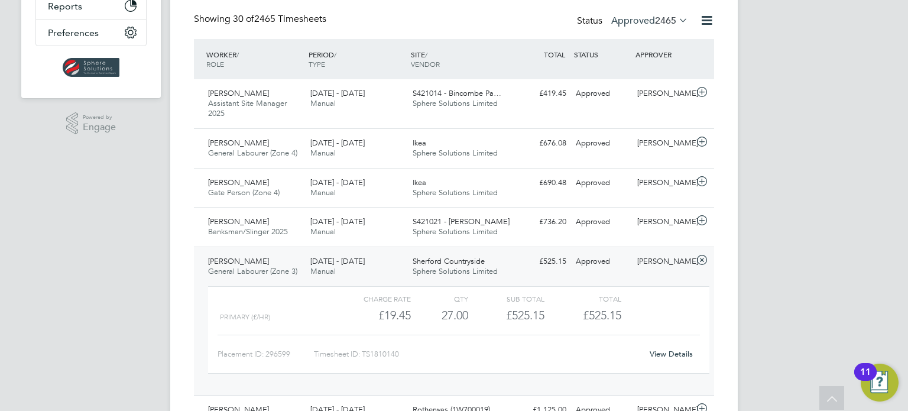
click at [677, 352] on link "View Details" at bounding box center [671, 354] width 43 height 10
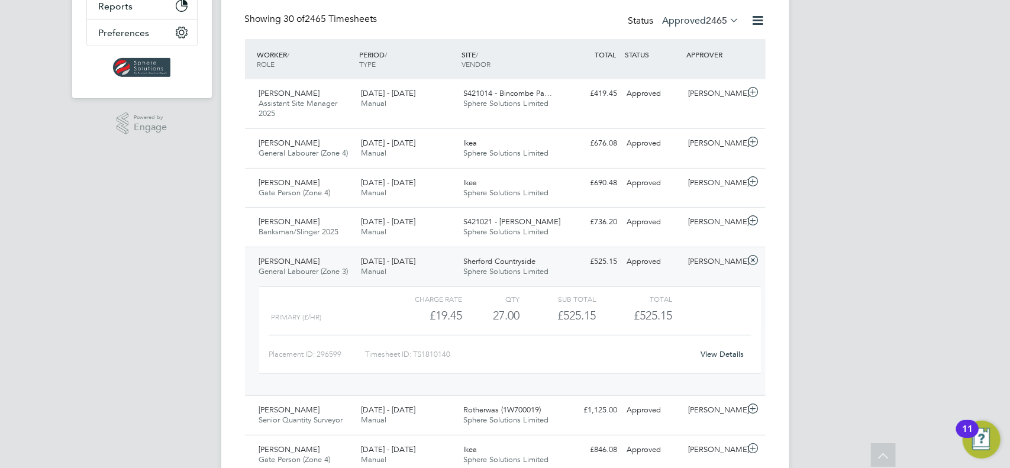
scroll to position [6, 6]
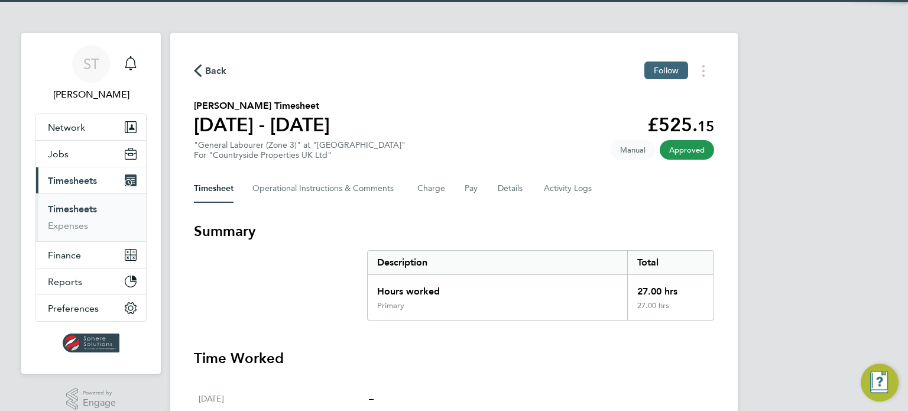
click at [657, 72] on span "Follow" at bounding box center [666, 70] width 25 height 11
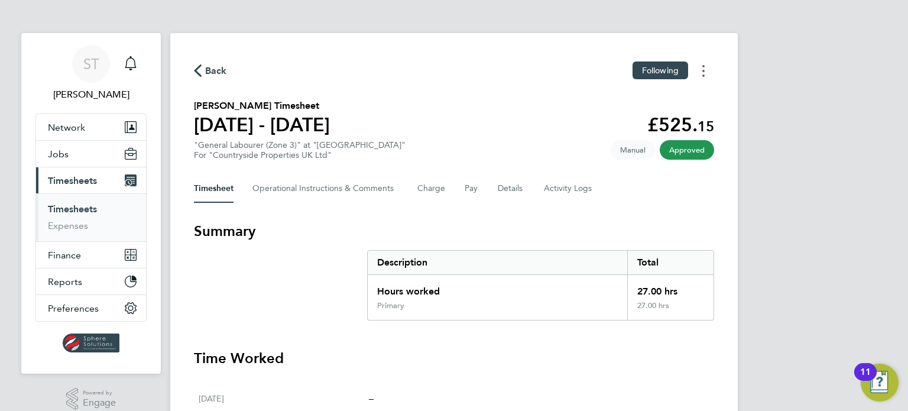
click at [706, 77] on button "Timesheets Menu" at bounding box center [703, 71] width 21 height 18
click at [650, 99] on link "Download timesheet" at bounding box center [644, 97] width 142 height 24
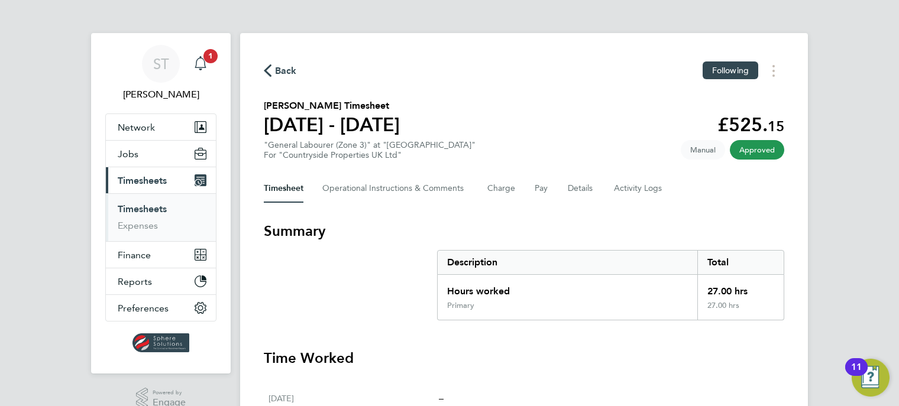
click at [211, 58] on span "1" at bounding box center [210, 56] width 14 height 14
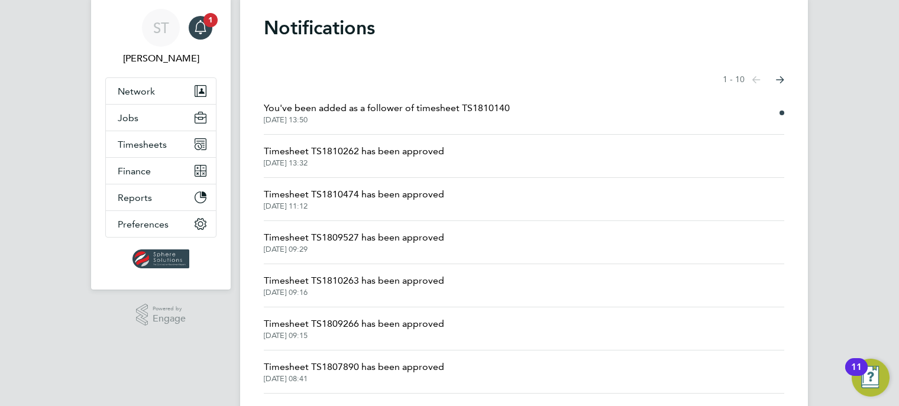
scroll to position [118, 0]
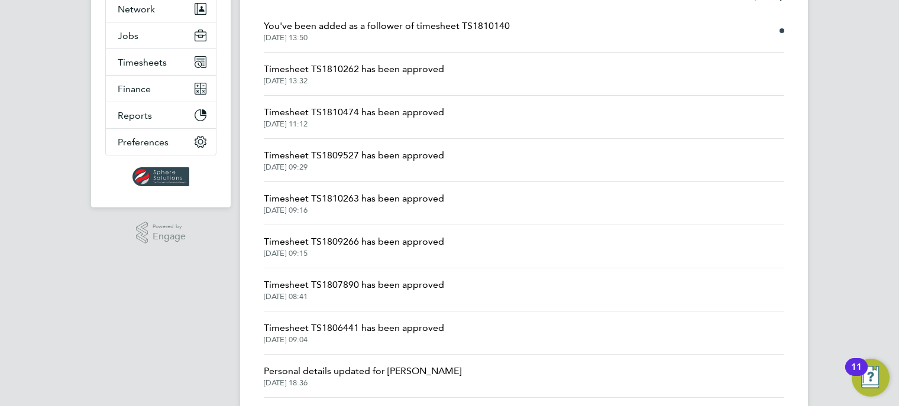
click at [358, 339] on span "[DATE] 09:04" at bounding box center [354, 339] width 180 height 9
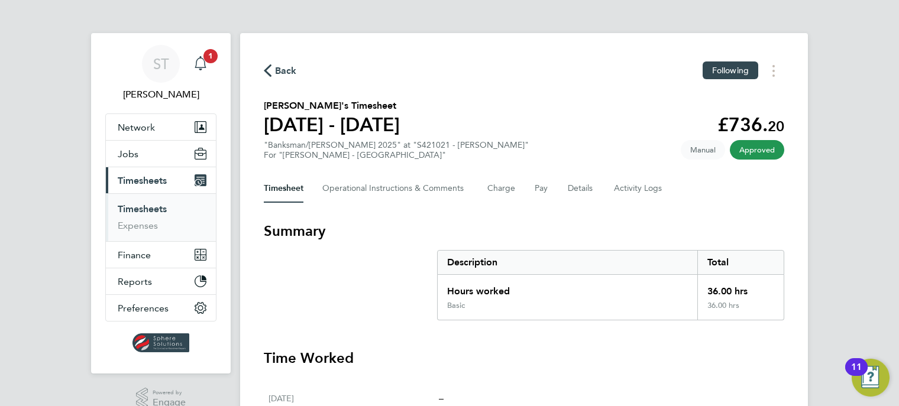
click at [205, 63] on icon "Main navigation" at bounding box center [200, 63] width 14 height 14
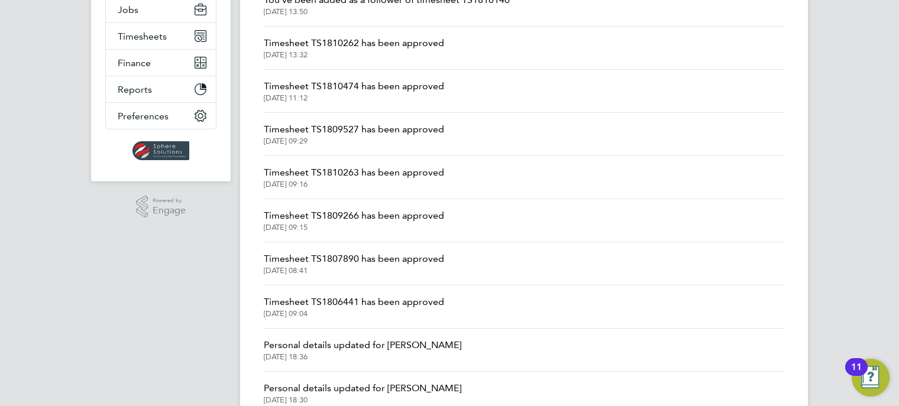
scroll to position [193, 0]
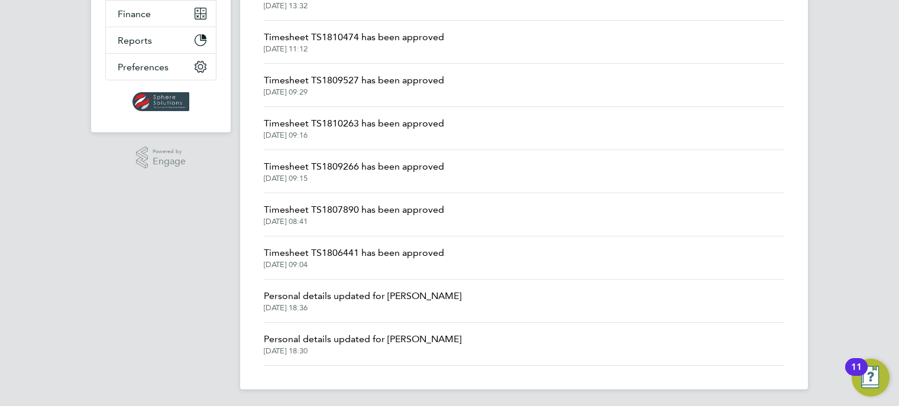
click at [364, 263] on span "[DATE] 09:04" at bounding box center [354, 264] width 180 height 9
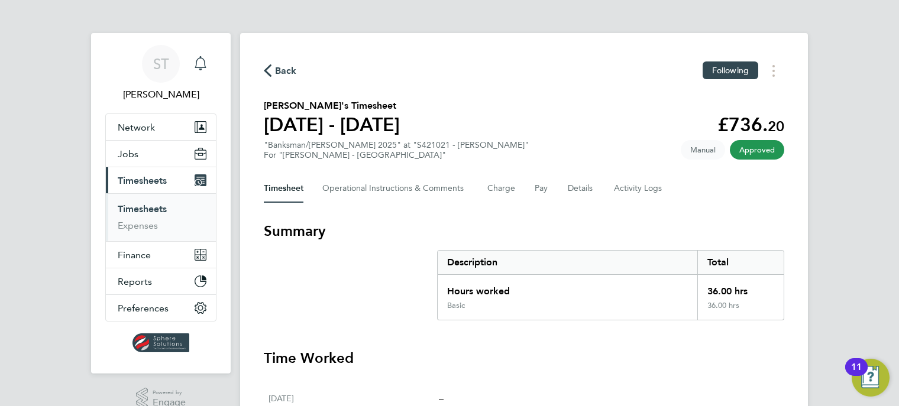
click at [206, 68] on icon "Main navigation" at bounding box center [200, 63] width 14 height 14
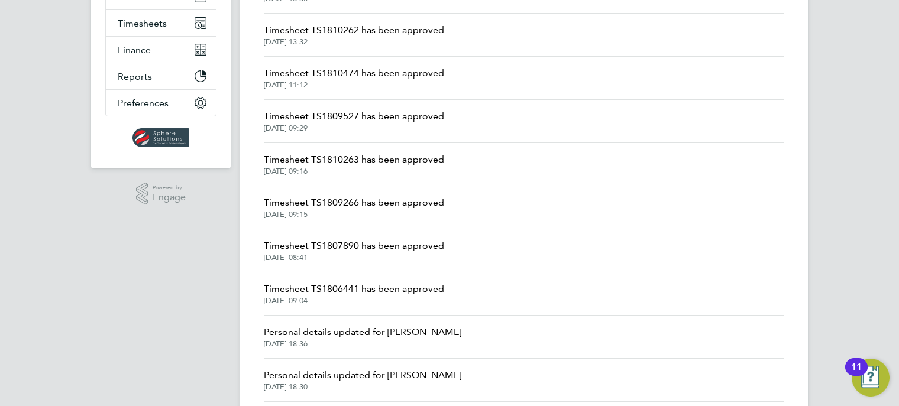
scroll to position [193, 0]
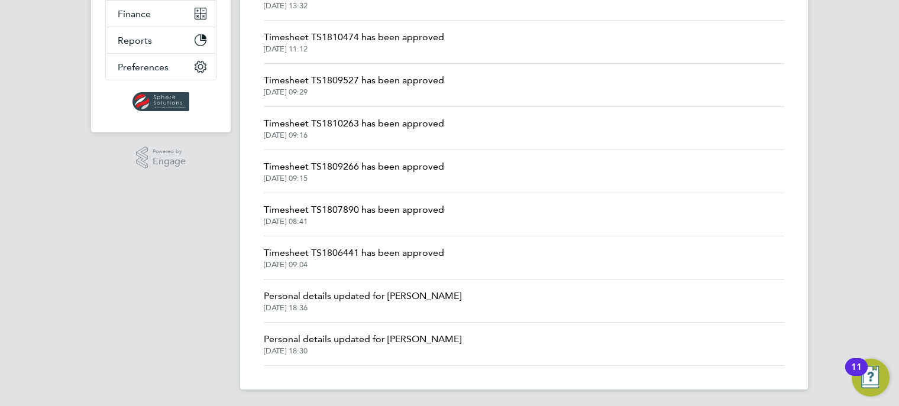
click at [375, 214] on span "Timesheet TS1807890 has been approved" at bounding box center [354, 210] width 180 height 14
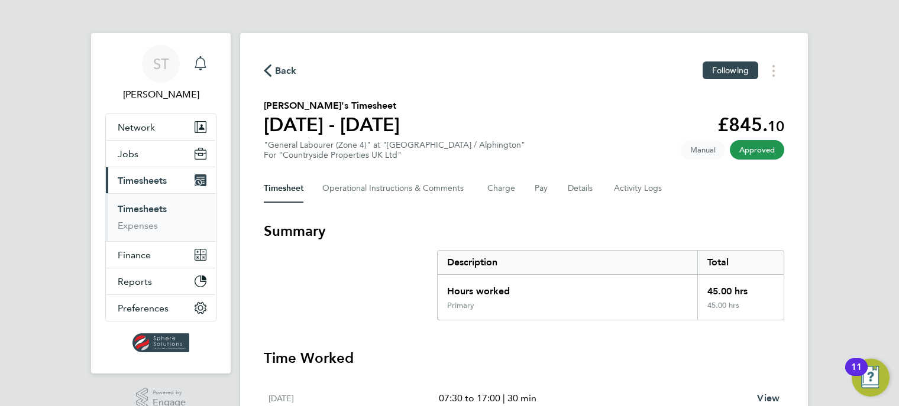
click at [203, 72] on div "Main navigation" at bounding box center [201, 64] width 24 height 24
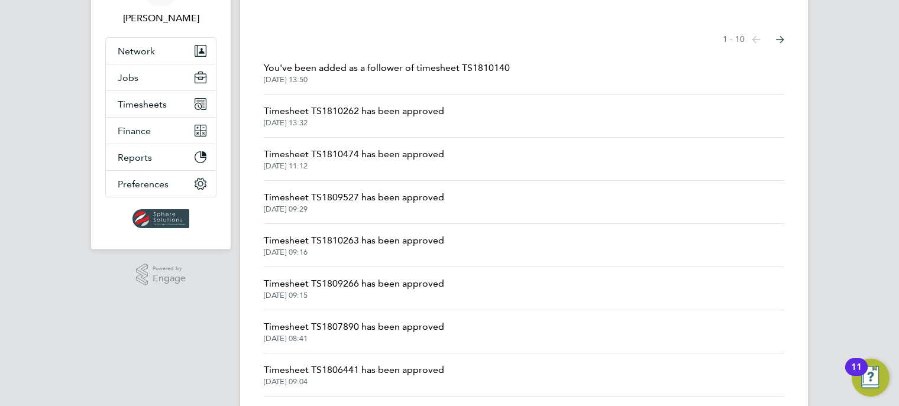
scroll to position [79, 0]
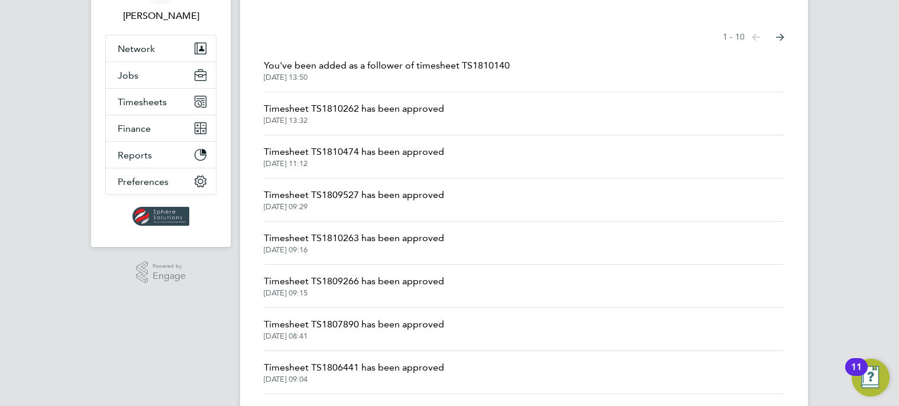
click at [371, 290] on span "29 Aug 2025, 09:15" at bounding box center [354, 293] width 180 height 9
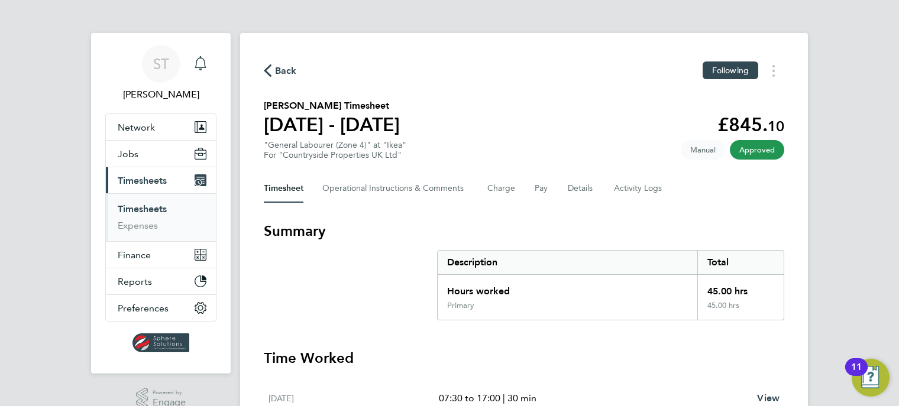
click at [203, 64] on icon "Main navigation" at bounding box center [200, 63] width 14 height 14
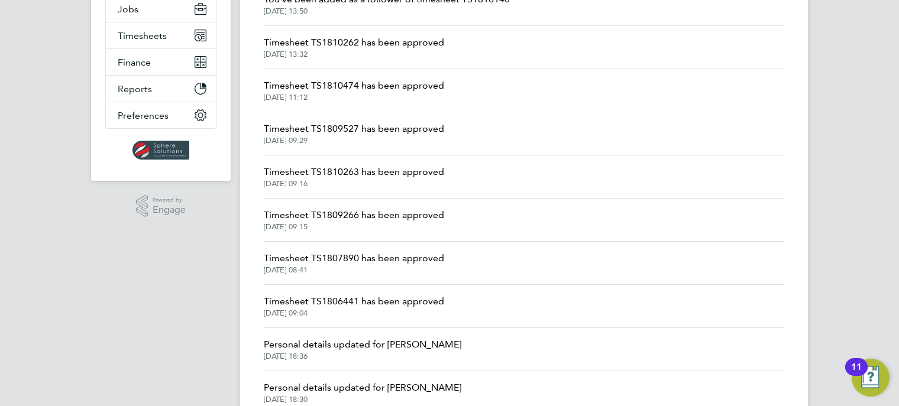
scroll to position [157, 0]
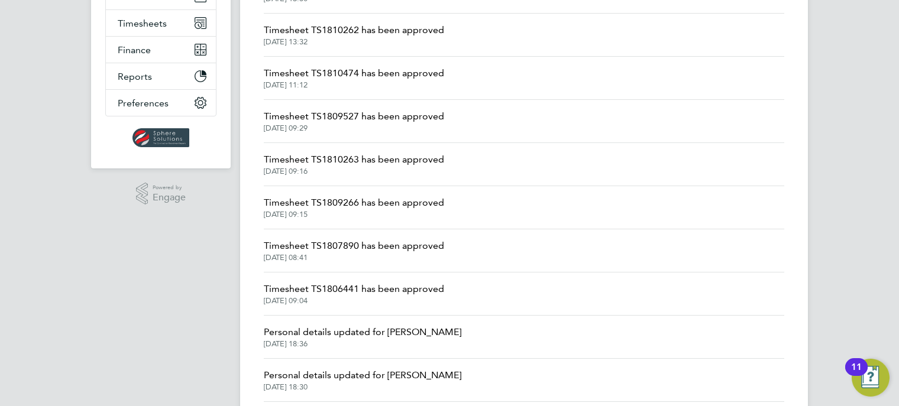
click at [339, 199] on span "Timesheet TS1809266 has been approved" at bounding box center [354, 203] width 180 height 14
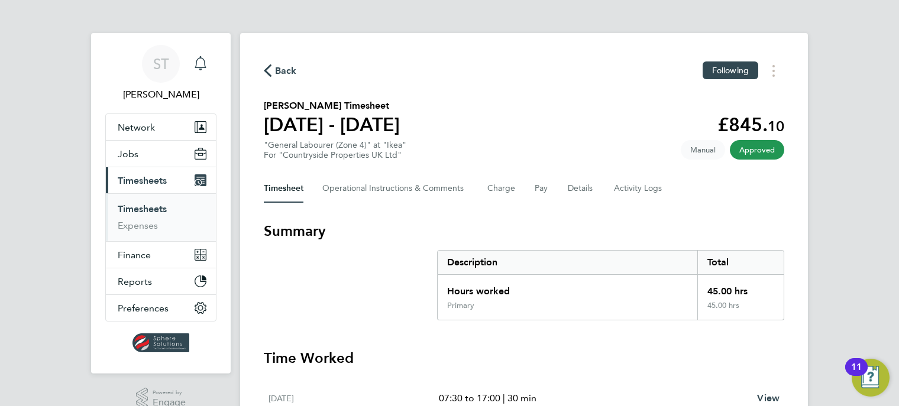
click at [207, 65] on icon "Main navigation" at bounding box center [200, 63] width 14 height 14
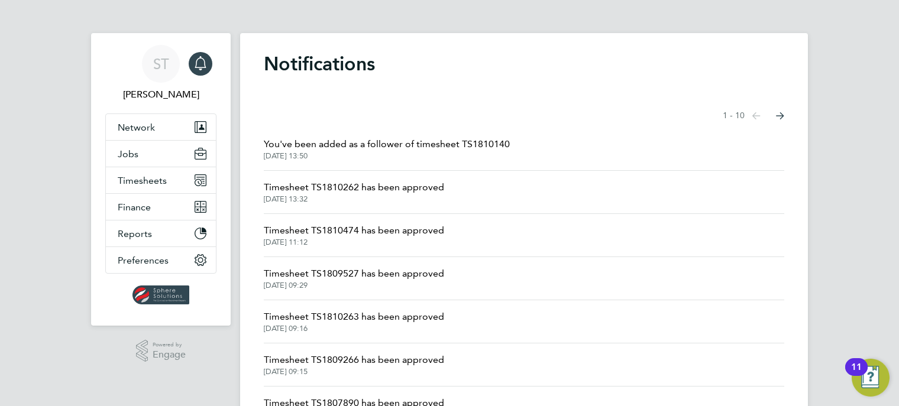
click at [337, 323] on span "Timesheet TS1810263 has been approved" at bounding box center [354, 317] width 180 height 14
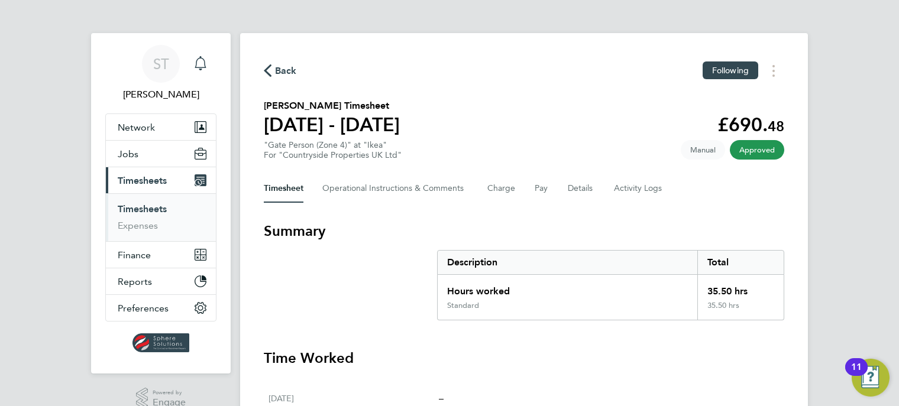
click at [208, 66] on div "Main navigation" at bounding box center [201, 64] width 24 height 24
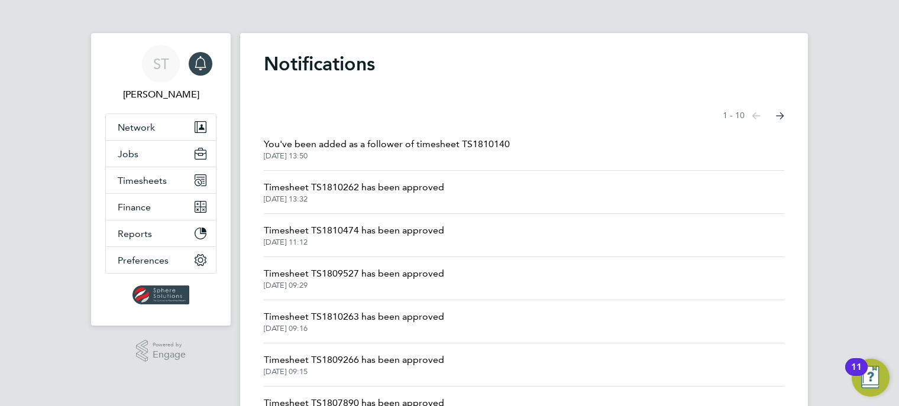
click at [351, 272] on span "Timesheet TS1809527 has been approved" at bounding box center [354, 274] width 180 height 14
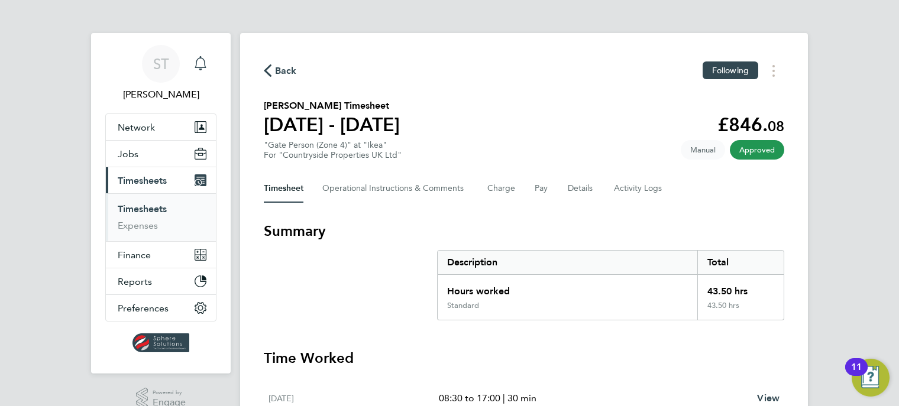
click at [201, 63] on icon "Main navigation" at bounding box center [200, 63] width 14 height 14
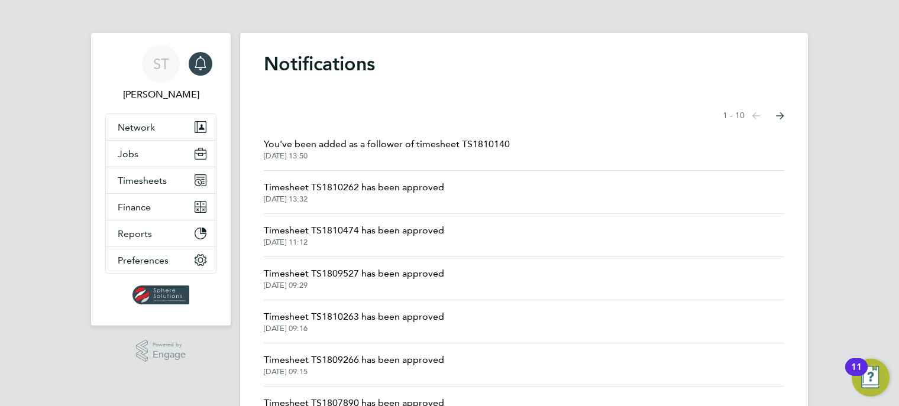
click at [351, 242] on span "29 Aug 2025, 11:12" at bounding box center [354, 242] width 180 height 9
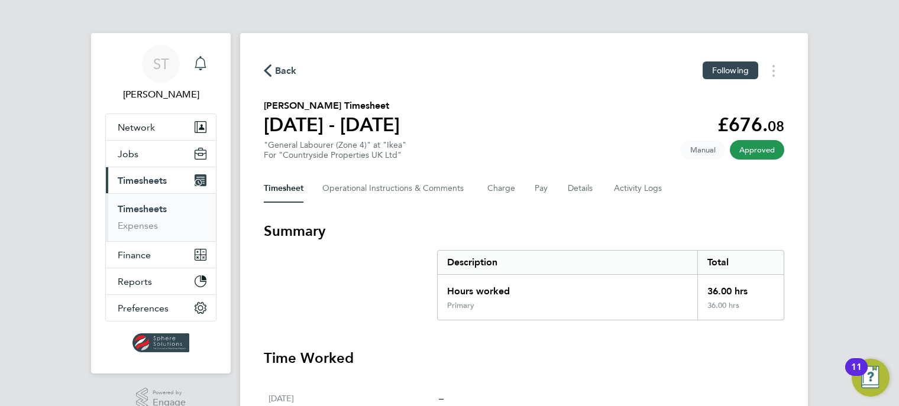
click at [204, 70] on icon "Main navigation" at bounding box center [200, 63] width 14 height 14
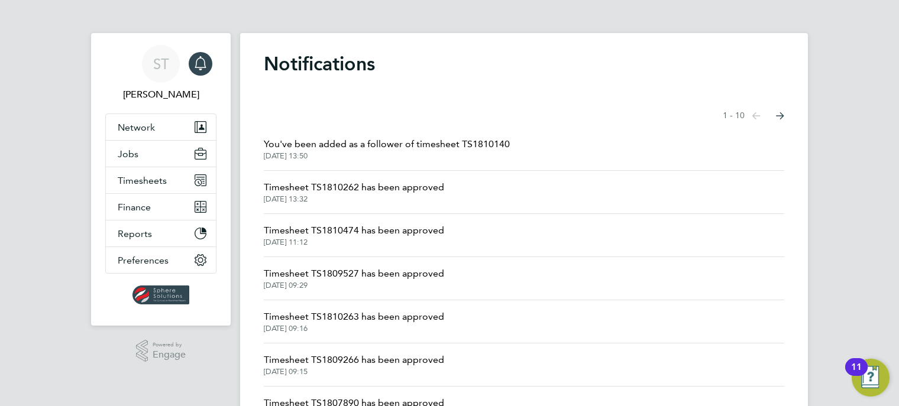
click at [369, 200] on span "29 Aug 2025, 13:32" at bounding box center [354, 199] width 180 height 9
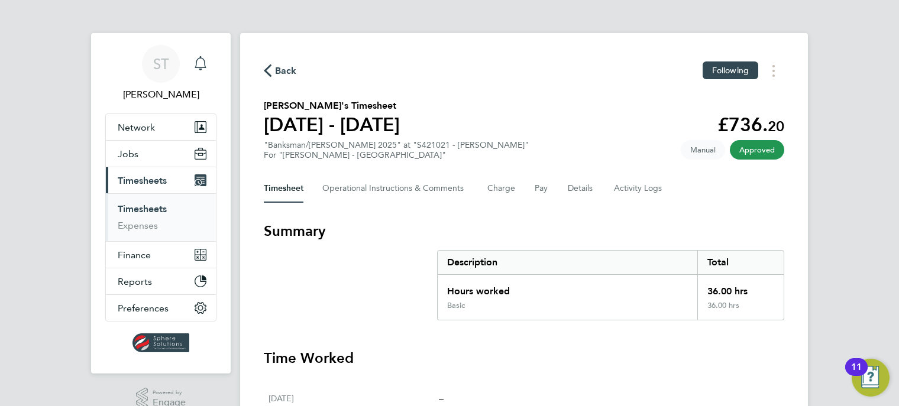
click at [208, 60] on div "Main navigation" at bounding box center [201, 64] width 24 height 24
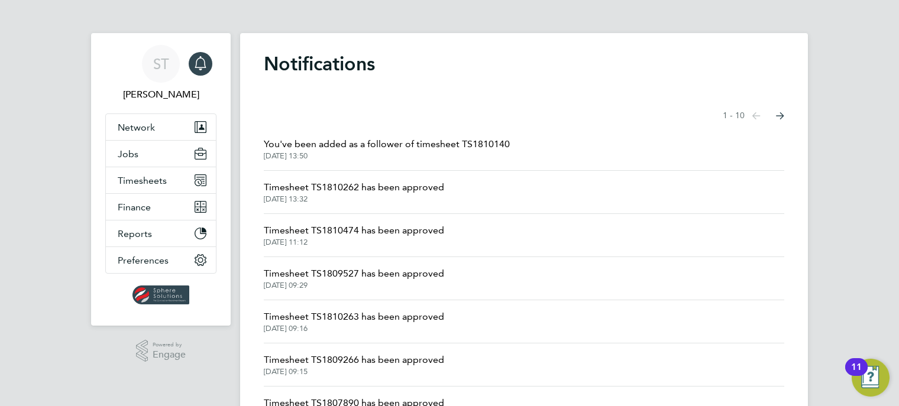
click at [383, 195] on span "29 Aug 2025, 13:32" at bounding box center [354, 199] width 180 height 9
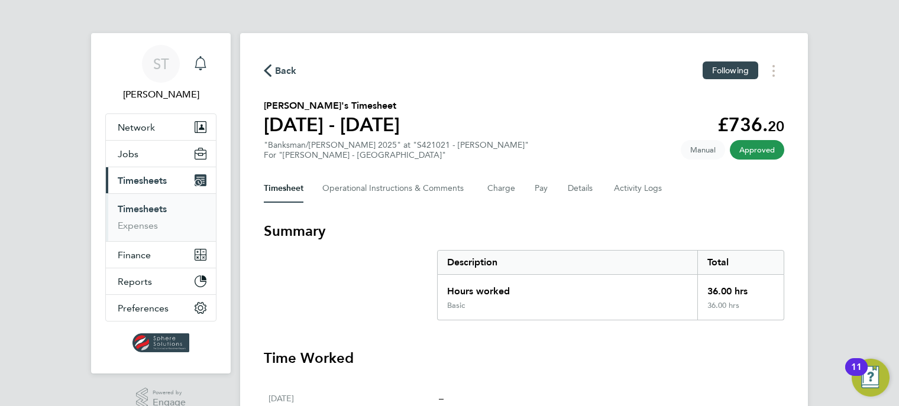
click at [207, 68] on icon "Main navigation" at bounding box center [200, 63] width 14 height 14
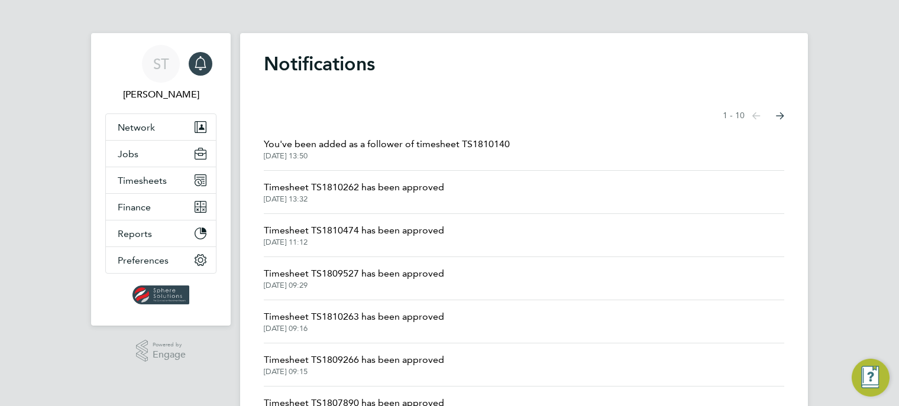
click at [360, 157] on span "29 Aug 2025, 13:50" at bounding box center [387, 155] width 246 height 9
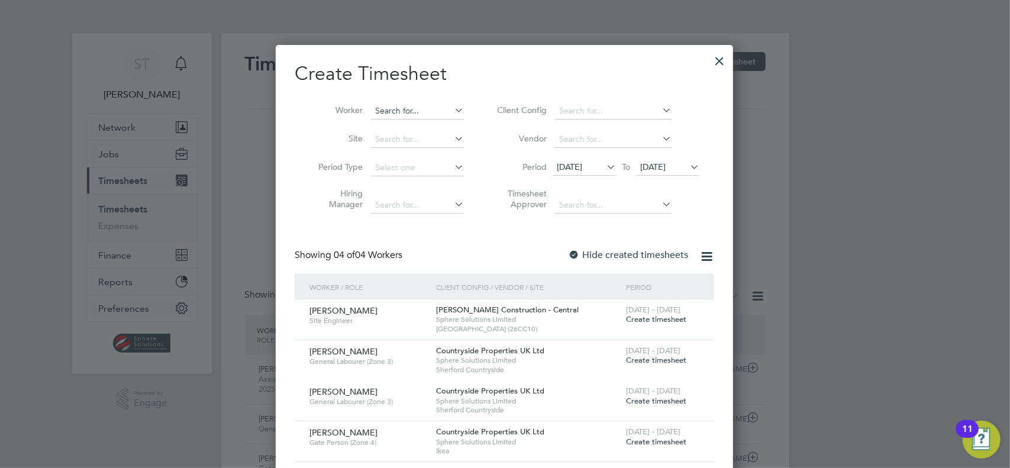
click at [418, 111] on input at bounding box center [417, 111] width 93 height 17
type input "elsja"
click at [684, 172] on span "22 Aug 2025" at bounding box center [667, 168] width 63 height 16
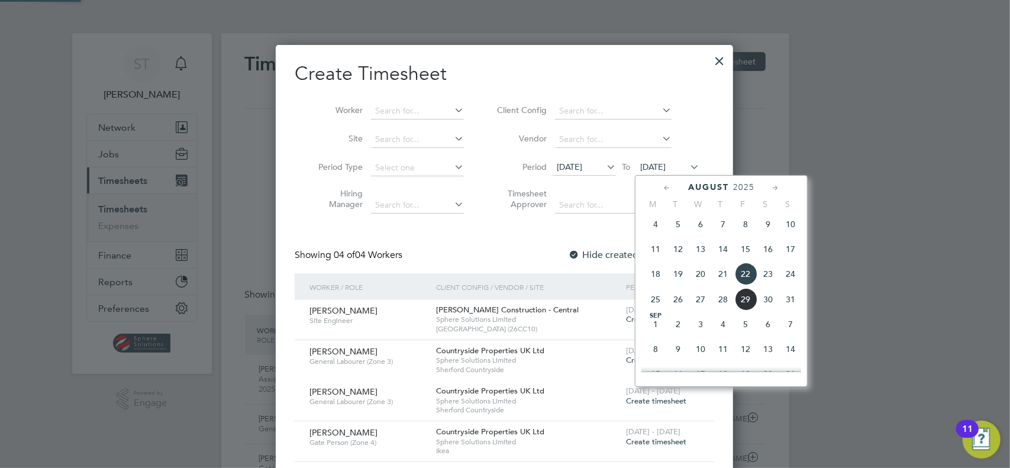
click at [788, 306] on span "31" at bounding box center [790, 299] width 22 height 22
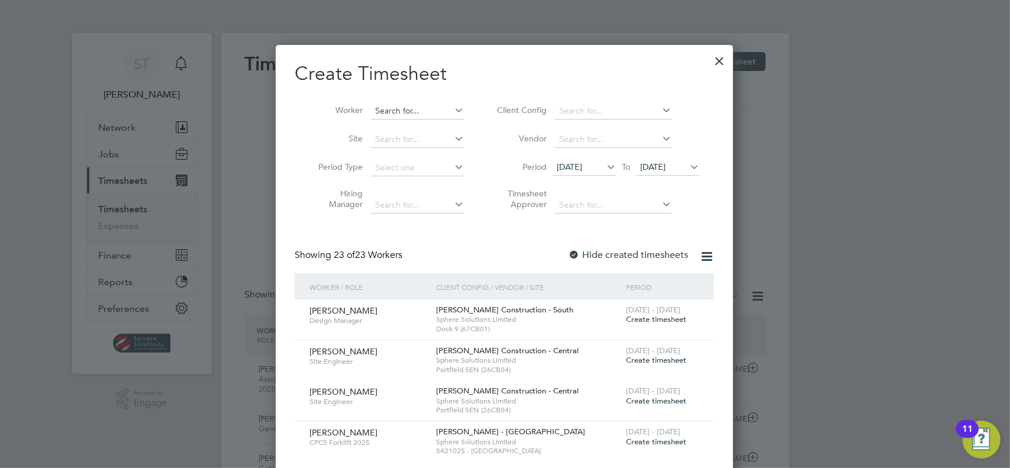
click at [408, 109] on input at bounding box center [417, 111] width 93 height 17
click at [444, 129] on b "Elja" at bounding box center [451, 127] width 15 height 10
type input "Adrian Eljaszewicz"
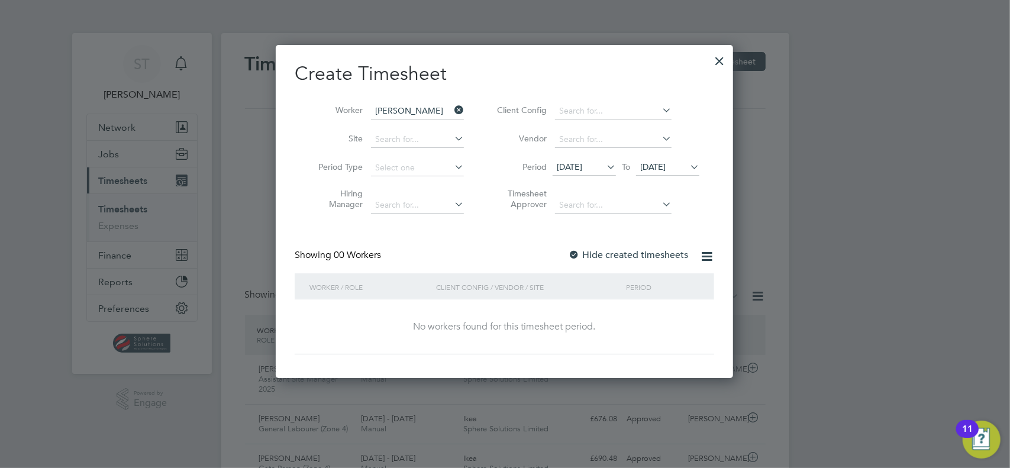
click at [452, 108] on icon at bounding box center [452, 110] width 0 height 17
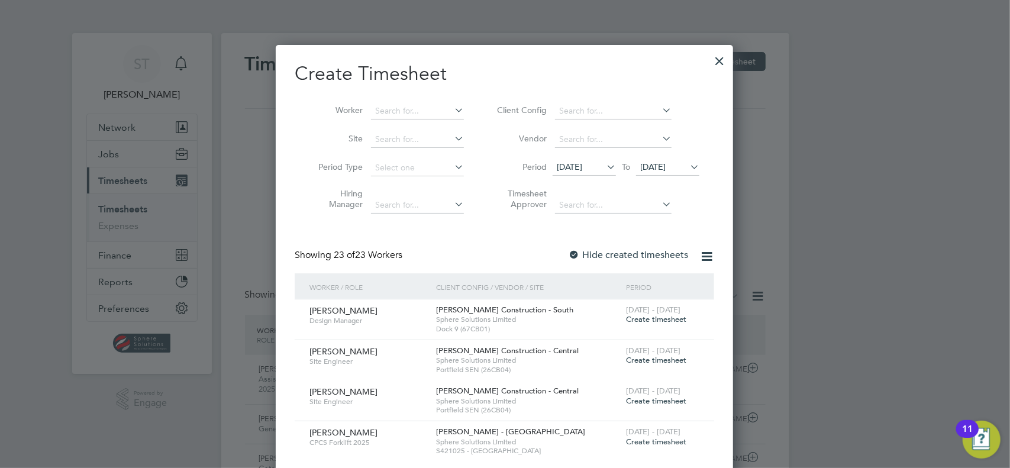
click at [725, 59] on div at bounding box center [719, 57] width 21 height 21
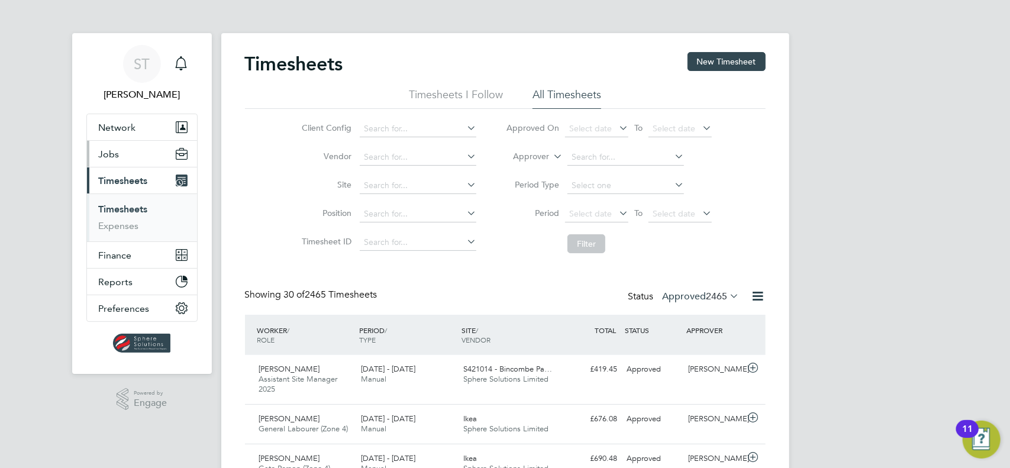
click at [109, 159] on button "Jobs" at bounding box center [142, 154] width 110 height 26
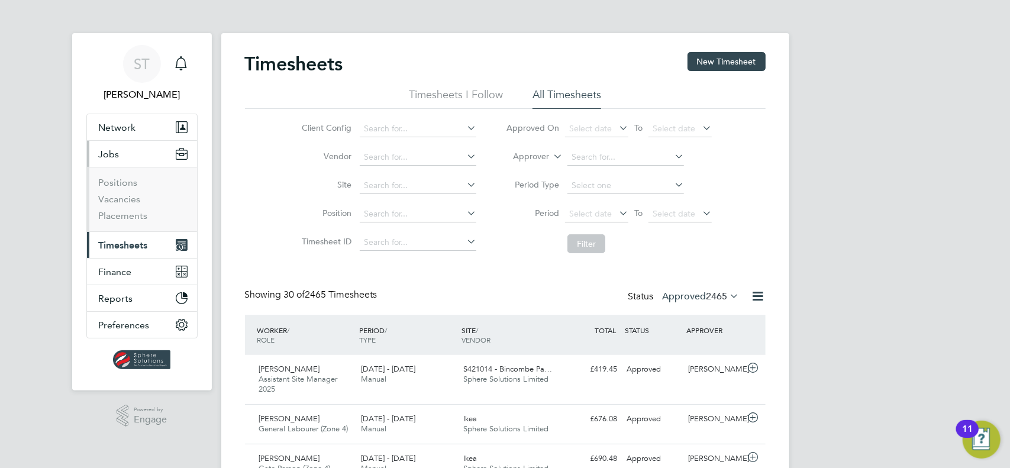
click at [112, 204] on li "Vacancies" at bounding box center [143, 201] width 89 height 17
click at [111, 199] on link "Vacancies" at bounding box center [120, 198] width 42 height 11
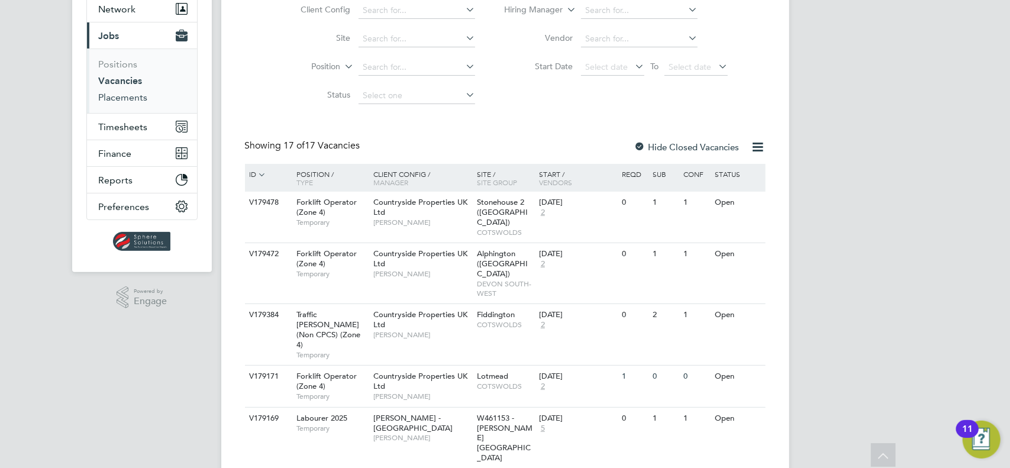
click at [132, 92] on link "Placements" at bounding box center [123, 97] width 49 height 11
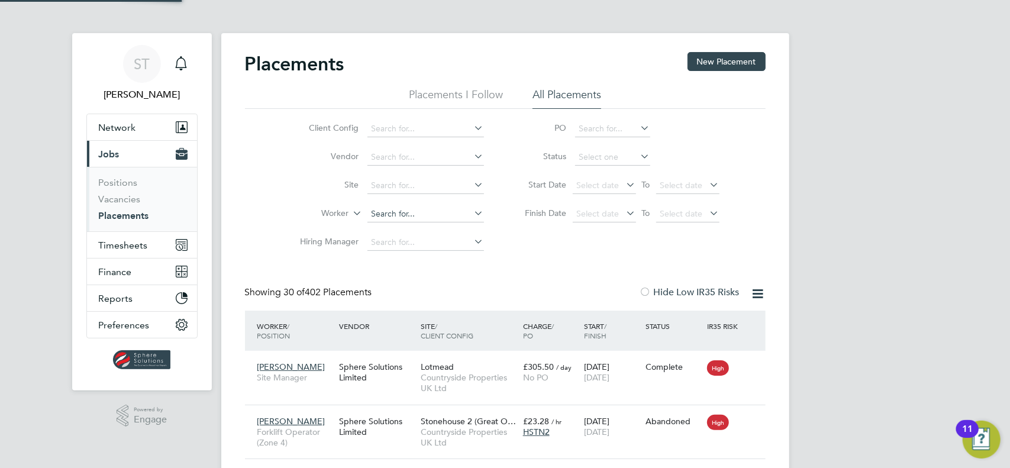
click at [385, 216] on input at bounding box center [425, 214] width 117 height 17
type input "leworthy"
click at [395, 239] on input at bounding box center [425, 242] width 117 height 17
click at [405, 215] on input at bounding box center [425, 214] width 117 height 17
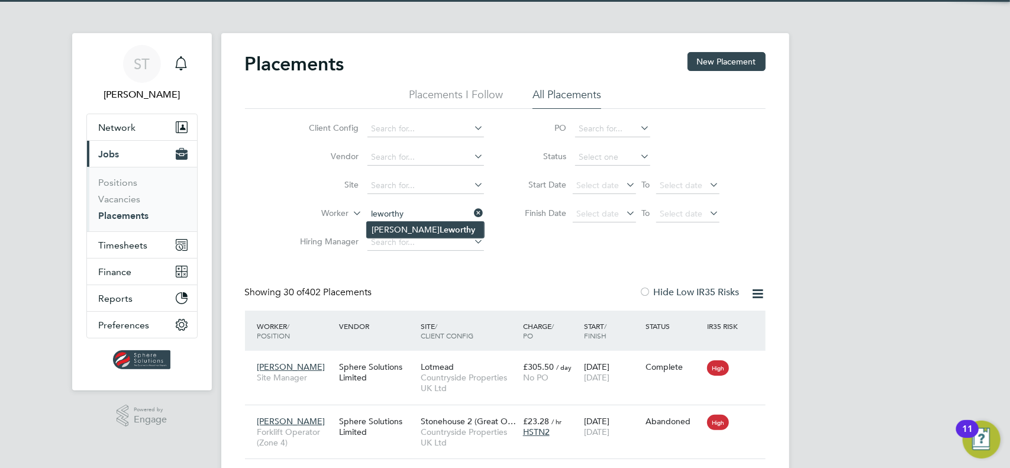
click at [439, 230] on b "Leworthy" at bounding box center [456, 230] width 35 height 10
type input "Daniel Leworthy"
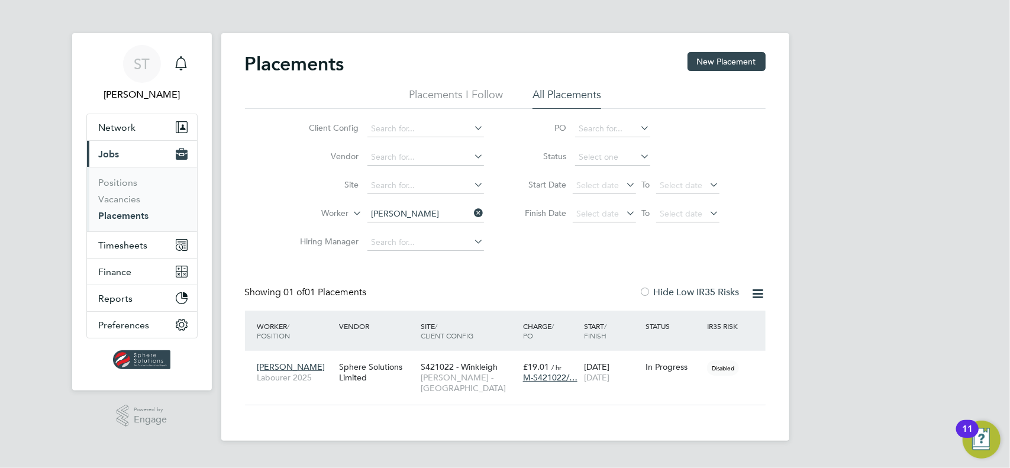
click at [132, 218] on link "Placements" at bounding box center [124, 215] width 50 height 11
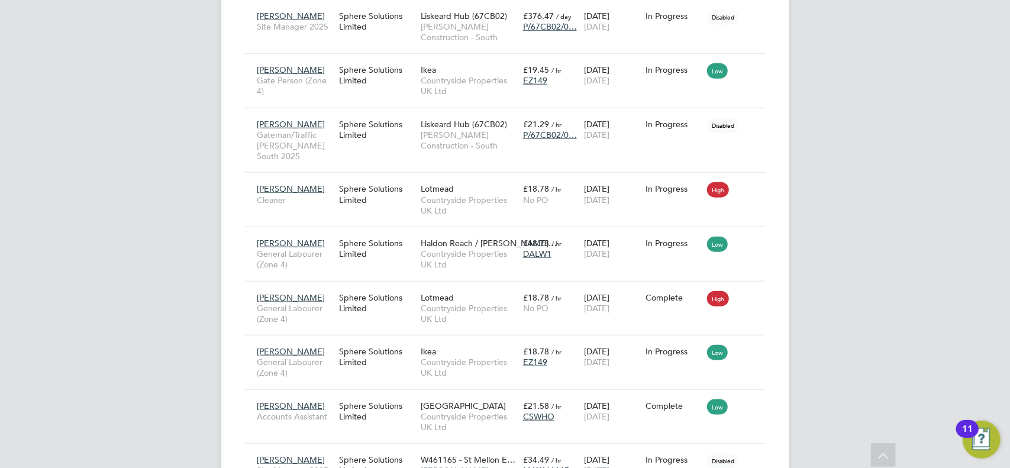
scroll to position [788, 0]
